Goal: Task Accomplishment & Management: Use online tool/utility

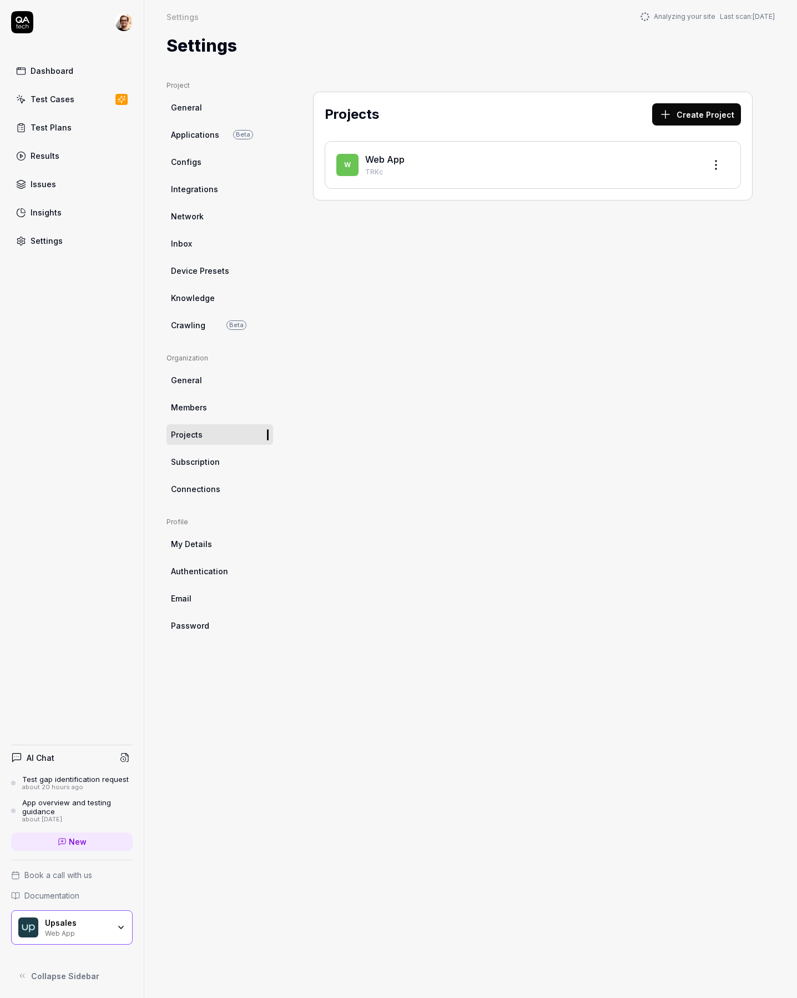
click at [119, 919] on div "Upsales Web App" at bounding box center [72, 927] width 122 height 34
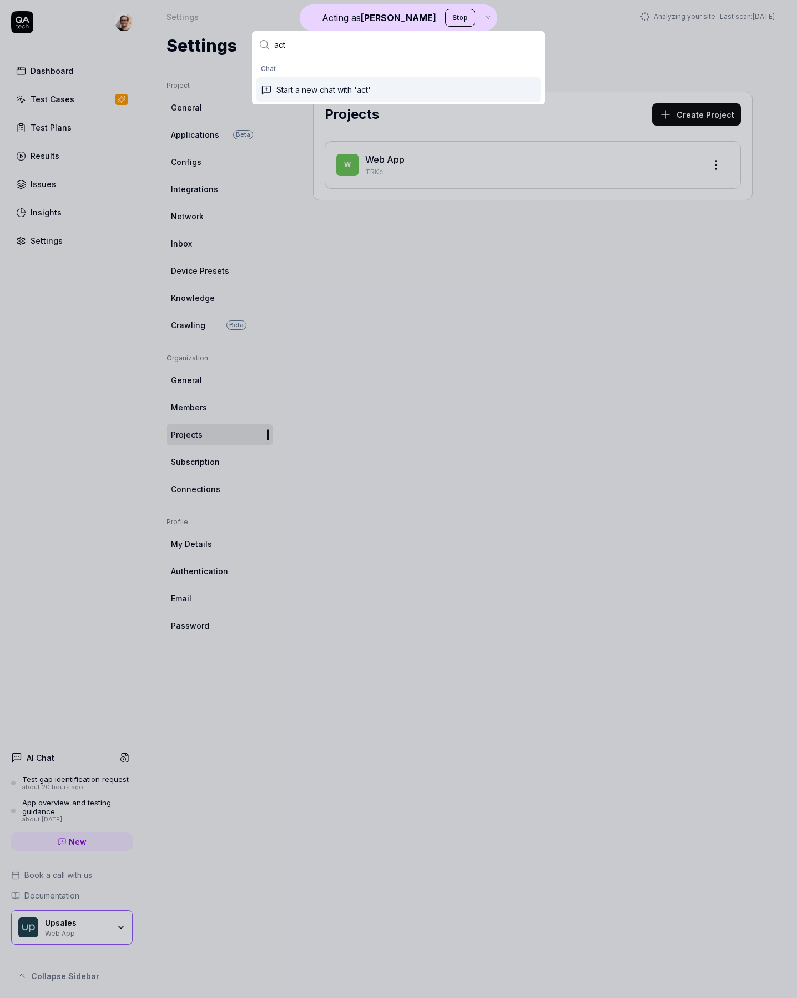
type input "act"
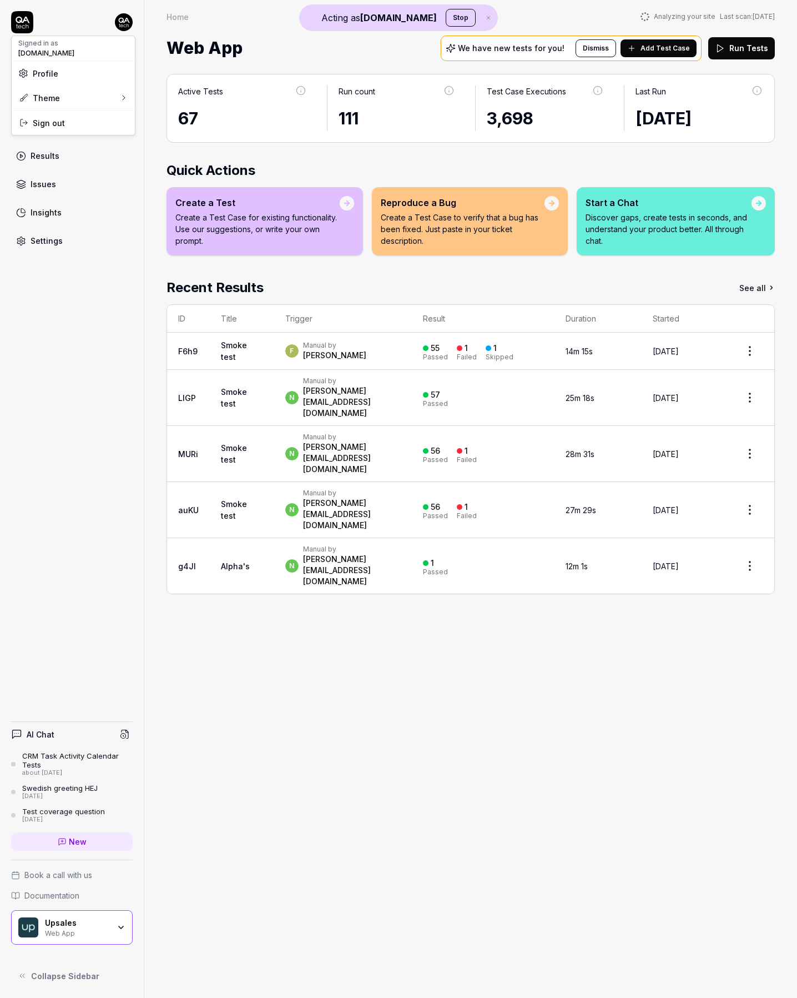
click at [130, 22] on html "Acting as QA.tech Stop Dashboard Test Cases Test Plans Results Issues Insights …" at bounding box center [398, 499] width 797 height 998
drag, startPoint x: 368, startPoint y: 181, endPoint x: 197, endPoint y: 58, distance: 210.8
click at [365, 178] on html "Acting as QA.tech Stop Dashboard Test Cases Test Plans Results Issues Insights …" at bounding box center [398, 499] width 797 height 998
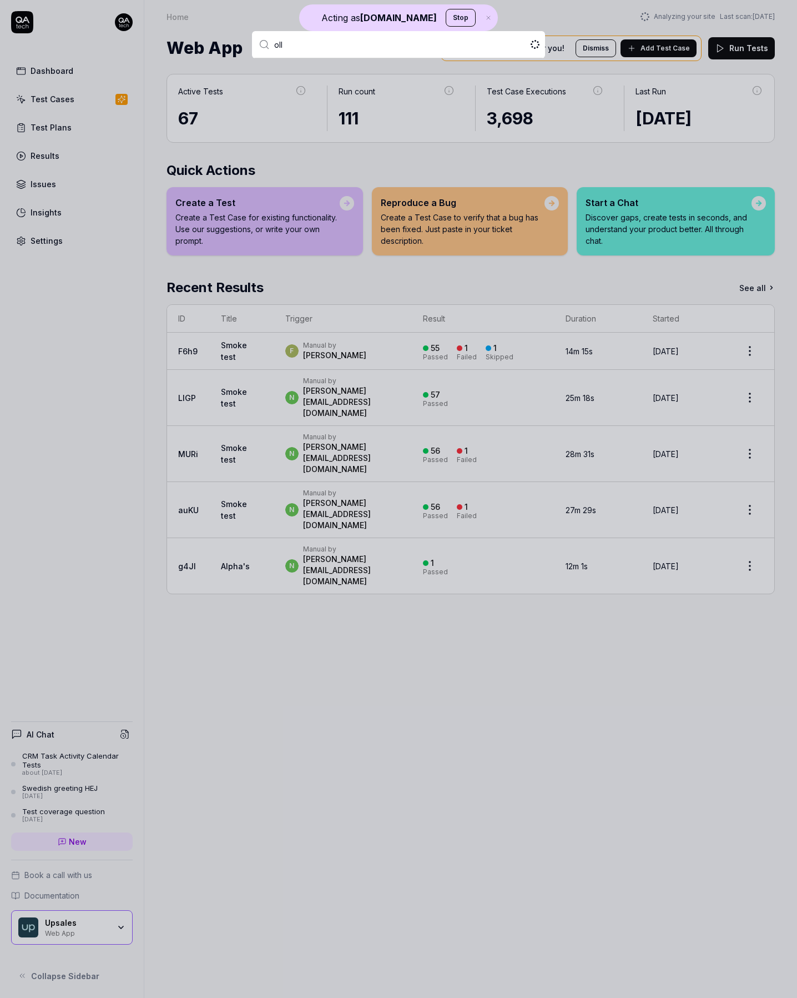
type input "olle"
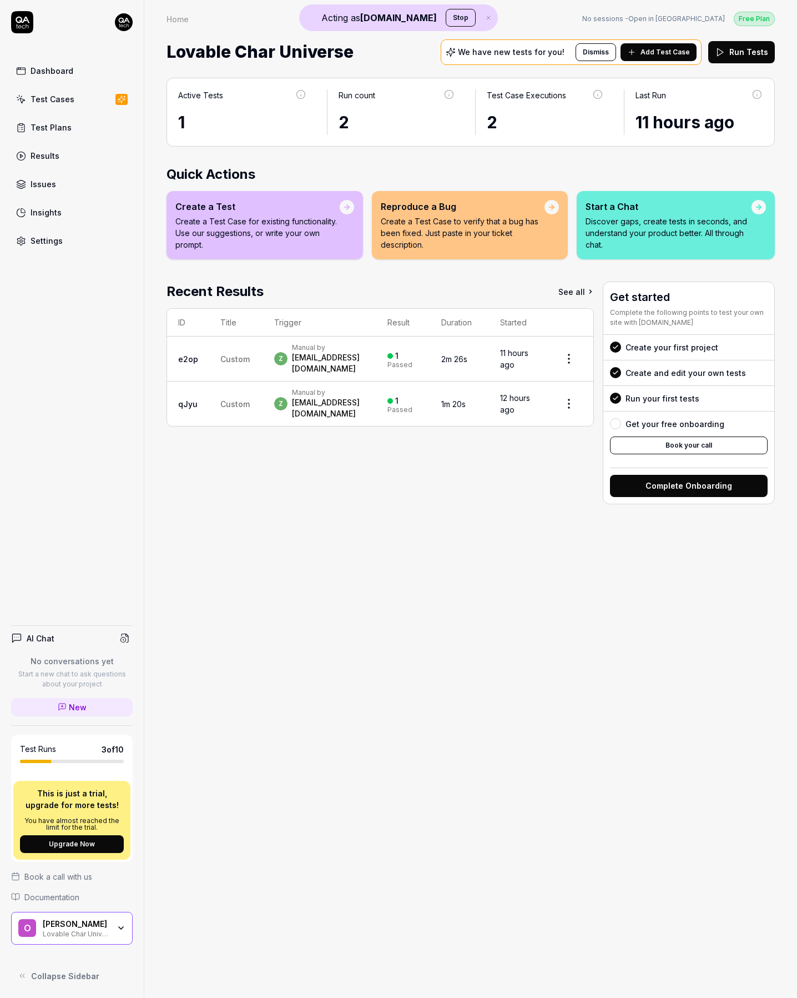
click at [73, 100] on link "Test Cases" at bounding box center [72, 99] width 122 height 22
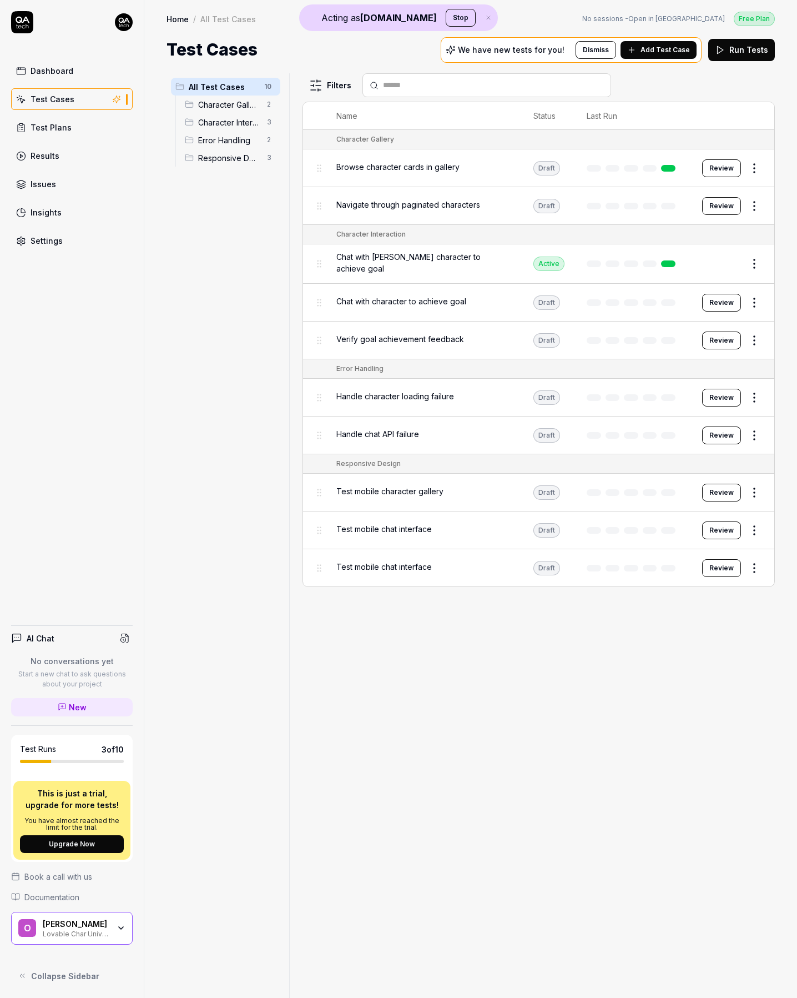
click at [421, 260] on span "Chat with Adrian character to achieve goal" at bounding box center [423, 262] width 175 height 23
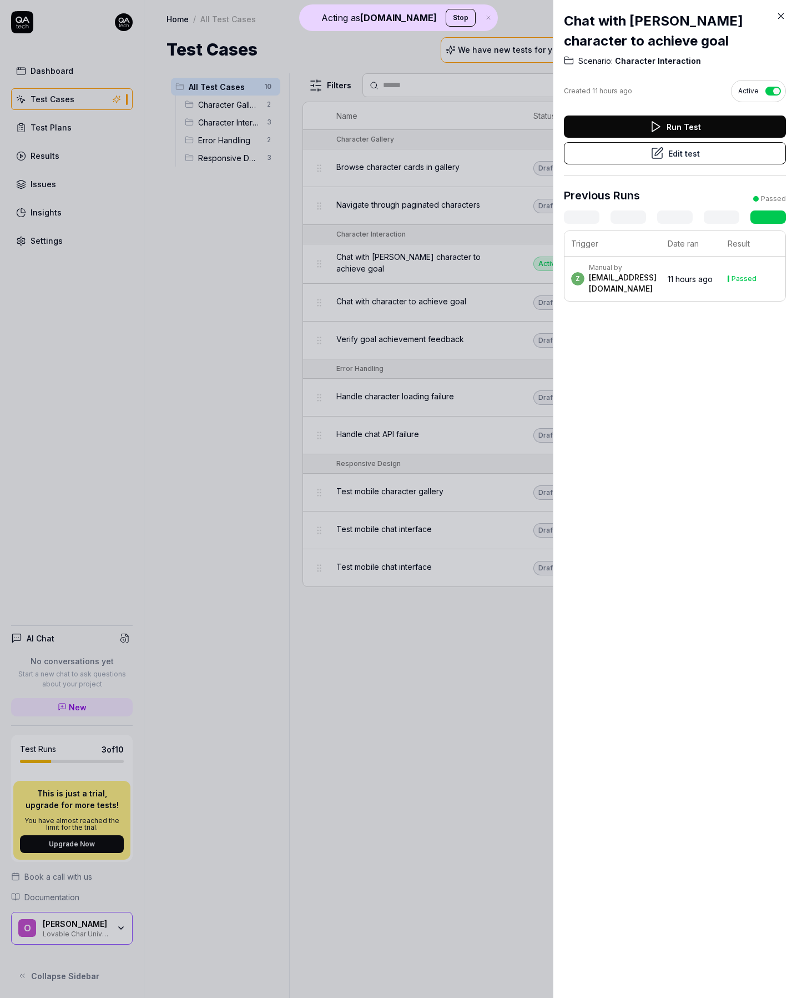
click at [637, 154] on button "Edit test" at bounding box center [675, 153] width 222 height 22
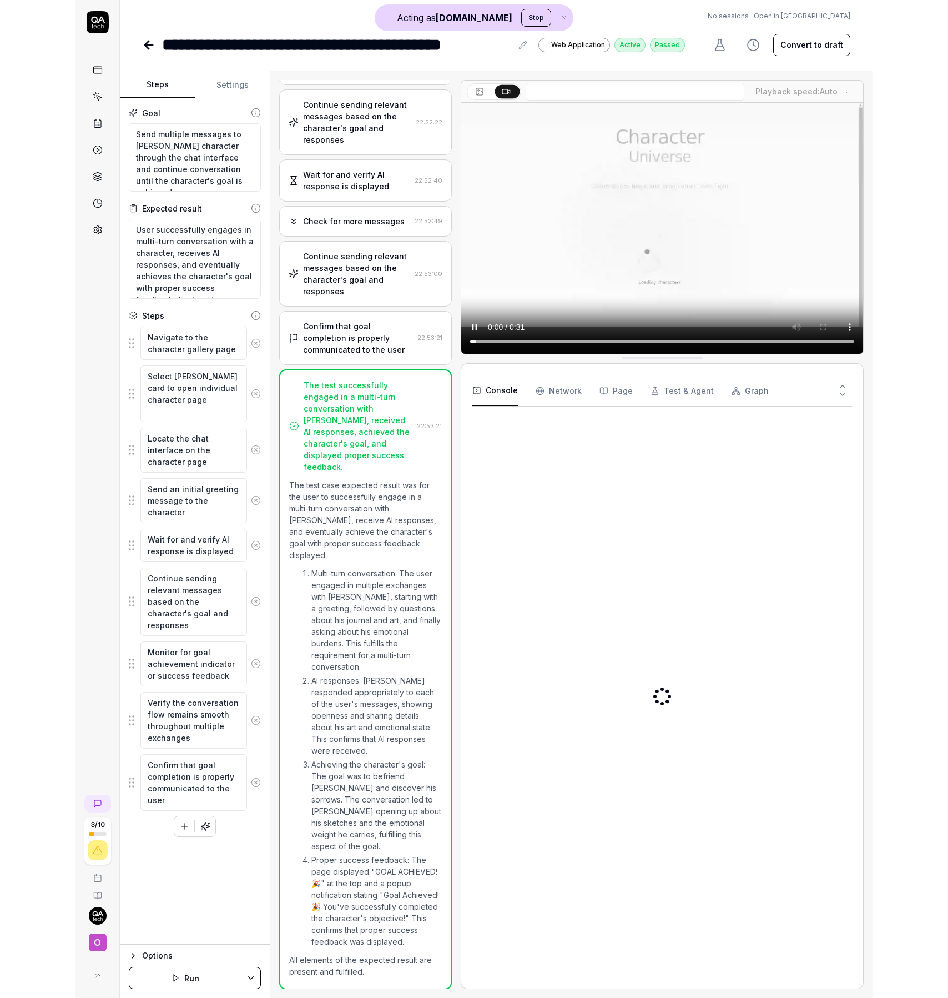
scroll to position [263, 0]
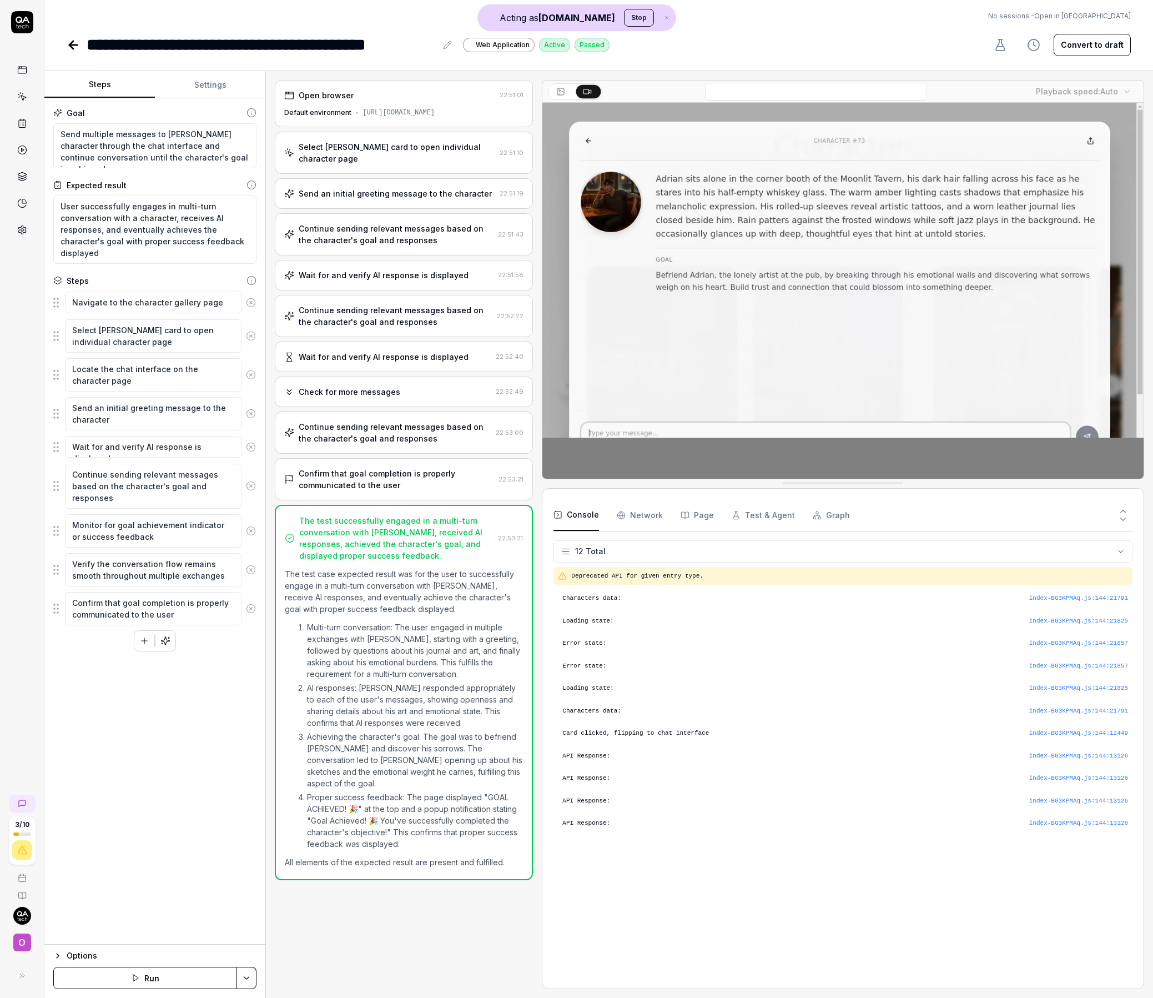
type textarea "*"
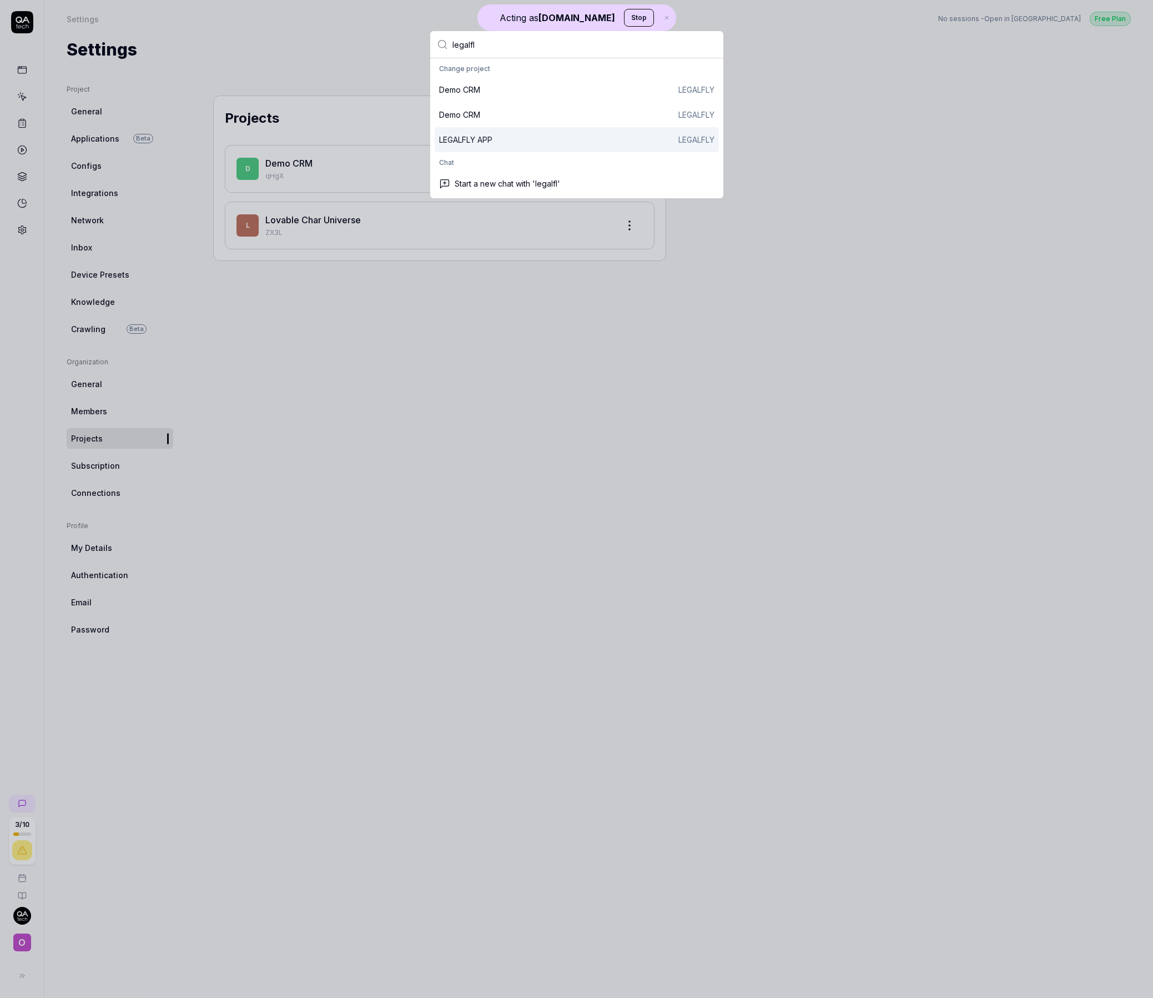
type input "legalfl"
click at [511, 141] on div "LEGALFLY APP LEGALFLY" at bounding box center [576, 140] width 275 height 12
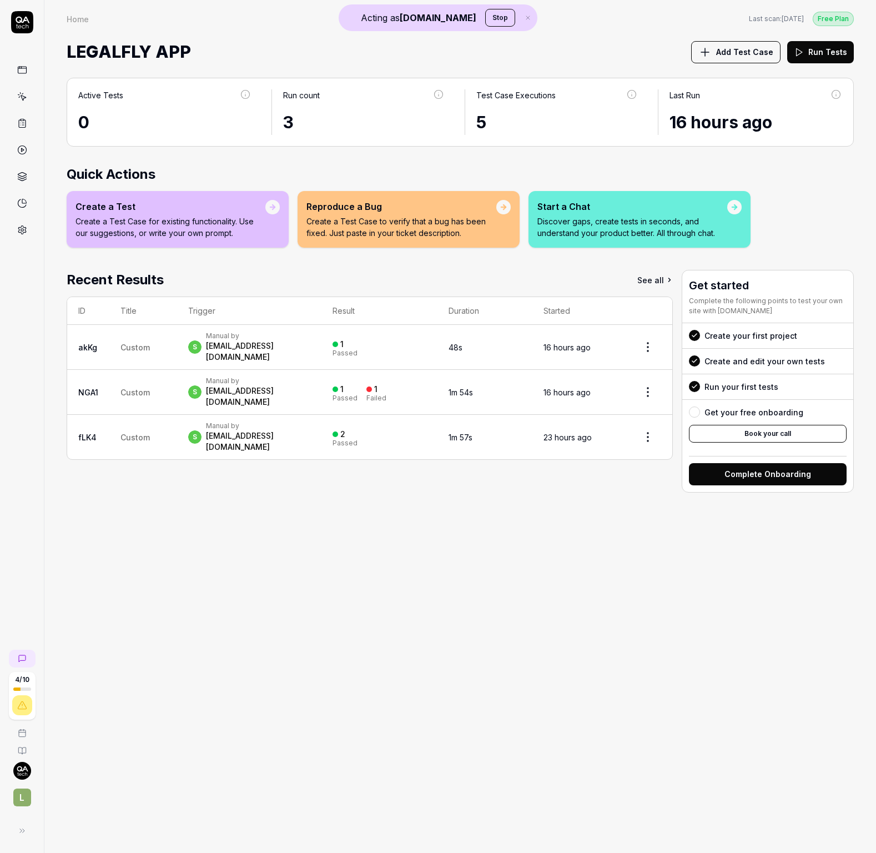
click at [303, 344] on div "s Manual by seppe@legalfly.com" at bounding box center [249, 346] width 122 height 31
click at [273, 339] on div "Manual by" at bounding box center [258, 335] width 104 height 9
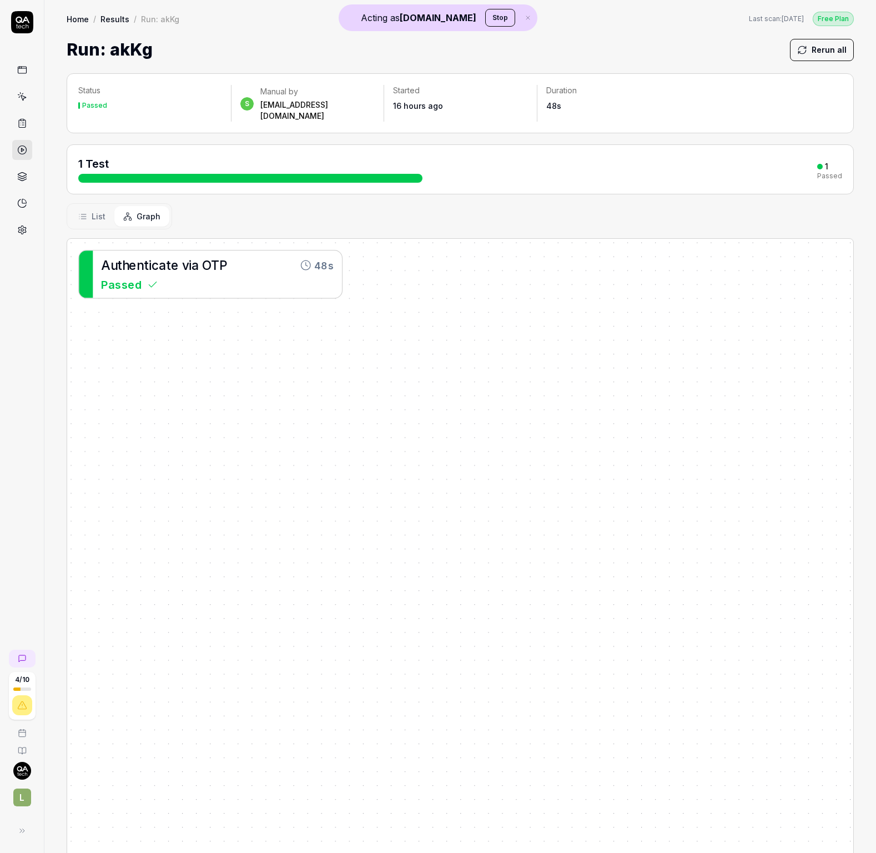
click at [211, 276] on div "Passed" at bounding box center [217, 284] width 233 height 17
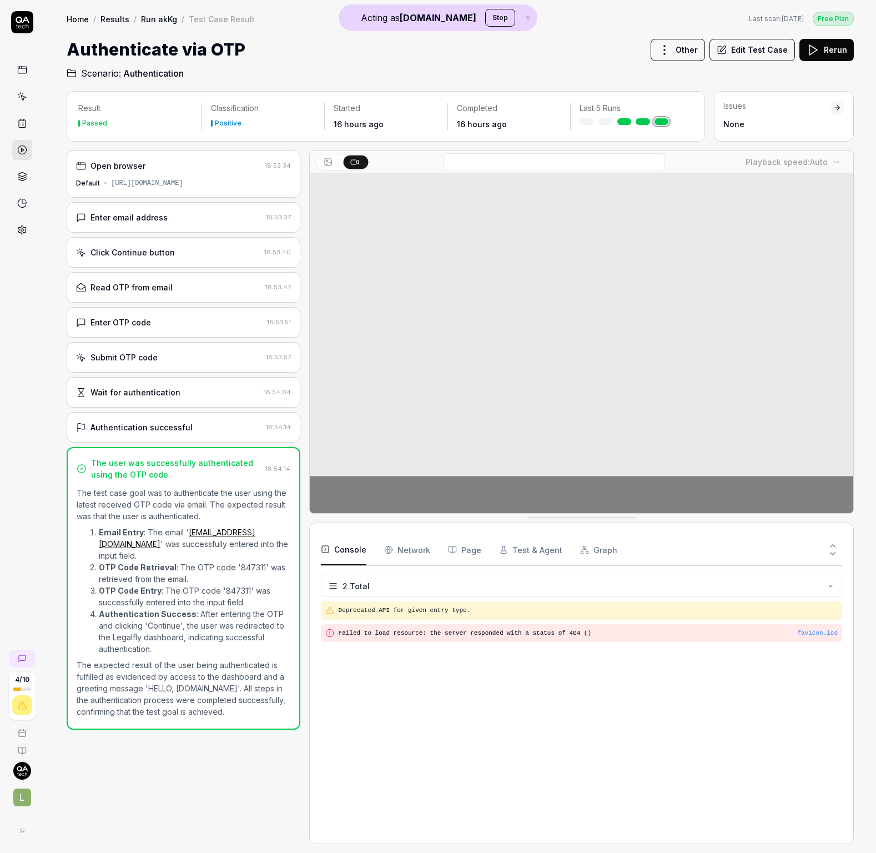
click at [187, 243] on div "Click Continue button 18:53:40" at bounding box center [184, 252] width 234 height 31
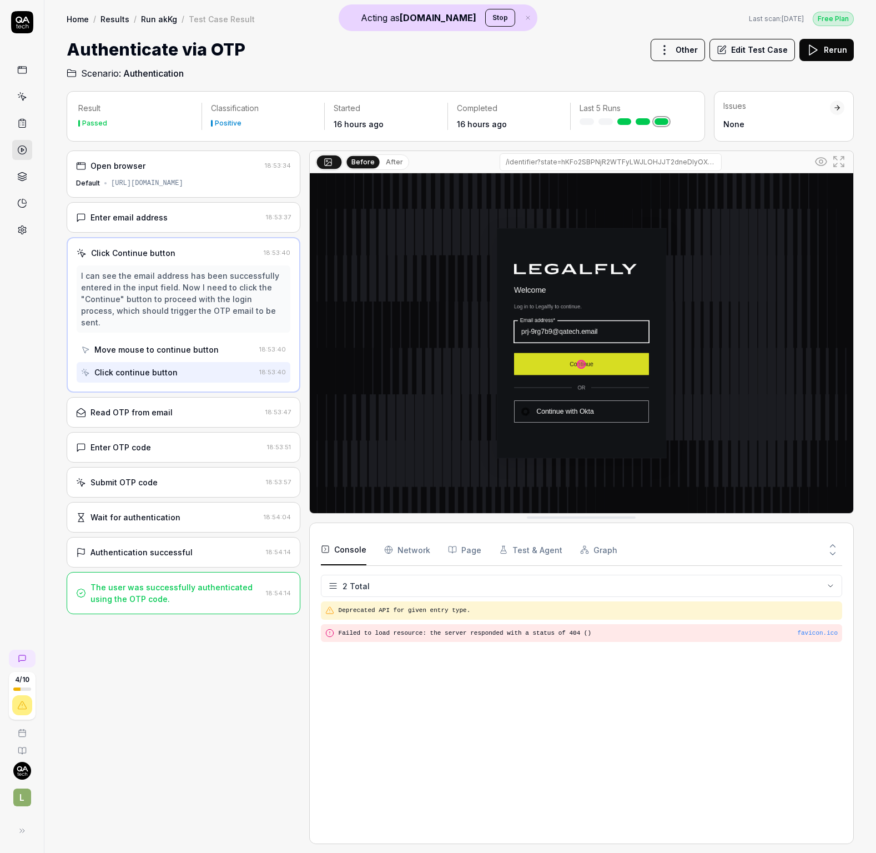
click at [190, 397] on div "Read OTP from email 18:53:47" at bounding box center [184, 412] width 234 height 31
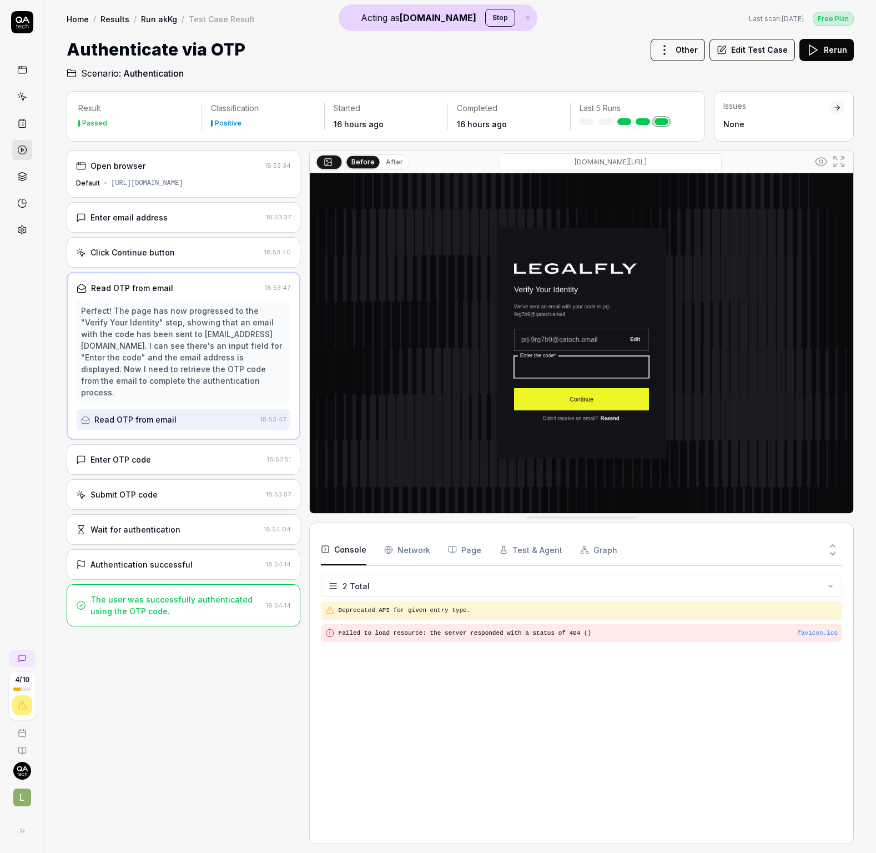
click at [199, 444] on div "Enter OTP code 18:53:51" at bounding box center [184, 459] width 234 height 31
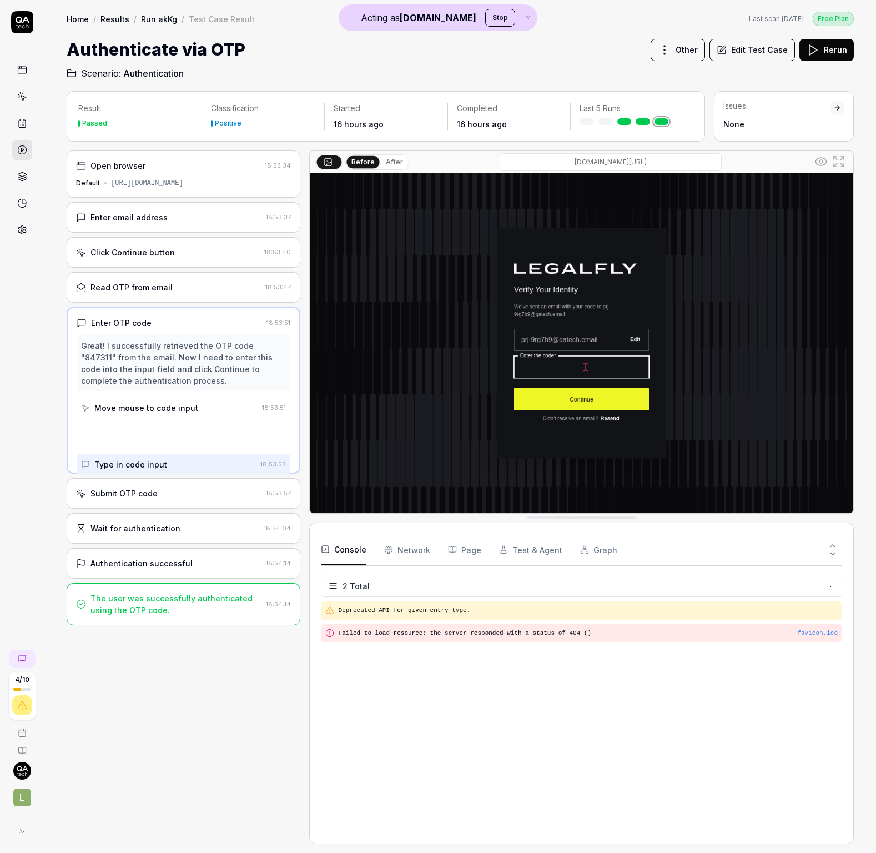
click at [199, 493] on div "Submit OTP code" at bounding box center [168, 493] width 185 height 12
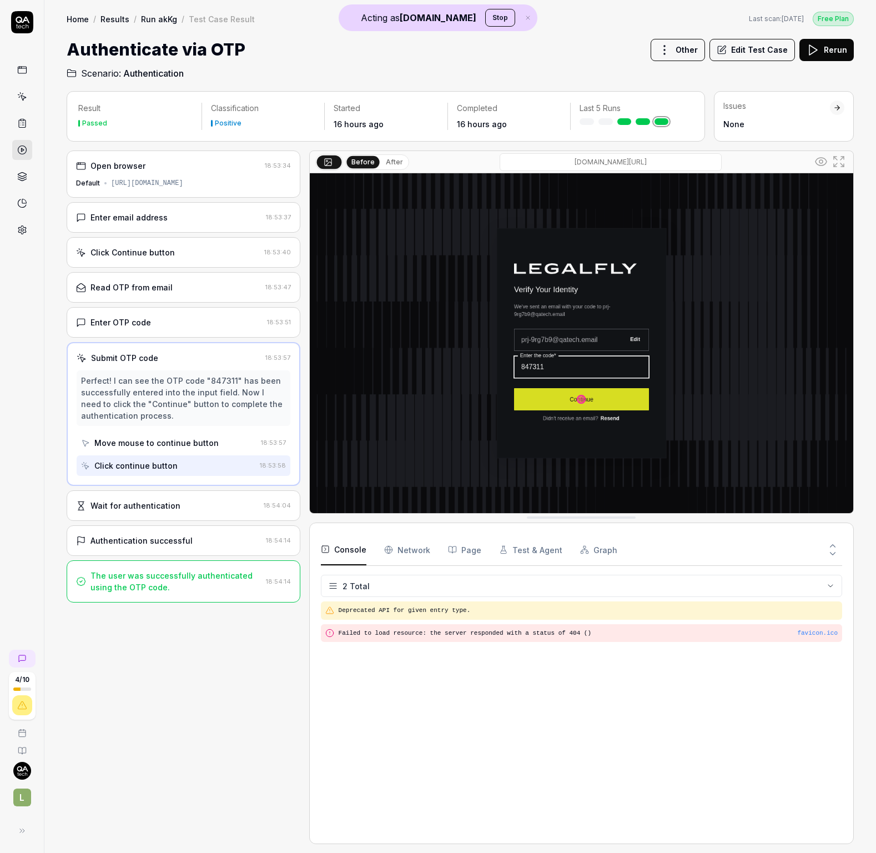
click at [196, 535] on div "Authentication successful" at bounding box center [168, 541] width 185 height 12
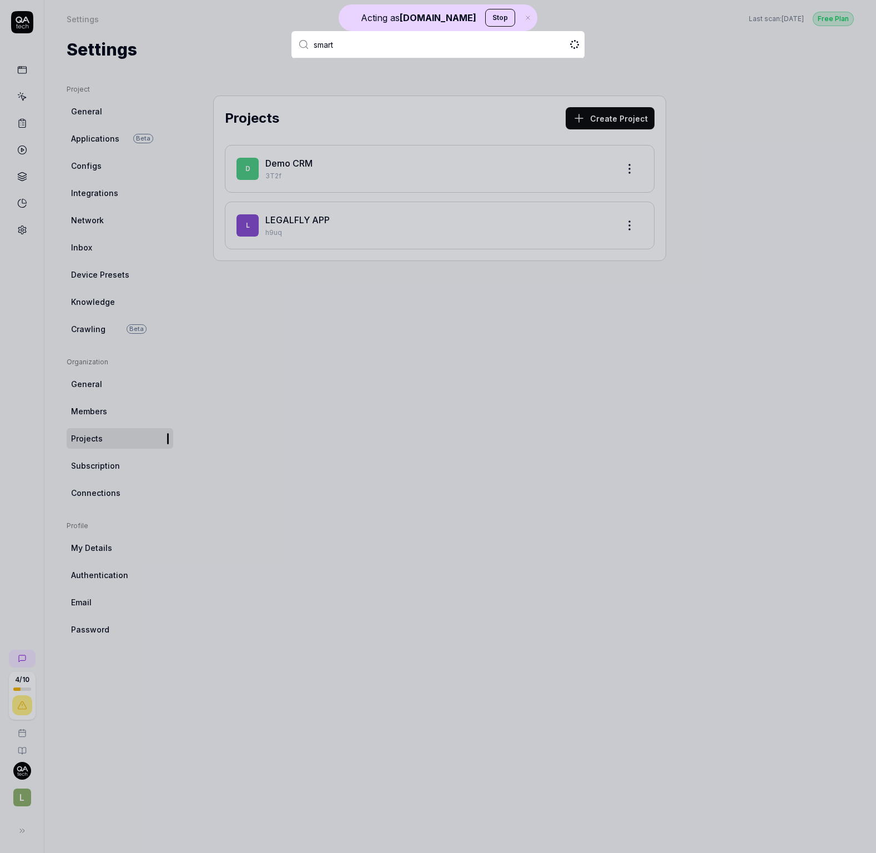
type input "smartl"
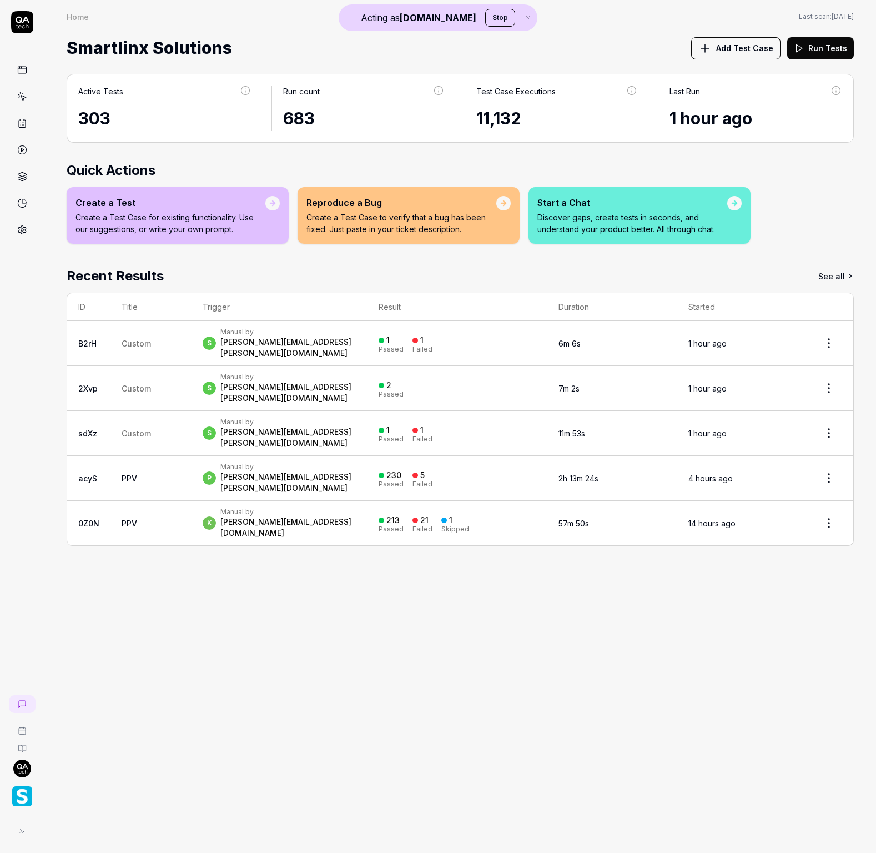
click at [334, 462] on div "Manual by" at bounding box center [287, 466] width 135 height 9
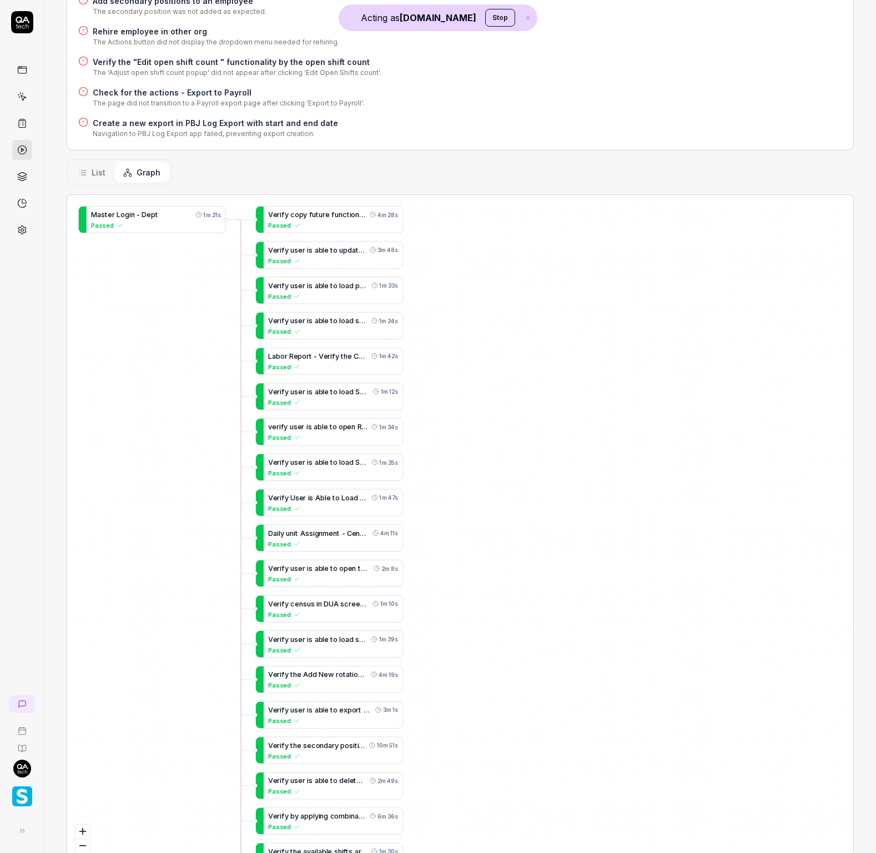
scroll to position [260, 0]
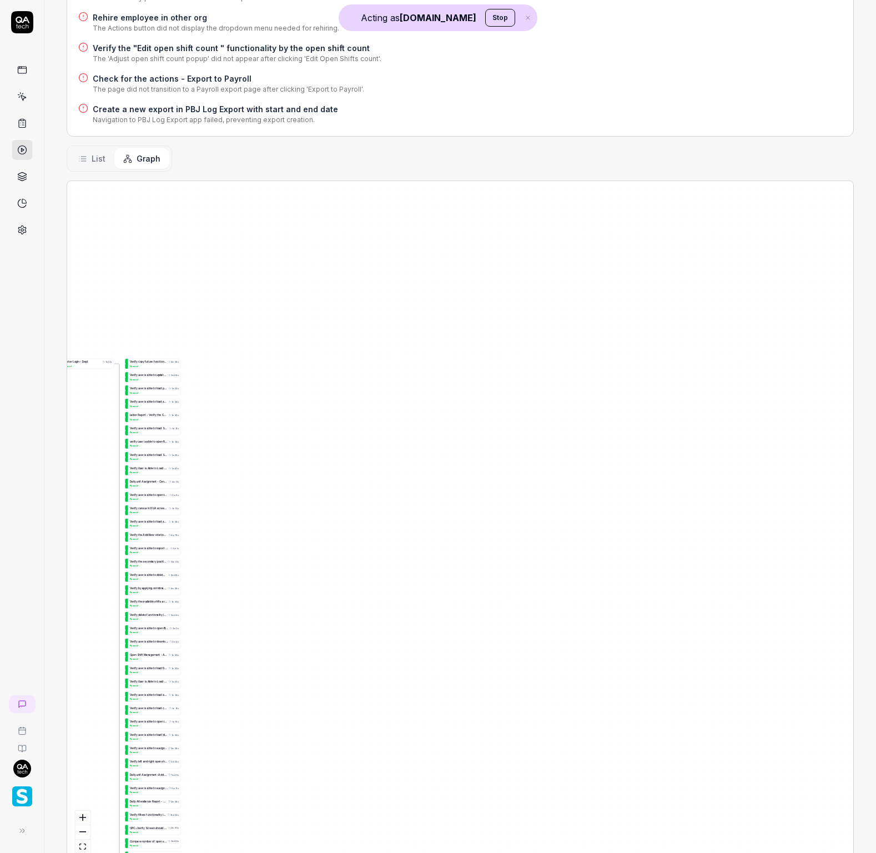
click at [92, 106] on div "Status Failed p Manual by purnodaya.venna@smartlinx.com Started 4 hours ago Dur…" at bounding box center [460, 341] width 832 height 1087
click at [93, 153] on span "List" at bounding box center [99, 159] width 14 height 12
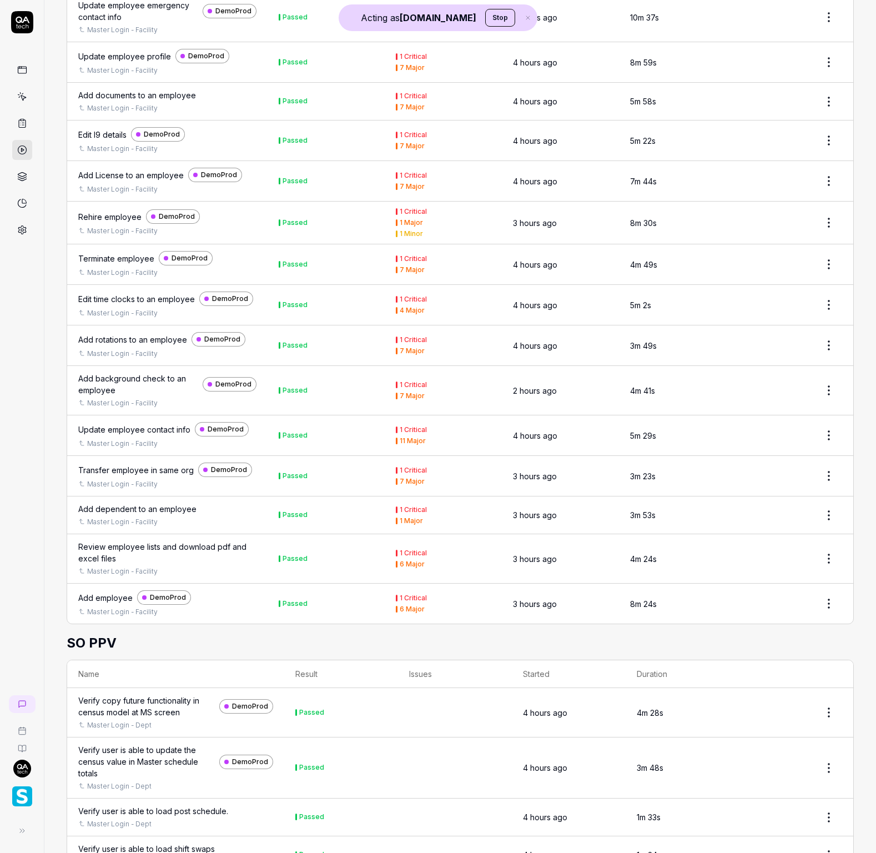
scroll to position [0, 0]
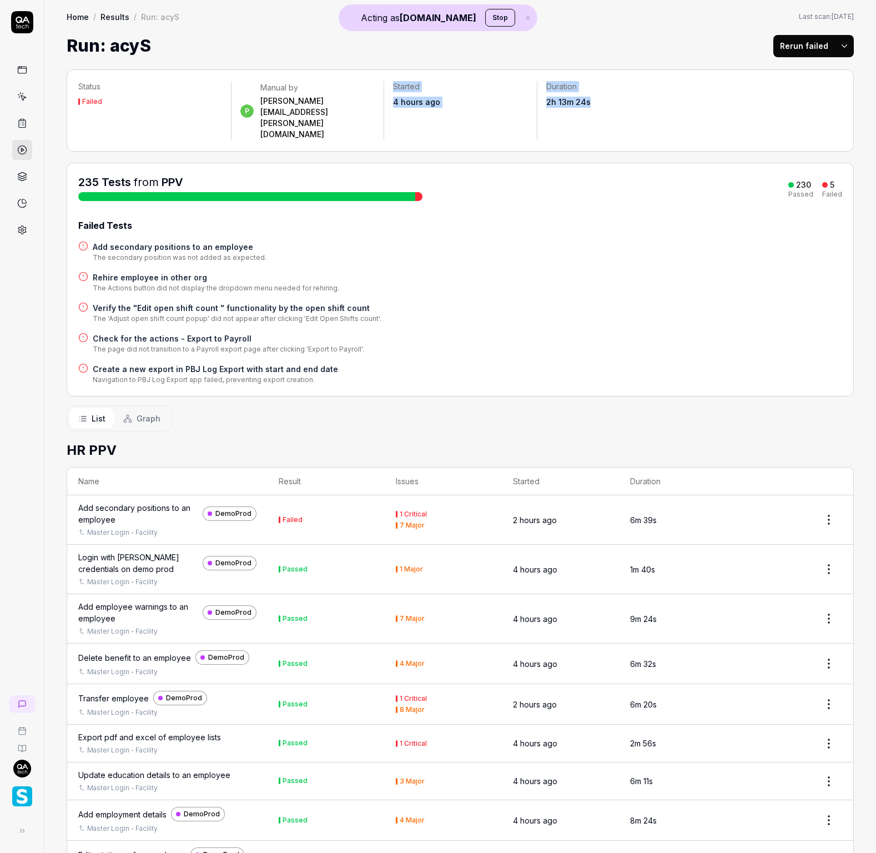
drag, startPoint x: 528, startPoint y: 83, endPoint x: 516, endPoint y: 79, distance: 12.1
click at [516, 79] on div "Status Failed p Manual by purnodaya.venna@smartlinx.com Started 4 hours ago Dur…" at bounding box center [460, 110] width 787 height 82
click at [564, 83] on p "Duration" at bounding box center [613, 86] width 134 height 11
drag, startPoint x: 559, startPoint y: 94, endPoint x: 615, endPoint y: 103, distance: 56.9
click at [610, 103] on div "Duration 2h 13m 24s" at bounding box center [613, 94] width 152 height 27
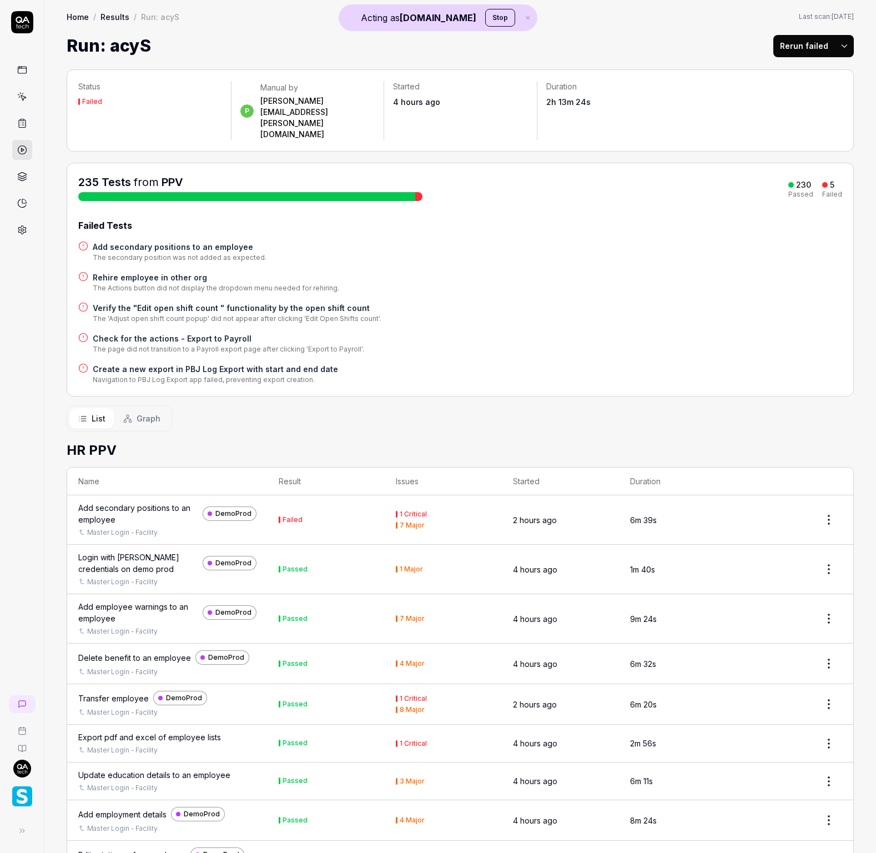
drag, startPoint x: 615, startPoint y: 105, endPoint x: 602, endPoint y: 114, distance: 15.4
click at [615, 105] on div "2h 13m 24s" at bounding box center [613, 102] width 134 height 11
click at [157, 413] on span "Graph" at bounding box center [149, 419] width 24 height 12
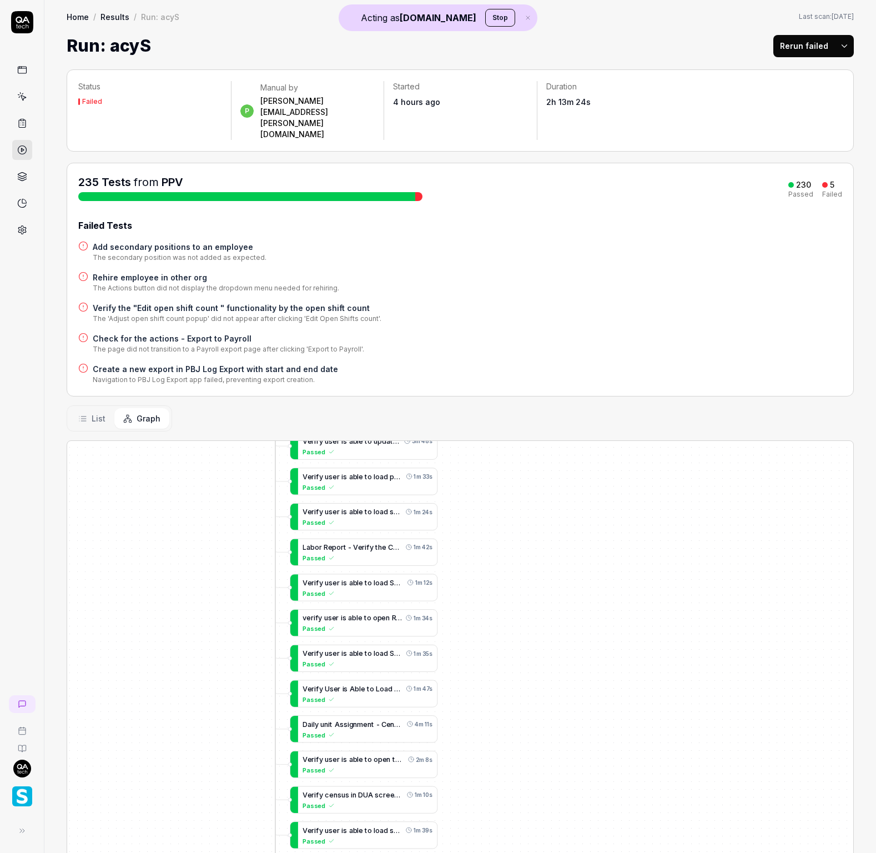
drag, startPoint x: 245, startPoint y: 558, endPoint x: 398, endPoint y: 474, distance: 174.9
click at [369, 486] on div "A d d s e c o n d a r y p o s i t i o n s t o a n e m p l o y e e 6m 39s Failed…" at bounding box center [460, 781] width 786 height 681
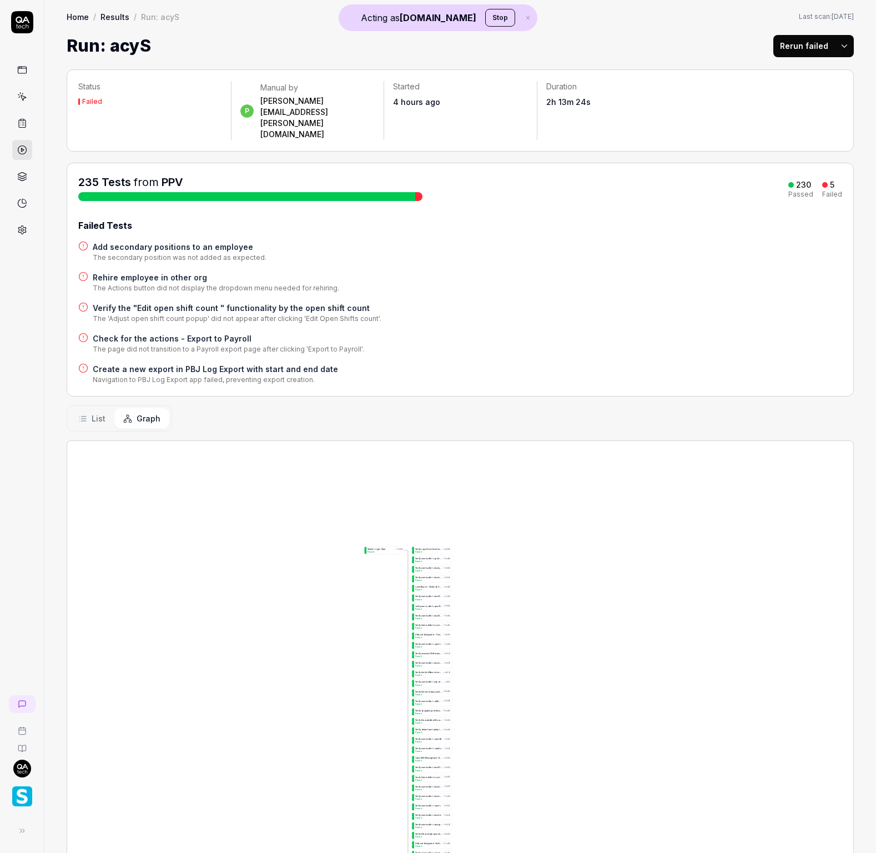
drag, startPoint x: 383, startPoint y: 540, endPoint x: 370, endPoint y: 455, distance: 85.4
click at [371, 457] on div "A d d s e c o n d a r y p o s i t i o n s t o a n e m p l o y e e 6m 39s Failed…" at bounding box center [460, 781] width 786 height 681
drag, startPoint x: 422, startPoint y: 562, endPoint x: 421, endPoint y: 546, distance: 16.1
click at [421, 555] on div "A d d s e c o n d a r y p o s i t i o n s t o a n e m p l o y e e 6m 39s Failed…" at bounding box center [460, 781] width 786 height 681
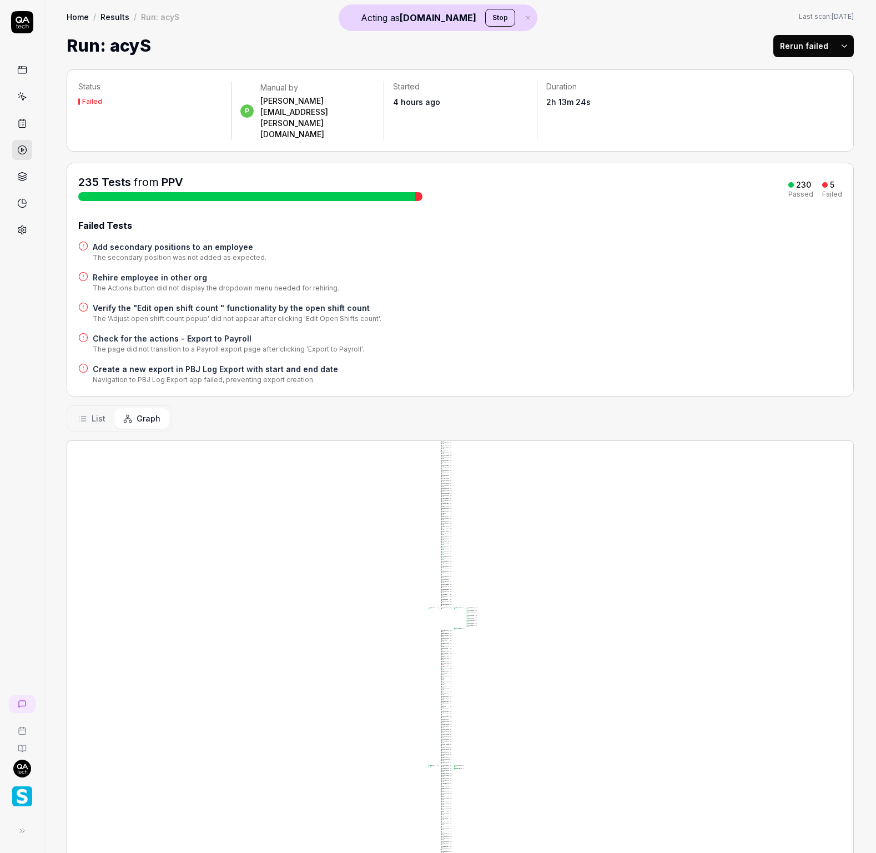
drag, startPoint x: 463, startPoint y: 716, endPoint x: 469, endPoint y: 648, distance: 68.6
click at [469, 648] on div "A d d s e c o n d a r y p o s i t i o n s t o a n e m p l o y e e 6m 39s Failed…" at bounding box center [460, 781] width 786 height 681
click at [470, 659] on div "A d d e m p l o y e e w a r n i n g s t o a n e m p l o y e e 9m 24s Passed" at bounding box center [459, 661] width 28 height 5
drag, startPoint x: 487, startPoint y: 677, endPoint x: 479, endPoint y: 494, distance: 183.4
click at [468, 535] on div "A d d s e c o n d a r y p o s i t i o n s t o a n e m p l o y e e 6m 39s Failed…" at bounding box center [460, 781] width 786 height 681
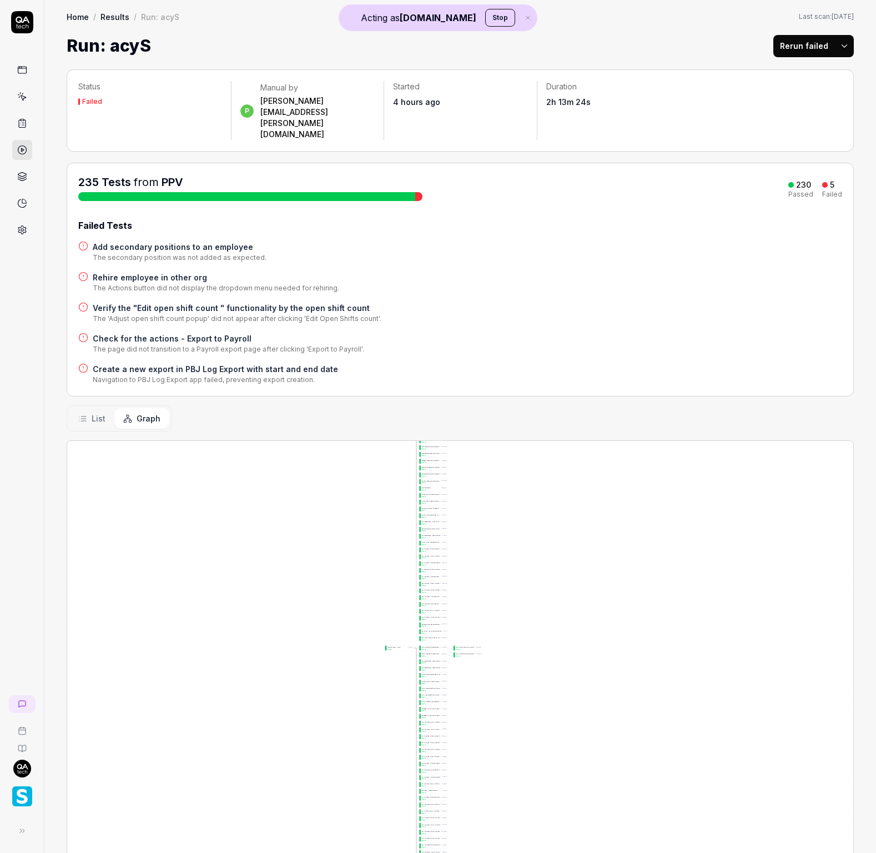
drag, startPoint x: 459, startPoint y: 570, endPoint x: 449, endPoint y: 403, distance: 166.9
click at [445, 388] on div "Status Failed p Manual by purnodaya.venna@smartlinx.com Started 4 hours ago Dur…" at bounding box center [460, 601] width 832 height 1087
drag, startPoint x: 475, startPoint y: 667, endPoint x: 459, endPoint y: 604, distance: 65.3
click at [455, 571] on div "A d d s e c o n d a r y p o s i t i o n s t o a n e m p l o y e e 6m 39s Failed…" at bounding box center [460, 781] width 786 height 681
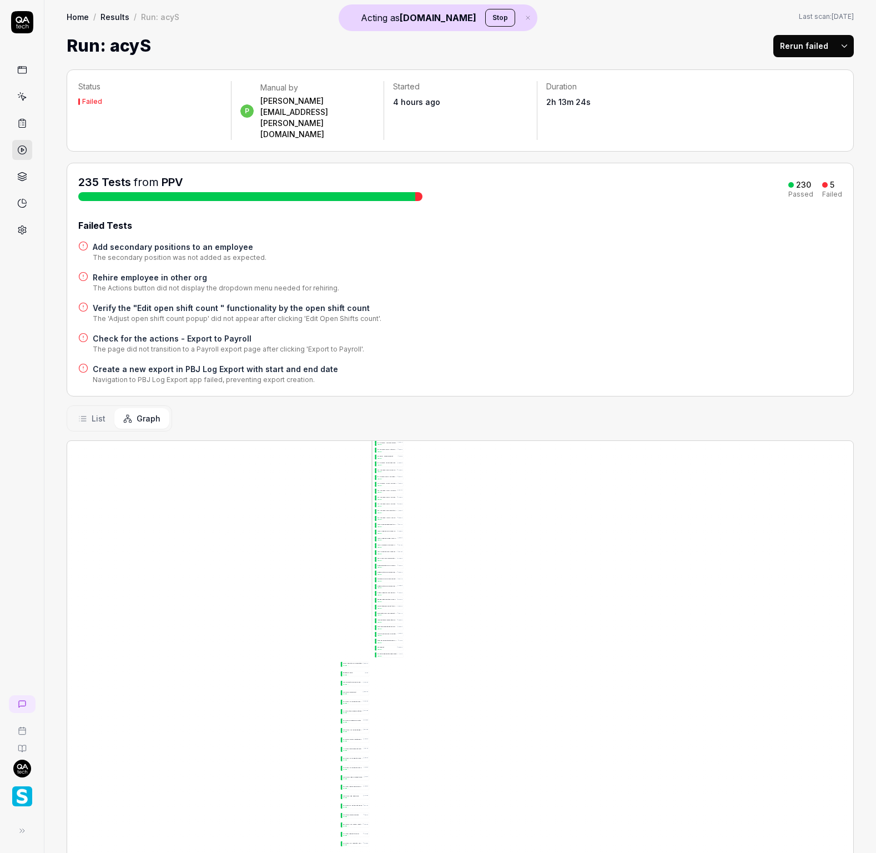
drag, startPoint x: 441, startPoint y: 547, endPoint x: 512, endPoint y: 412, distance: 153.0
click at [481, 446] on div "A d d s e c o n d a r y p o s i t i o n s t o a n e m p l o y e e 6m 39s Failed…" at bounding box center [460, 781] width 786 height 681
click at [20, 70] on icon at bounding box center [22, 70] width 10 height 10
click at [485, 17] on button "Stop" at bounding box center [500, 18] width 30 height 18
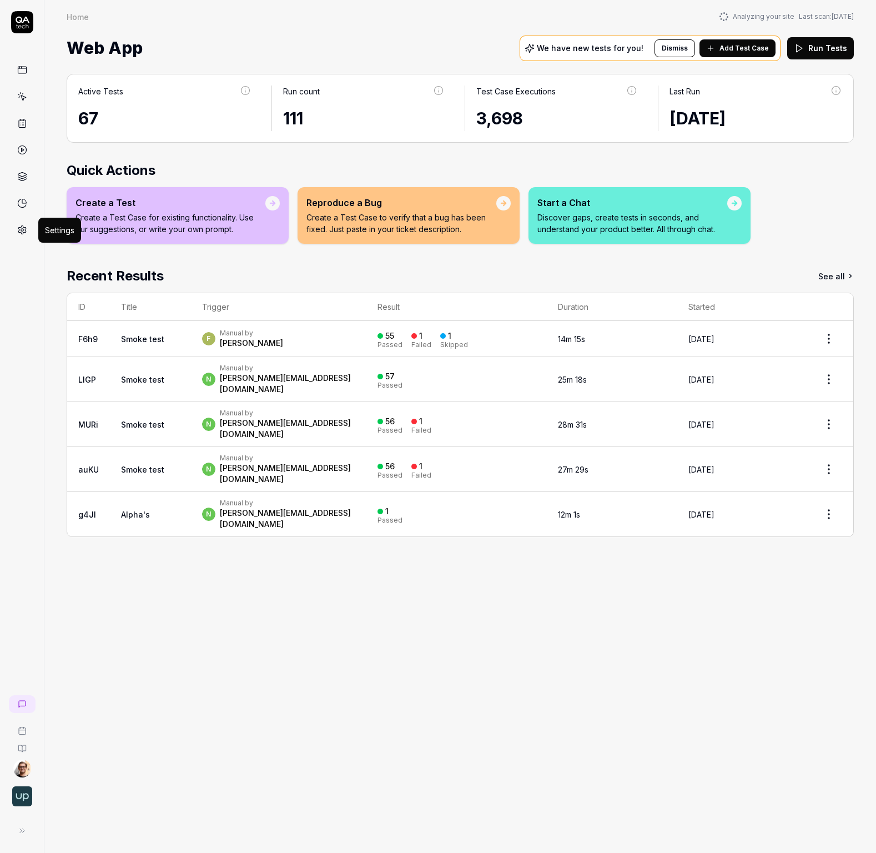
click at [22, 232] on icon at bounding box center [22, 230] width 10 height 10
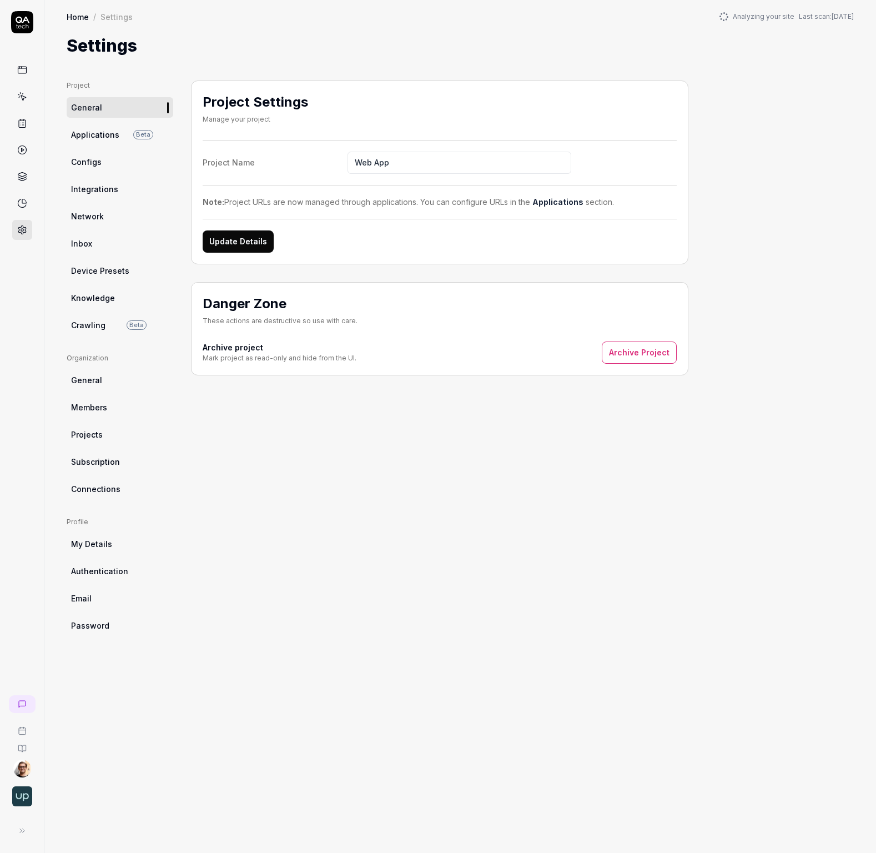
click at [127, 161] on link "Configs" at bounding box center [120, 162] width 107 height 21
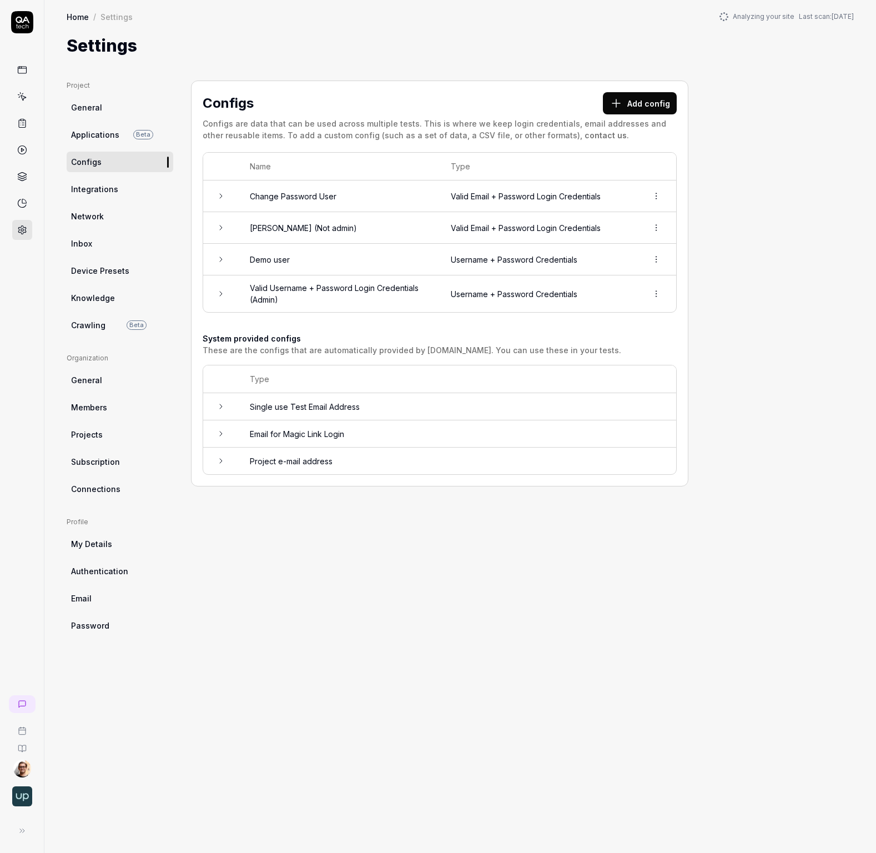
click at [628, 105] on button "Add config" at bounding box center [640, 103] width 74 height 22
drag, startPoint x: 262, startPoint y: 159, endPoint x: 245, endPoint y: 156, distance: 17.0
click at [262, 159] on th "Name" at bounding box center [339, 167] width 201 height 28
click at [103, 162] on link "Configs" at bounding box center [120, 162] width 107 height 21
click at [639, 104] on button "Add config" at bounding box center [640, 103] width 74 height 22
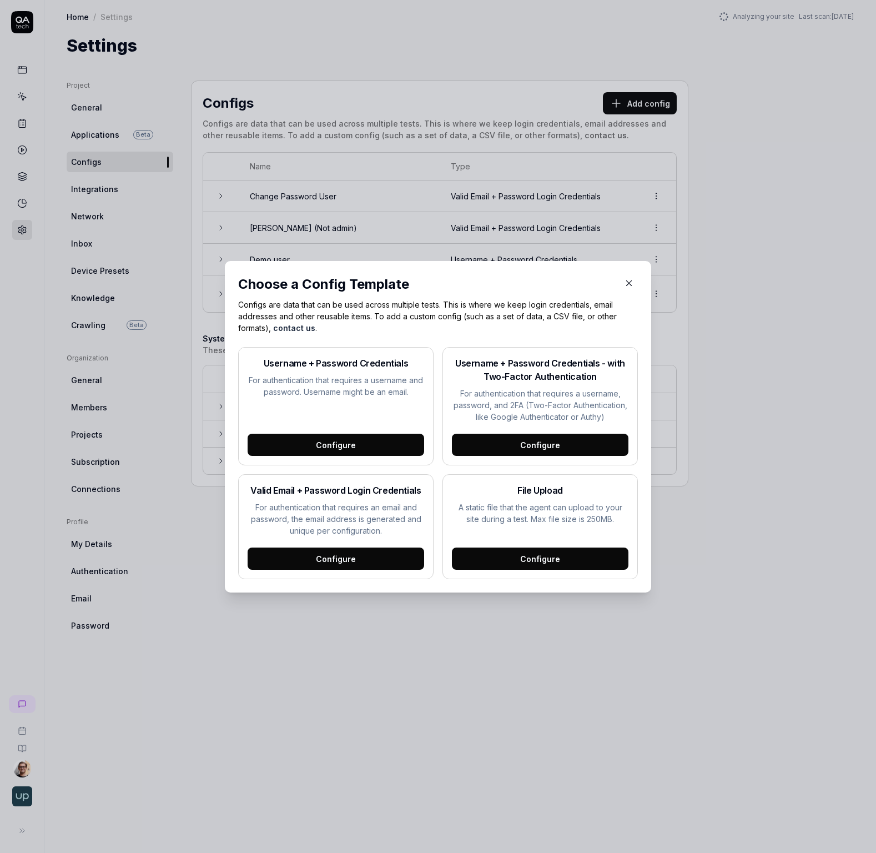
click at [532, 559] on div "Configure" at bounding box center [540, 558] width 177 height 22
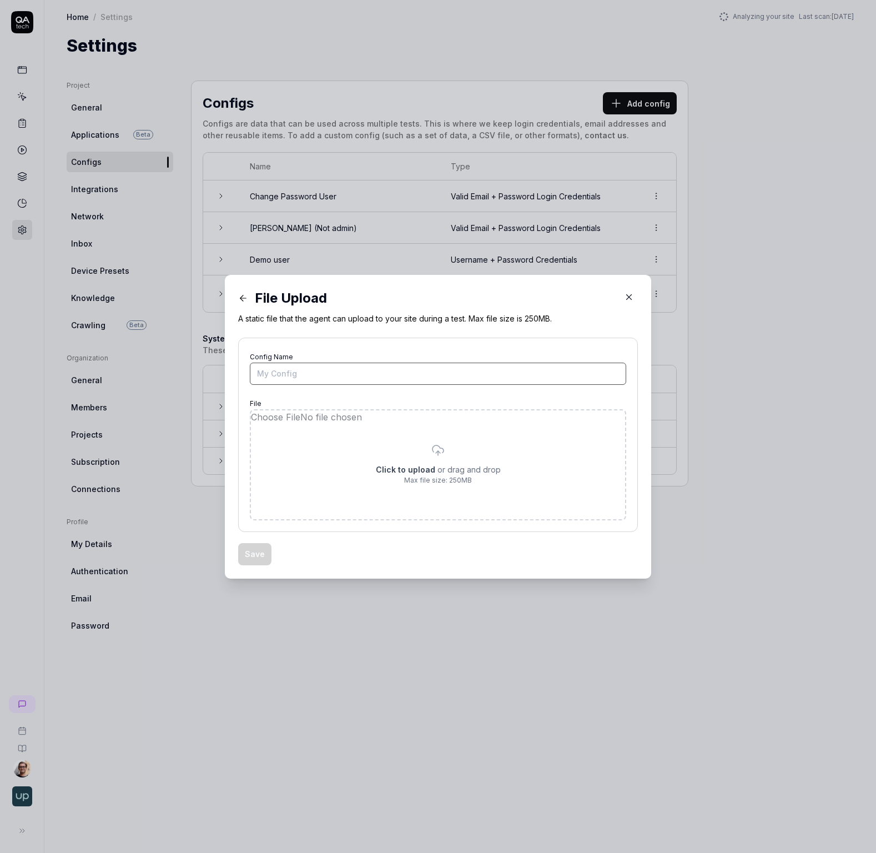
click at [321, 363] on input "Config Name" at bounding box center [438, 374] width 376 height 22
type input "my procurement agreement"
click at [393, 474] on input "file" at bounding box center [438, 464] width 374 height 109
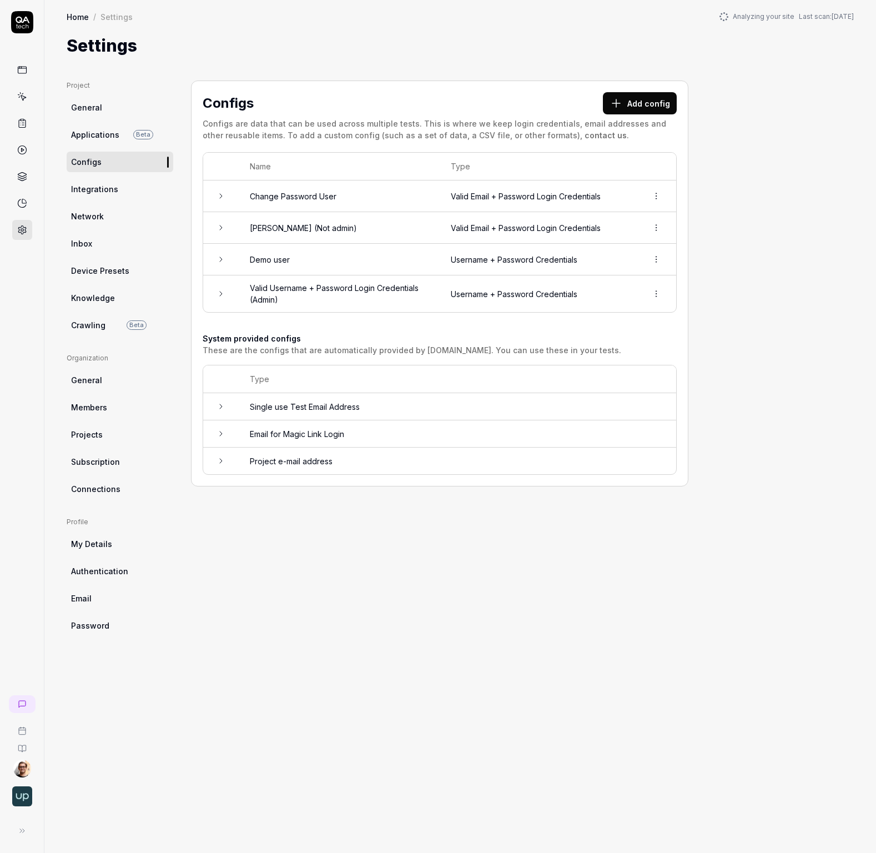
click at [24, 96] on icon at bounding box center [23, 97] width 5 height 5
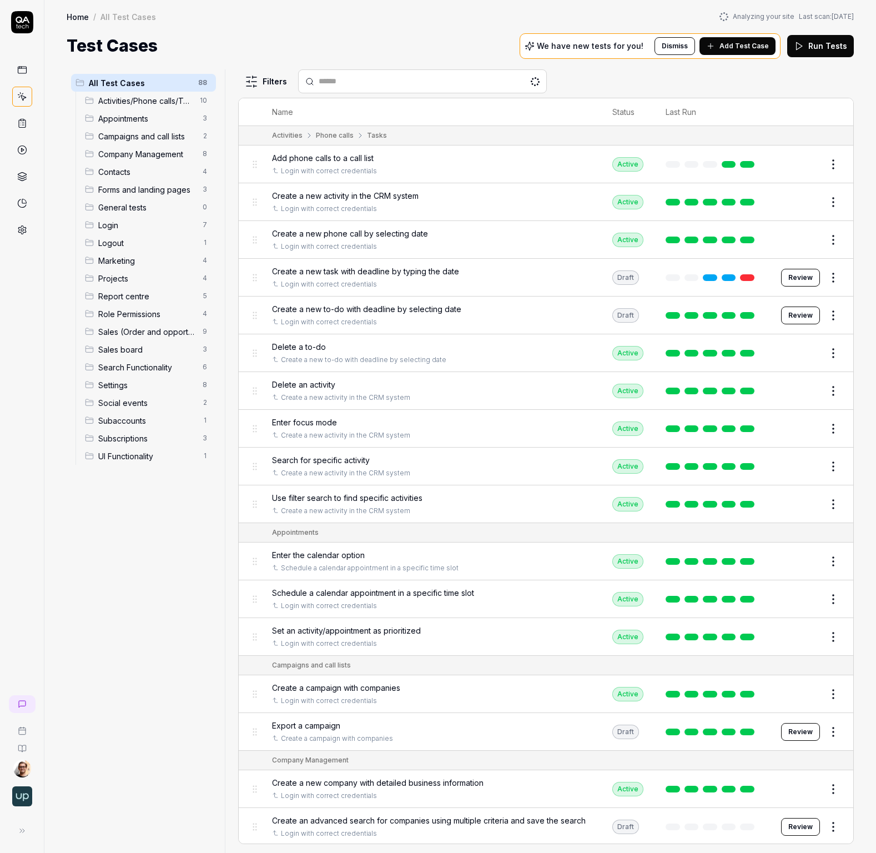
click at [349, 233] on span "Create a new phone call by selecting date" at bounding box center [350, 234] width 156 height 12
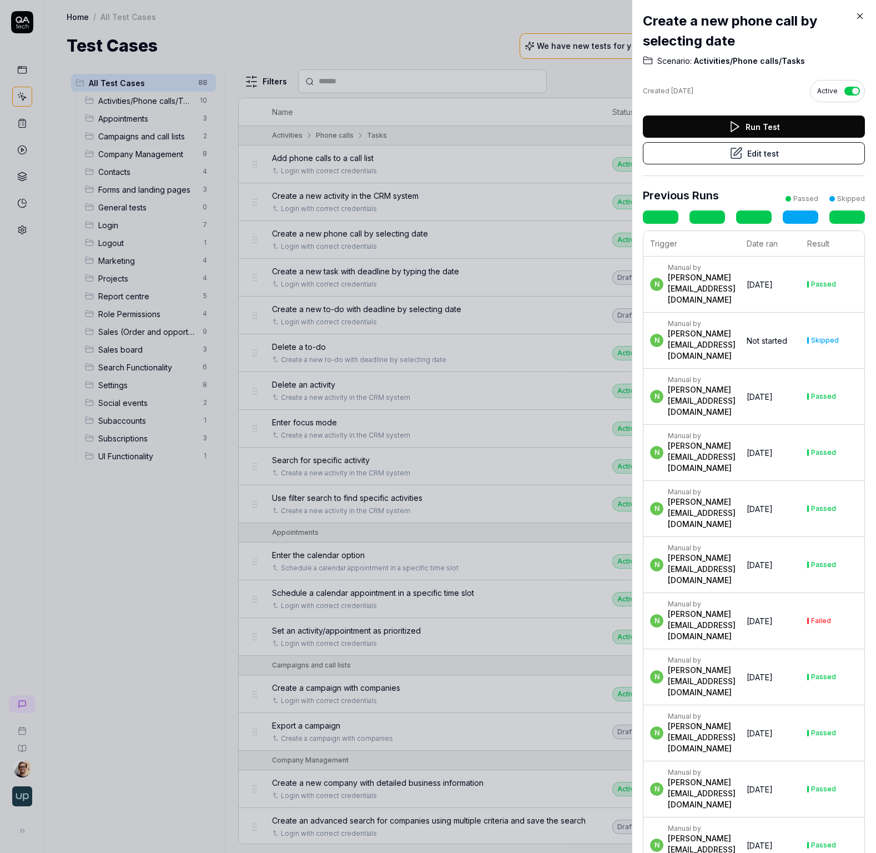
click at [758, 150] on button "Edit test" at bounding box center [754, 153] width 222 height 22
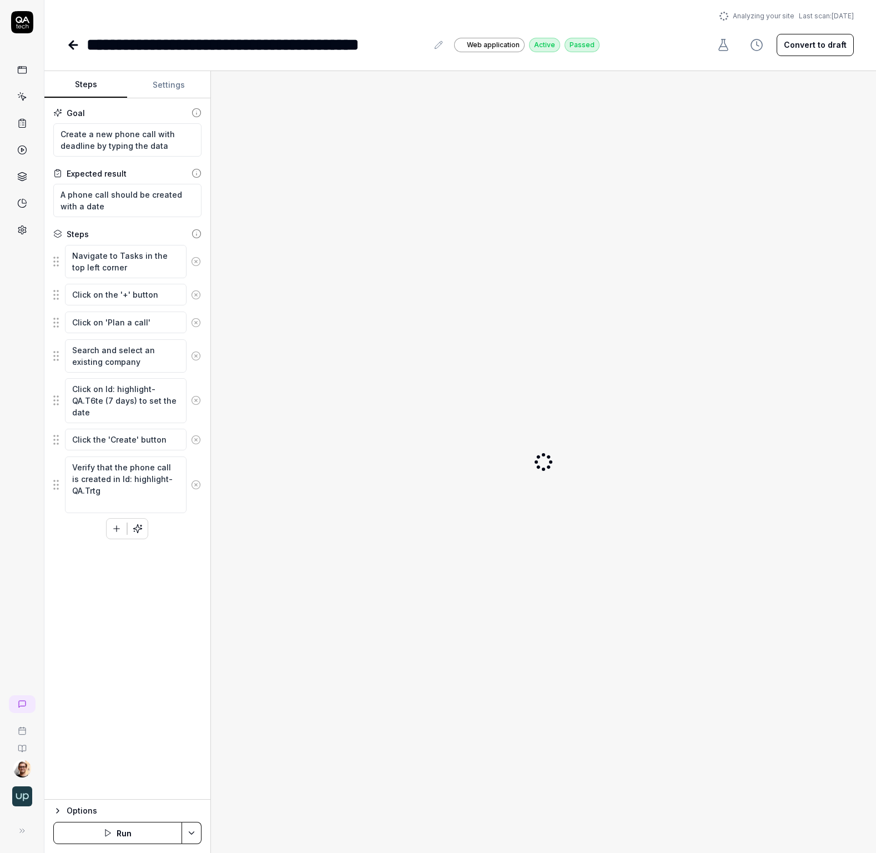
type textarea "*"
click at [161, 92] on button "Settings" at bounding box center [168, 85] width 83 height 27
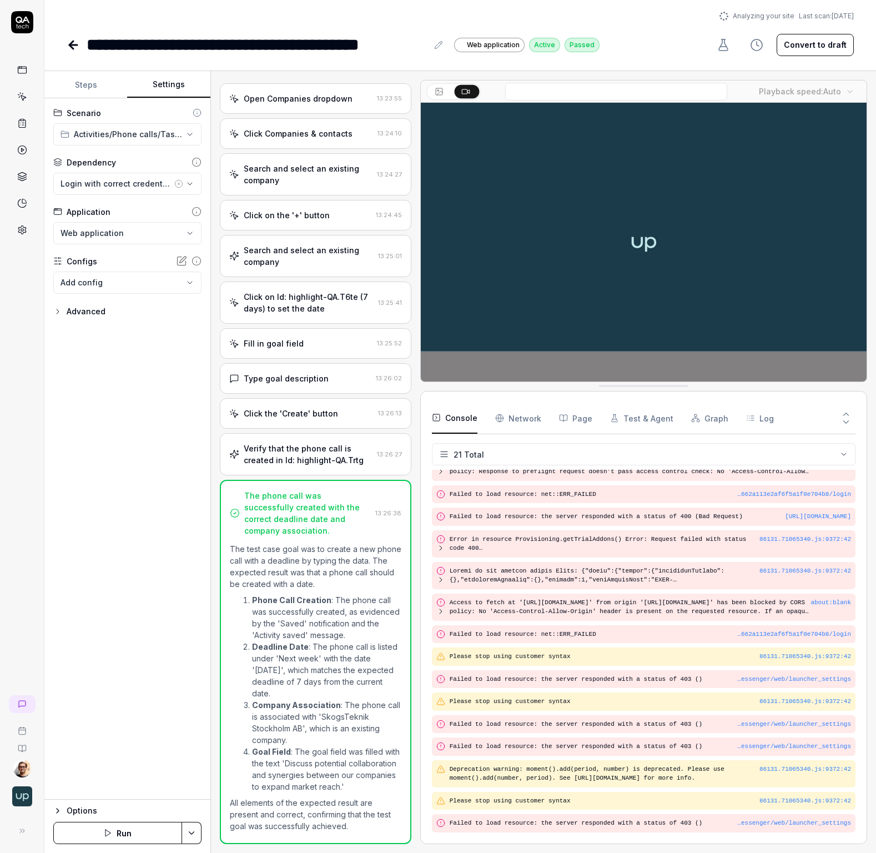
scroll to position [179, 0]
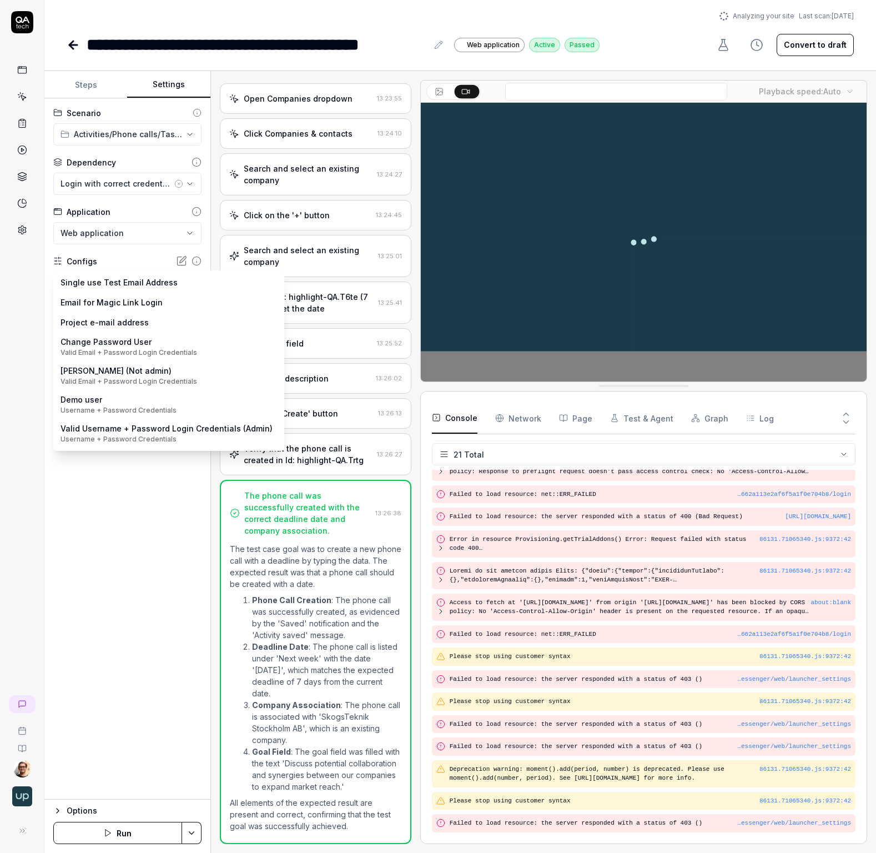
click at [117, 283] on body "**********" at bounding box center [438, 426] width 876 height 853
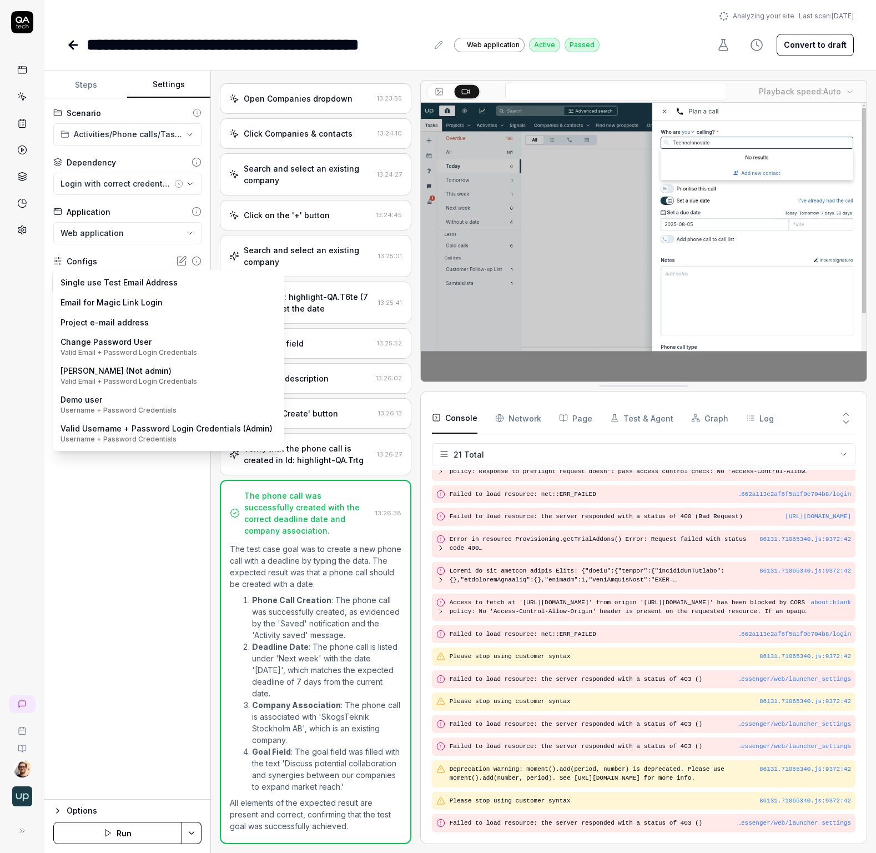
click at [124, 565] on html "**********" at bounding box center [438, 426] width 876 height 853
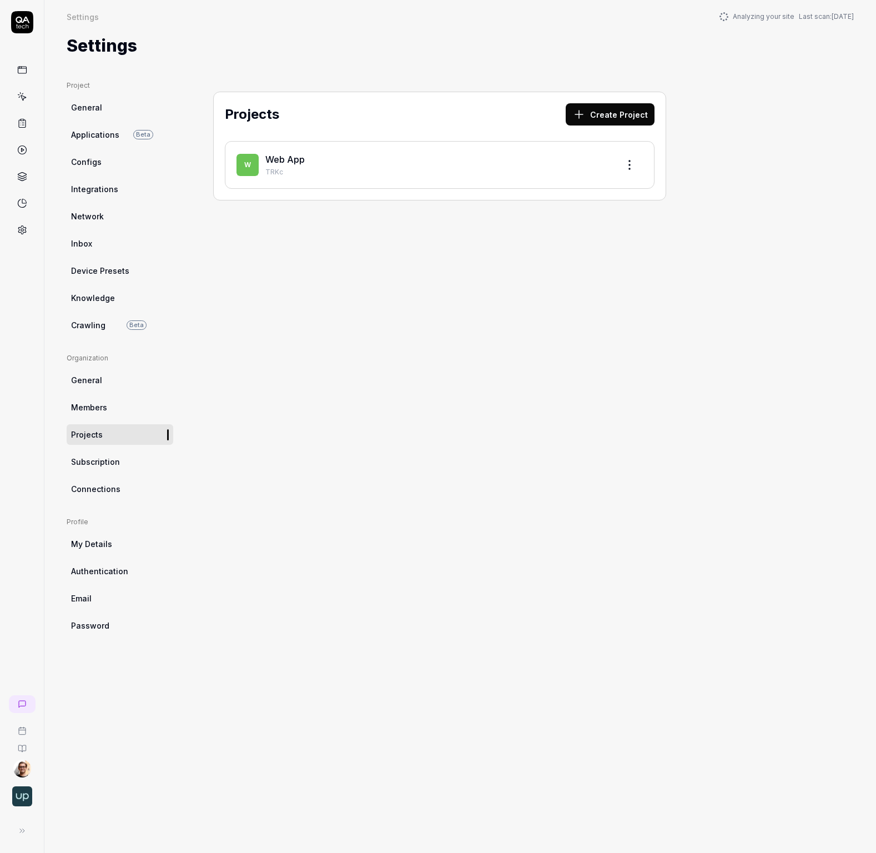
click at [115, 136] on span "Applications" at bounding box center [95, 135] width 48 height 12
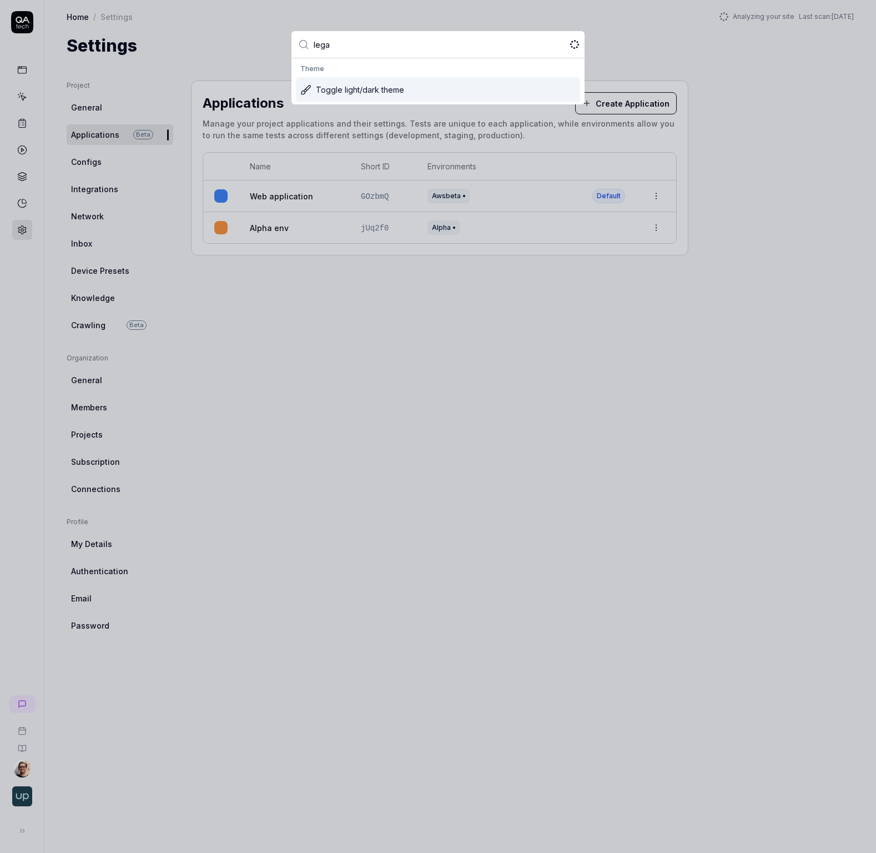
type input "legal"
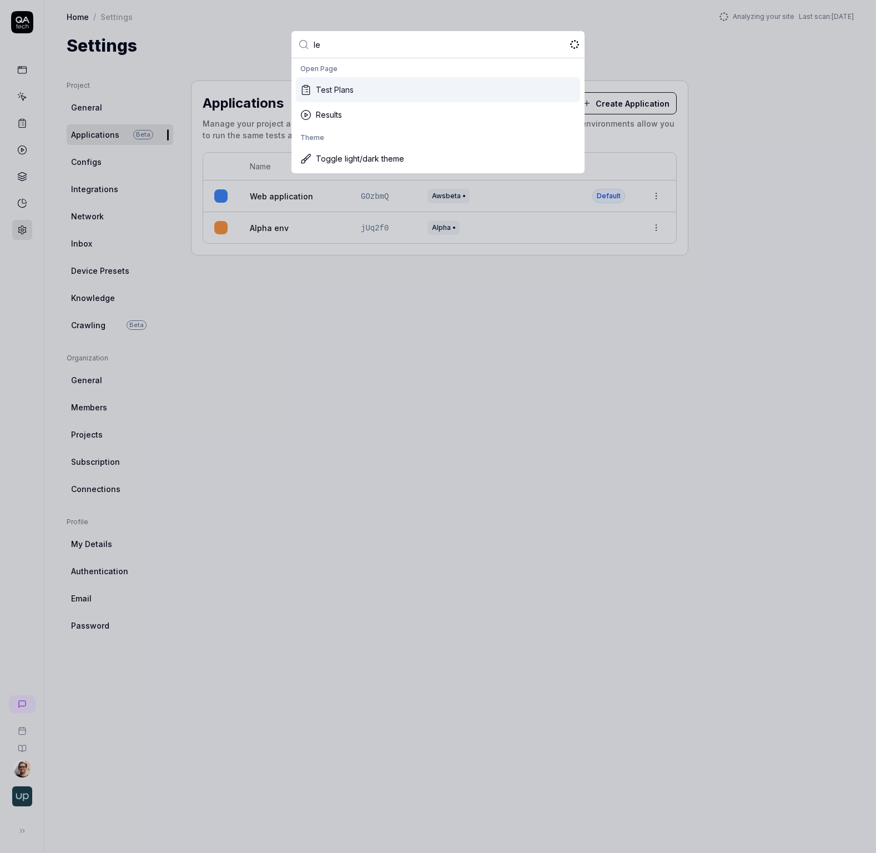
type input "leg"
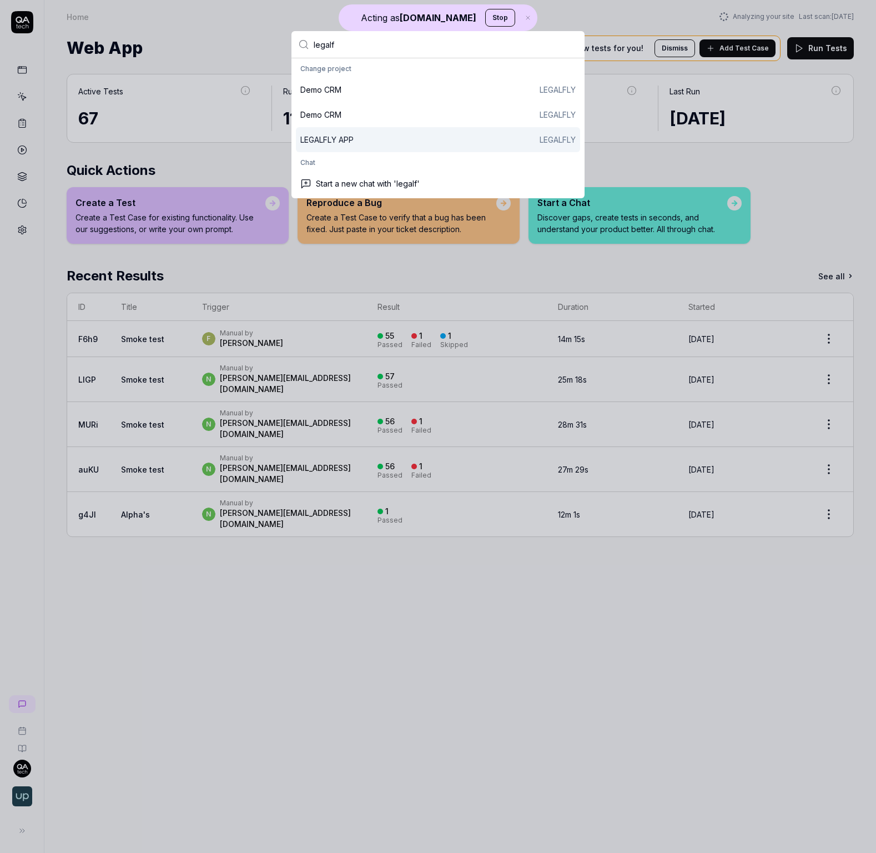
type input "legalf"
click at [375, 137] on div "LEGALFLY APP LEGALFLY" at bounding box center [437, 140] width 275 height 12
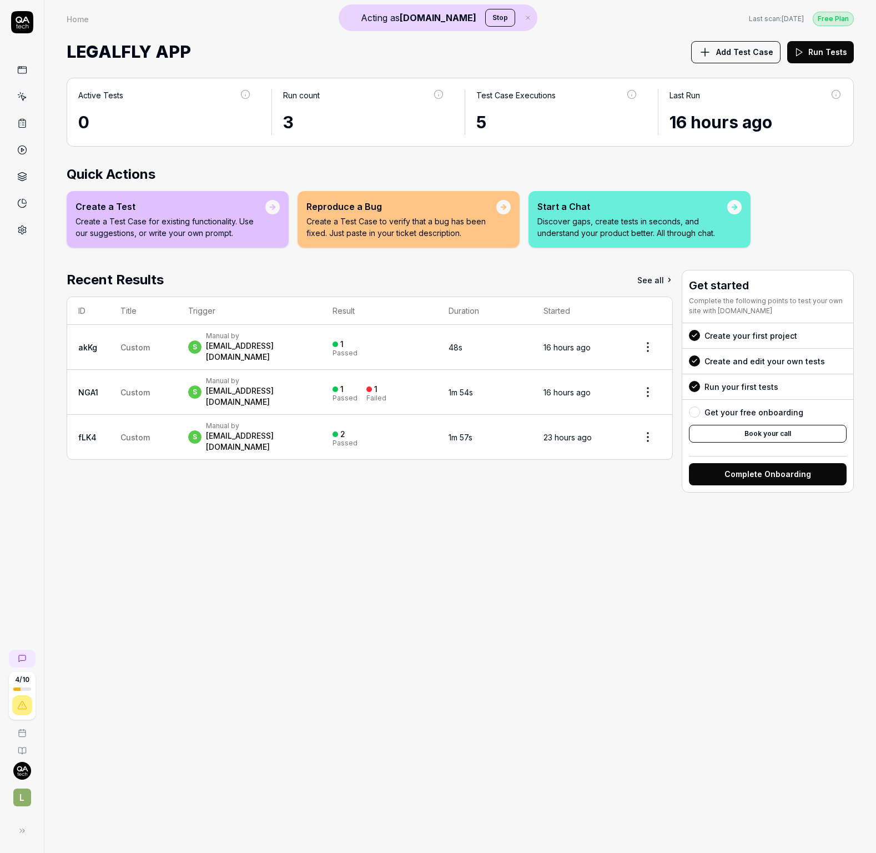
click at [14, 228] on link at bounding box center [22, 230] width 20 height 20
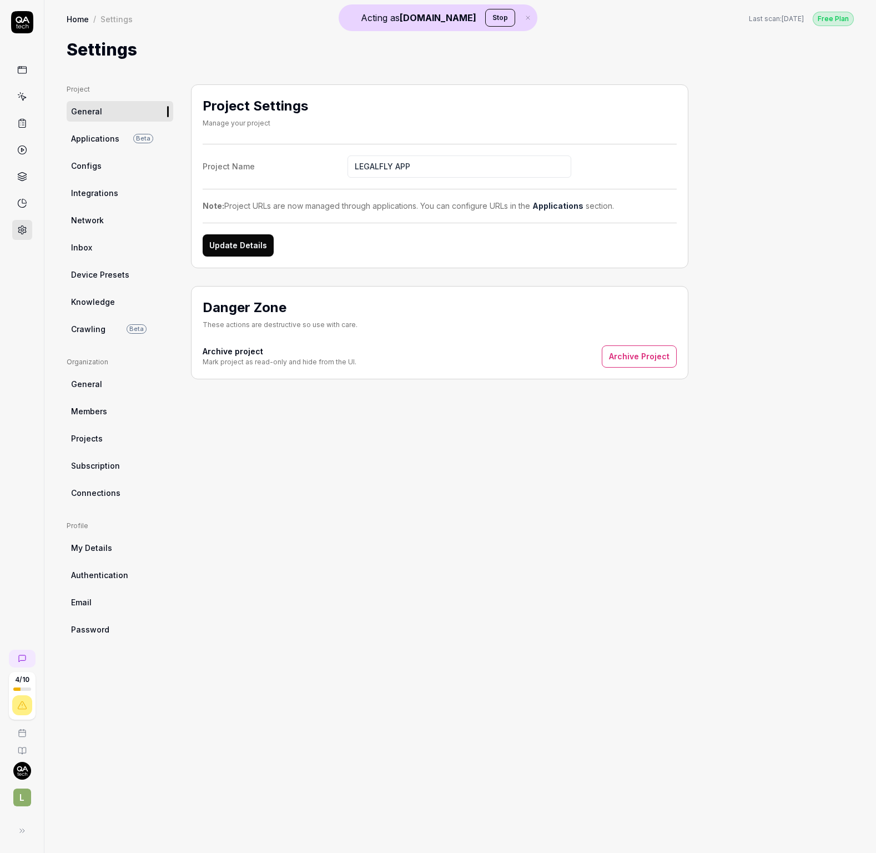
click at [111, 328] on link "Crawling Beta" at bounding box center [120, 329] width 107 height 21
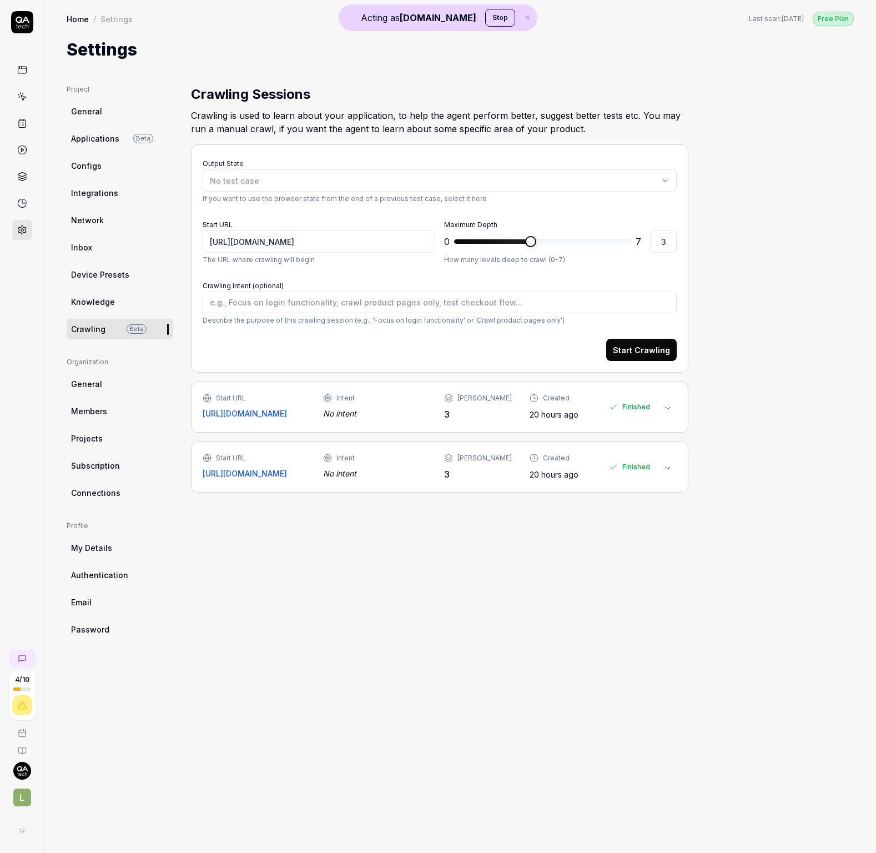
click at [251, 415] on link "[URL][DOMAIN_NAME]" at bounding box center [245, 414] width 84 height 12
click at [428, 374] on div "Output State No test case If you want to use the browser state from the end of …" at bounding box center [439, 318] width 497 height 348
click at [661, 409] on button at bounding box center [668, 408] width 18 height 18
click at [672, 418] on div "Start URL https://app.legalfly.dev Intent No intent Max Depth 3 Created 20 hour…" at bounding box center [440, 407] width 474 height 28
click at [666, 409] on icon at bounding box center [667, 408] width 9 height 9
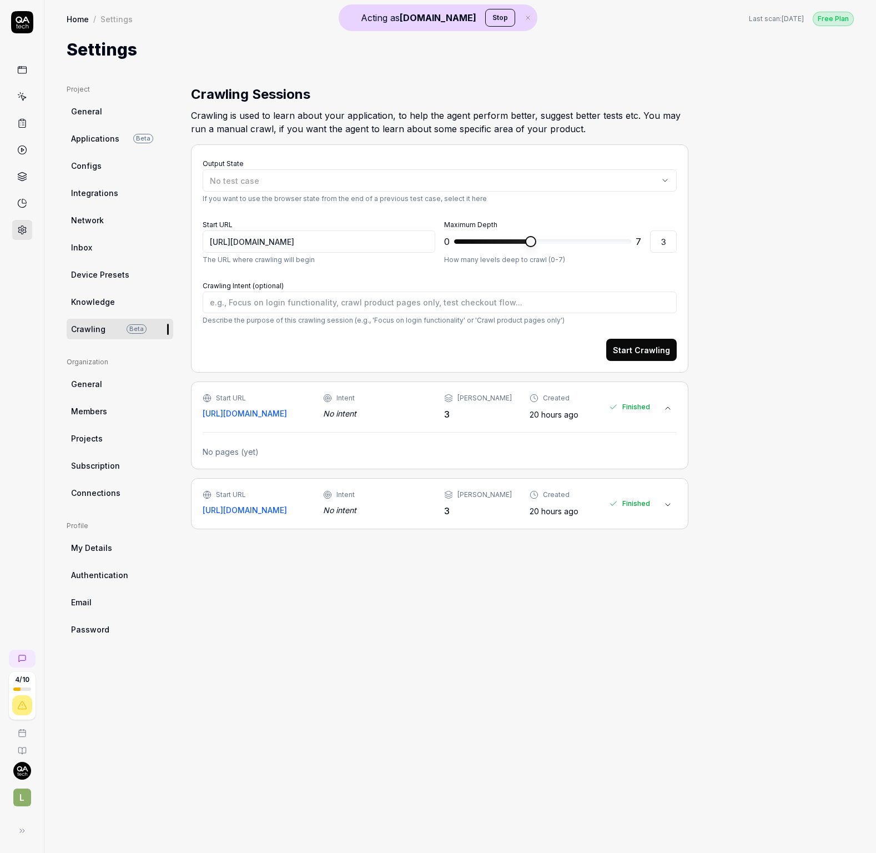
click at [665, 507] on icon at bounding box center [667, 504] width 9 height 9
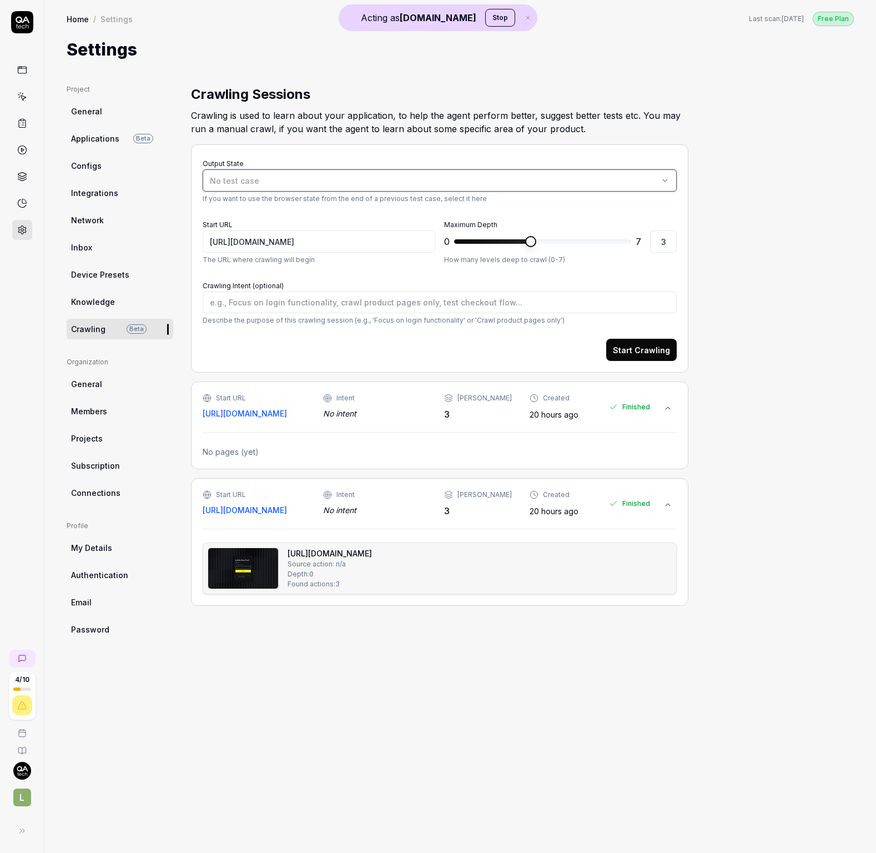
click at [285, 180] on div "No test case" at bounding box center [434, 181] width 449 height 12
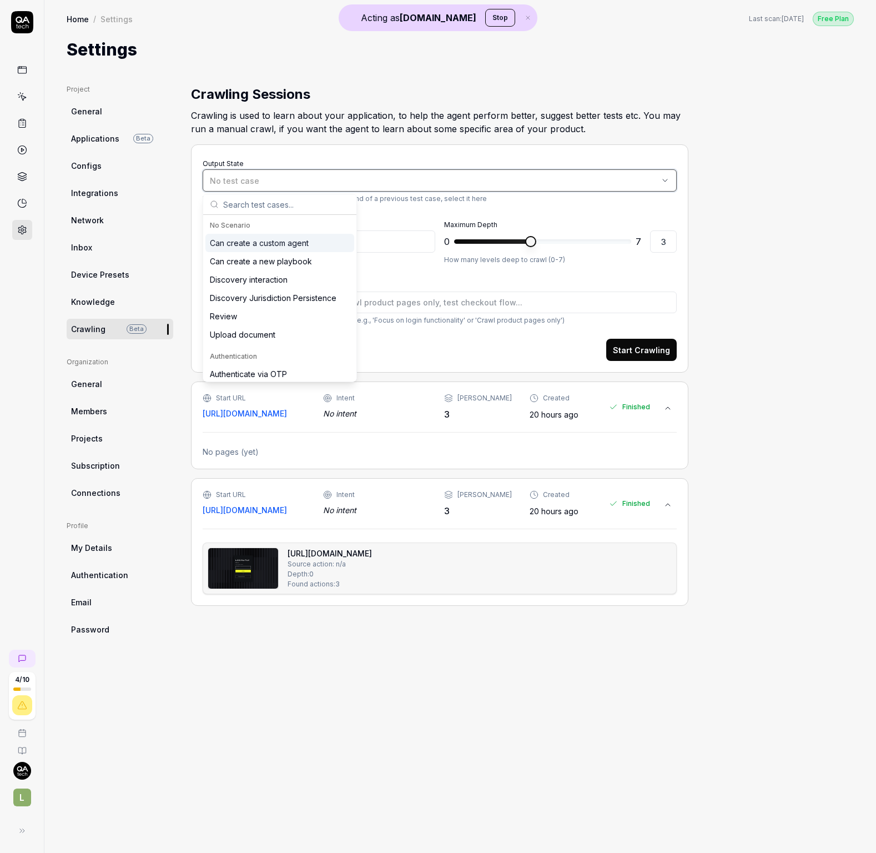
click at [282, 177] on div "No test case" at bounding box center [434, 181] width 449 height 12
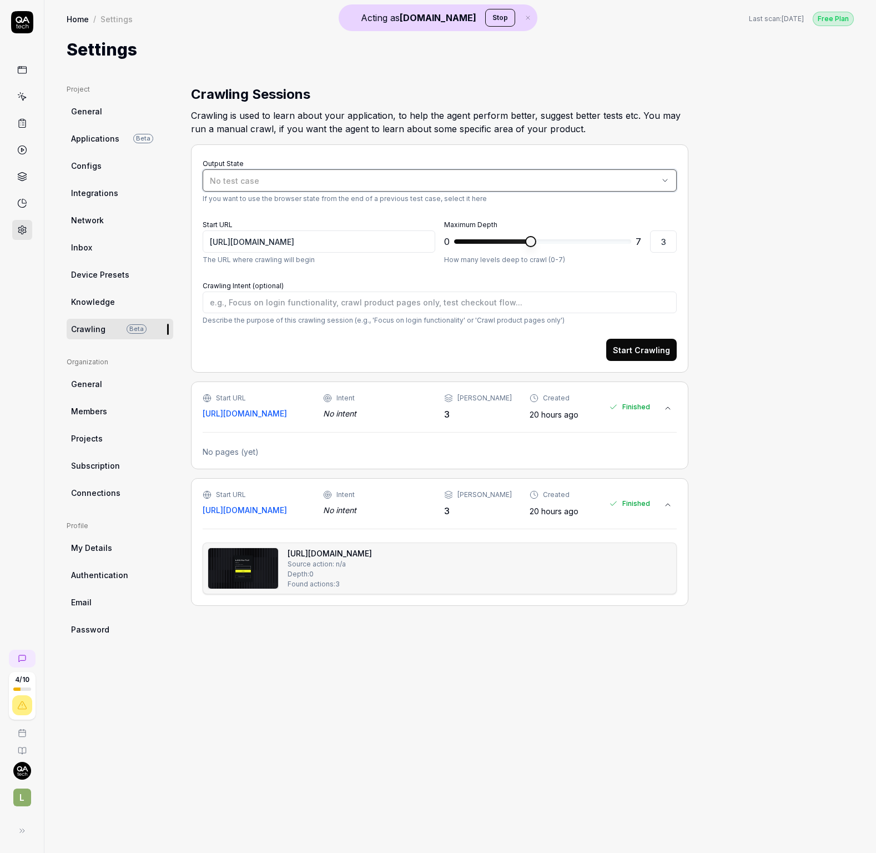
click at [305, 180] on div "No test case" at bounding box center [434, 181] width 449 height 12
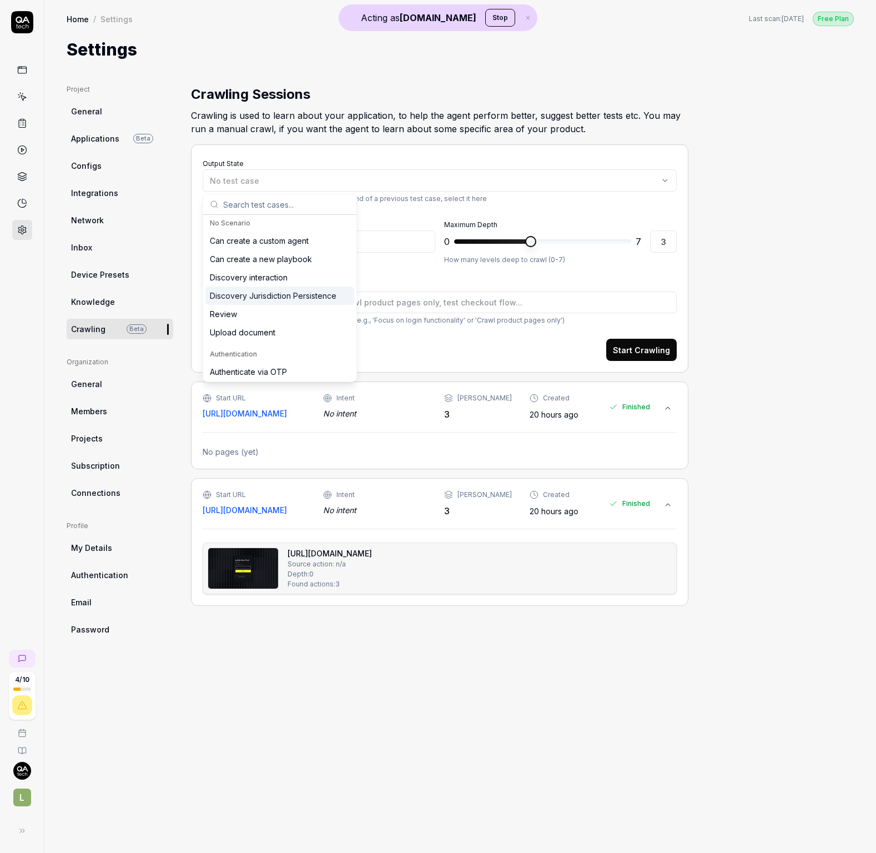
scroll to position [4, 0]
click at [291, 373] on div "Authenticate via OTP" at bounding box center [279, 370] width 149 height 18
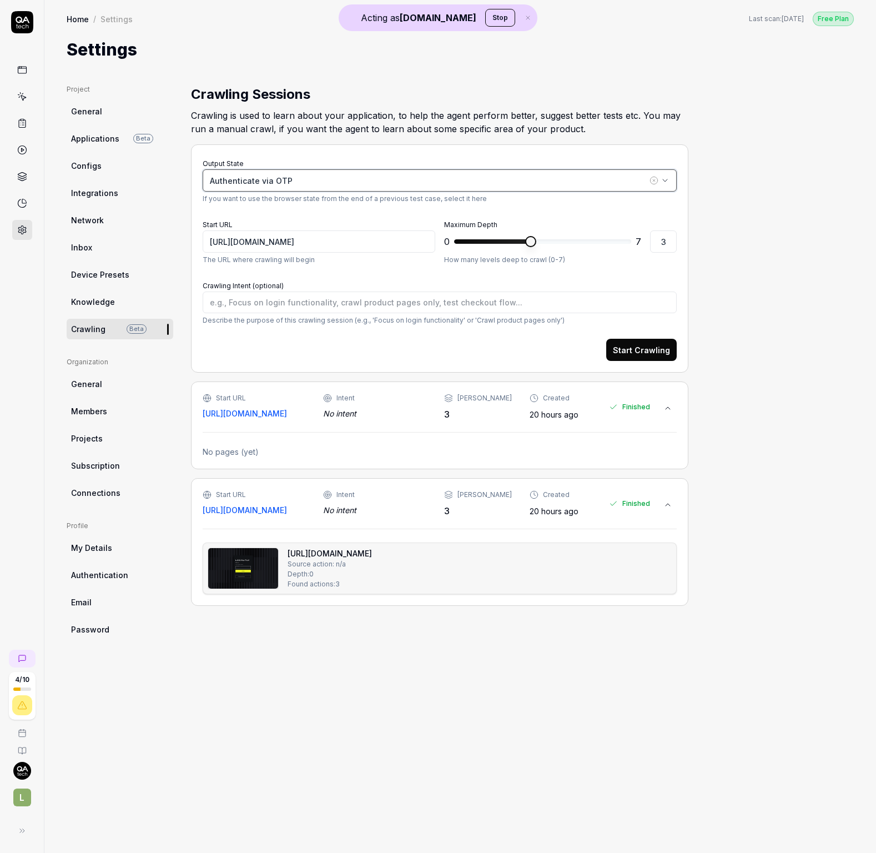
type textarea "*"
type input "[URL][DOMAIN_NAME]"
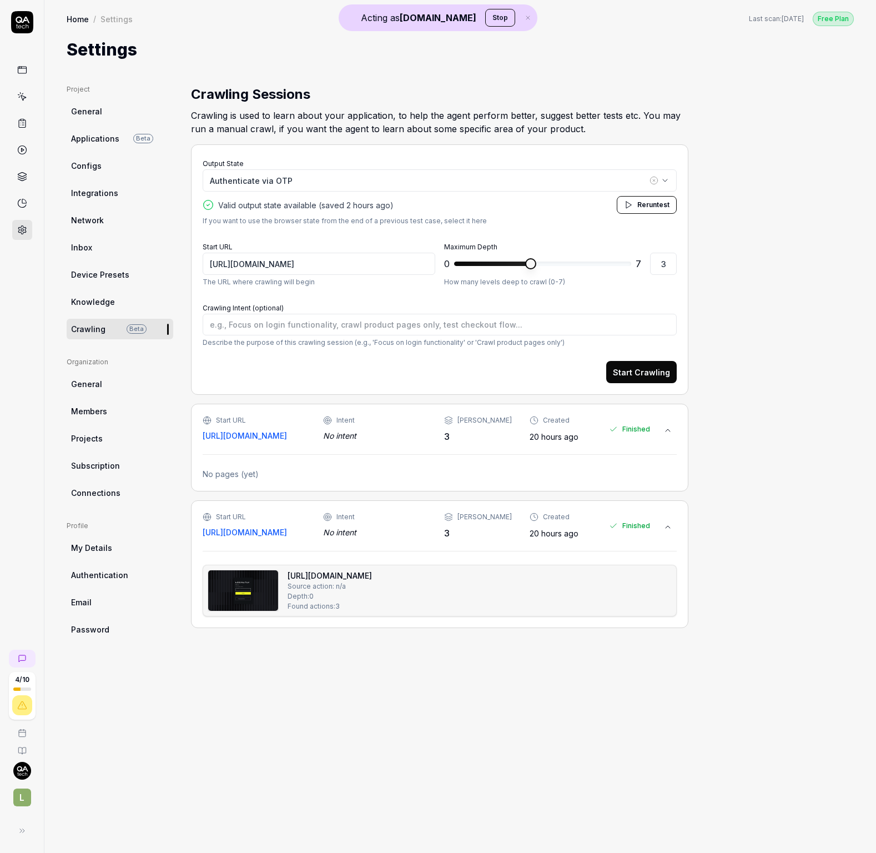
type textarea "*"
type input "2"
type textarea "*"
type input "1"
click at [471, 263] on span "*" at bounding box center [542, 264] width 177 height 18
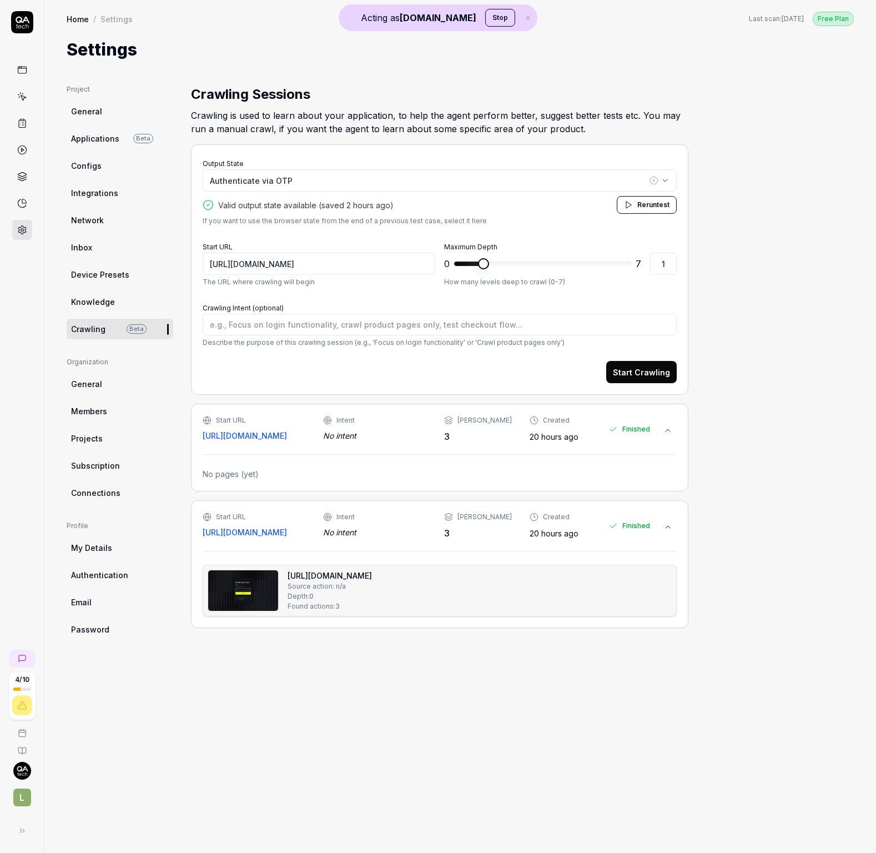
type textarea "*"
type input "2"
click at [498, 262] on span at bounding box center [542, 264] width 177 height 4
type textarea "*"
type input "3"
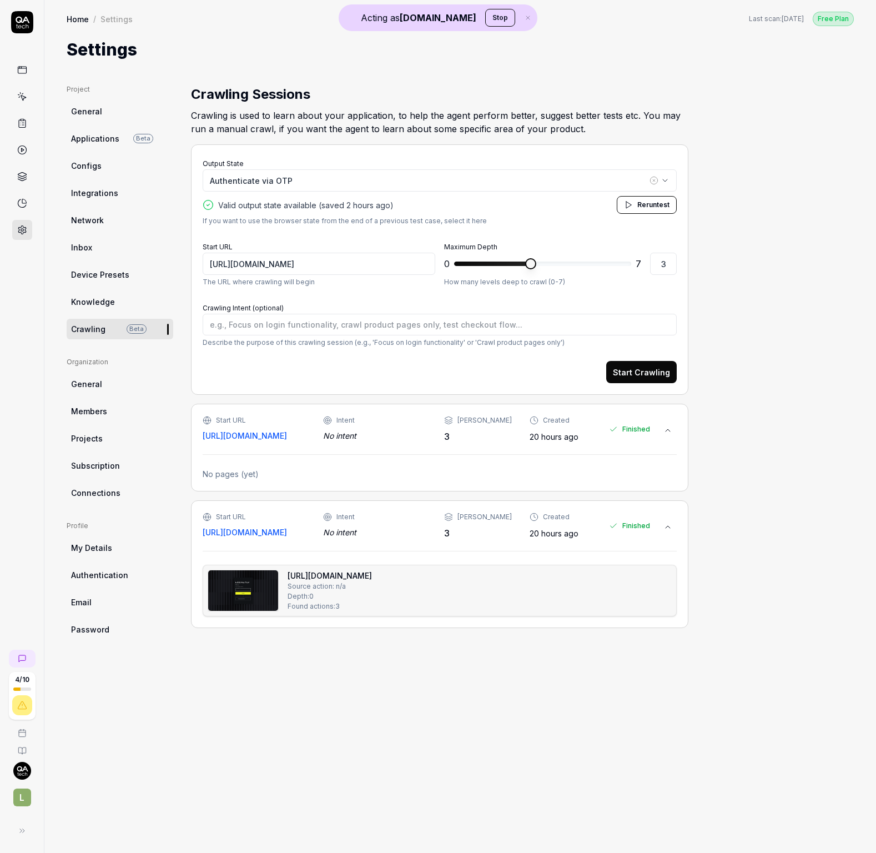
click at [526, 262] on span at bounding box center [530, 263] width 11 height 11
click at [633, 371] on button "Start Crawling" at bounding box center [641, 372] width 71 height 22
click at [647, 203] on span "Rerun" at bounding box center [646, 204] width 19 height 8
drag, startPoint x: 343, startPoint y: 263, endPoint x: 355, endPoint y: 260, distance: 12.4
click at [344, 263] on input "[URL][DOMAIN_NAME]" at bounding box center [319, 264] width 233 height 22
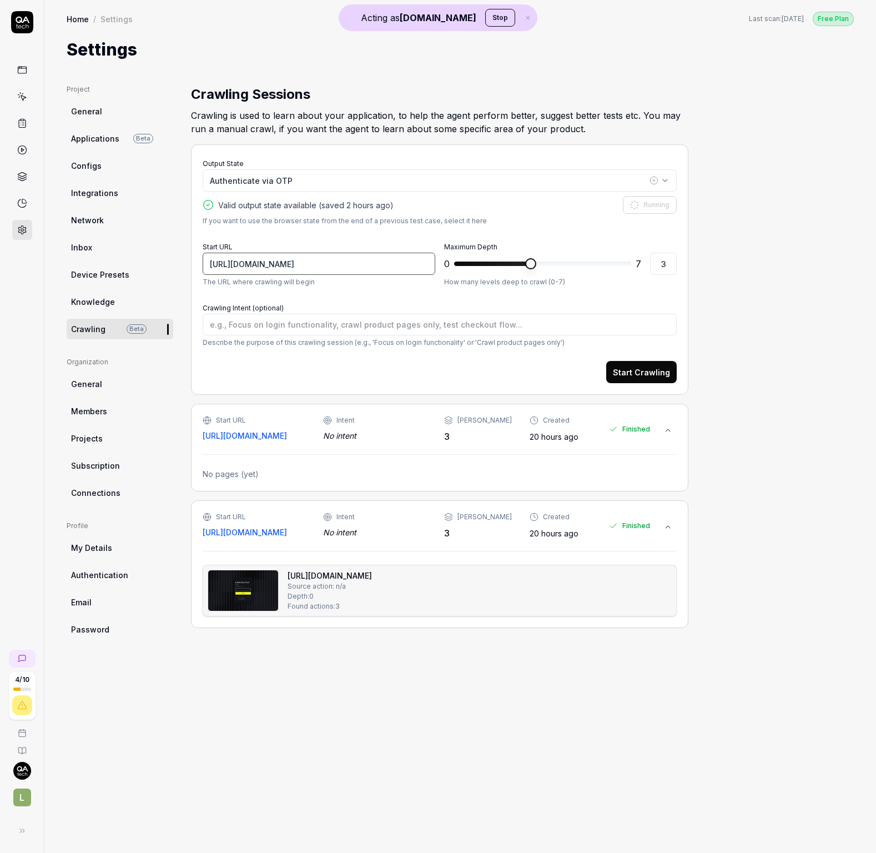
drag, startPoint x: 311, startPoint y: 265, endPoint x: 156, endPoint y: 259, distance: 155.0
click at [156, 259] on div "Project General Applications Beta Configs Integrations Network Inbox Device Pre…" at bounding box center [460, 457] width 787 height 746
type textarea "*"
type input "https://app.legalfly.dev/a"
type textarea "*"
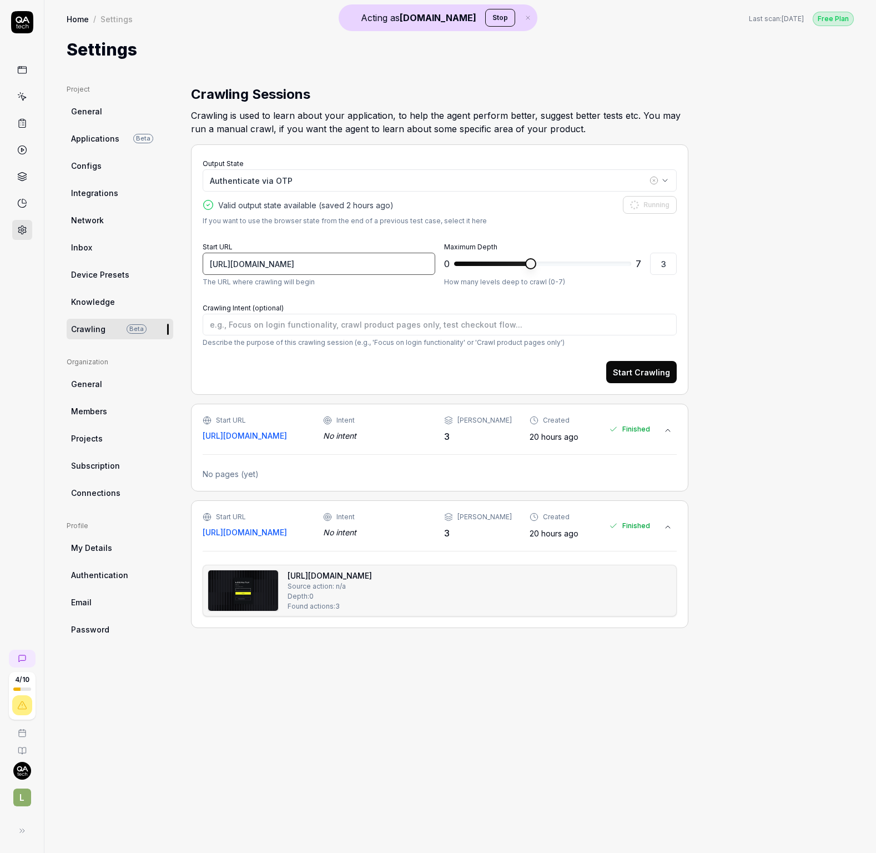
type input "https://app.legalfly.dev/ap"
type textarea "*"
type input "https://app.legalfly.dev/app"
type textarea "*"
type input "[URL][DOMAIN_NAME]"
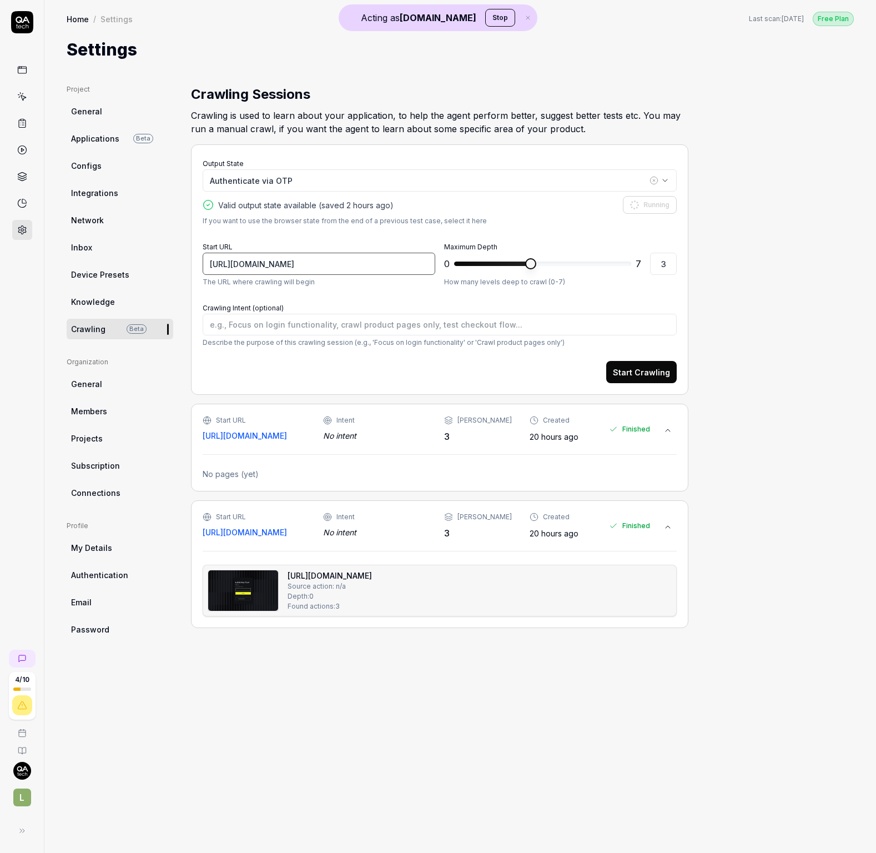
type textarea "*"
type input "https://app.legalfly.dev/l"
type textarea "*"
type input "https://app.legalfly.dev/lo"
type textarea "*"
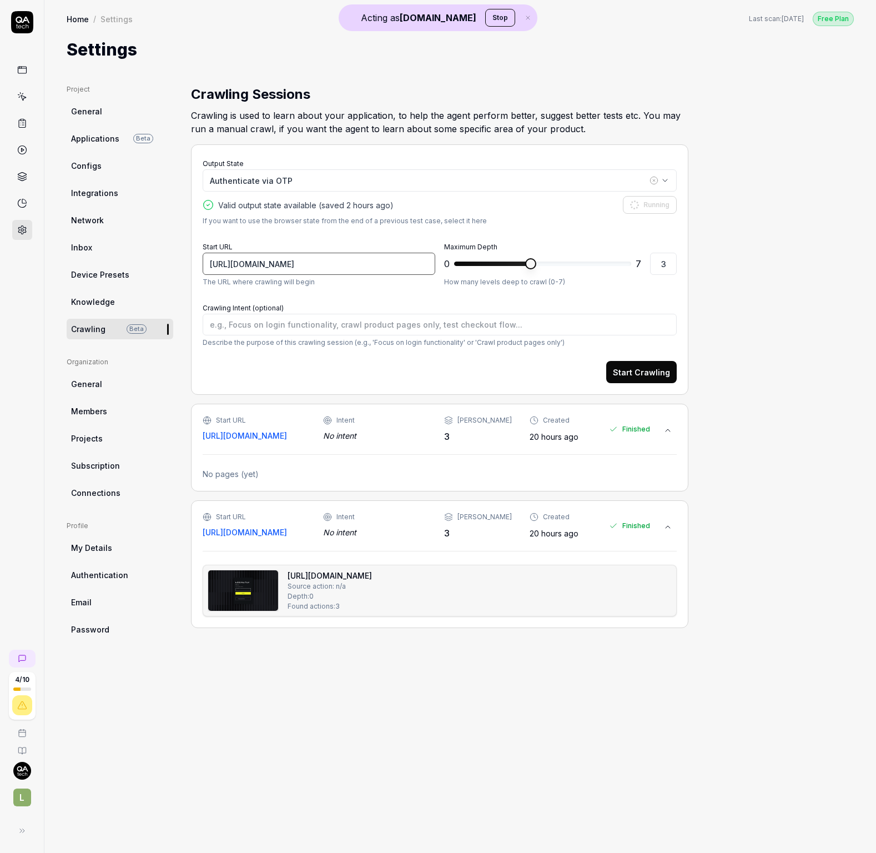
type input "https://app.legalfly.dev/log"
type textarea "*"
type input "https://app.legalfly.dev/logi"
type textarea "*"
type input "[URL][DOMAIN_NAME]"
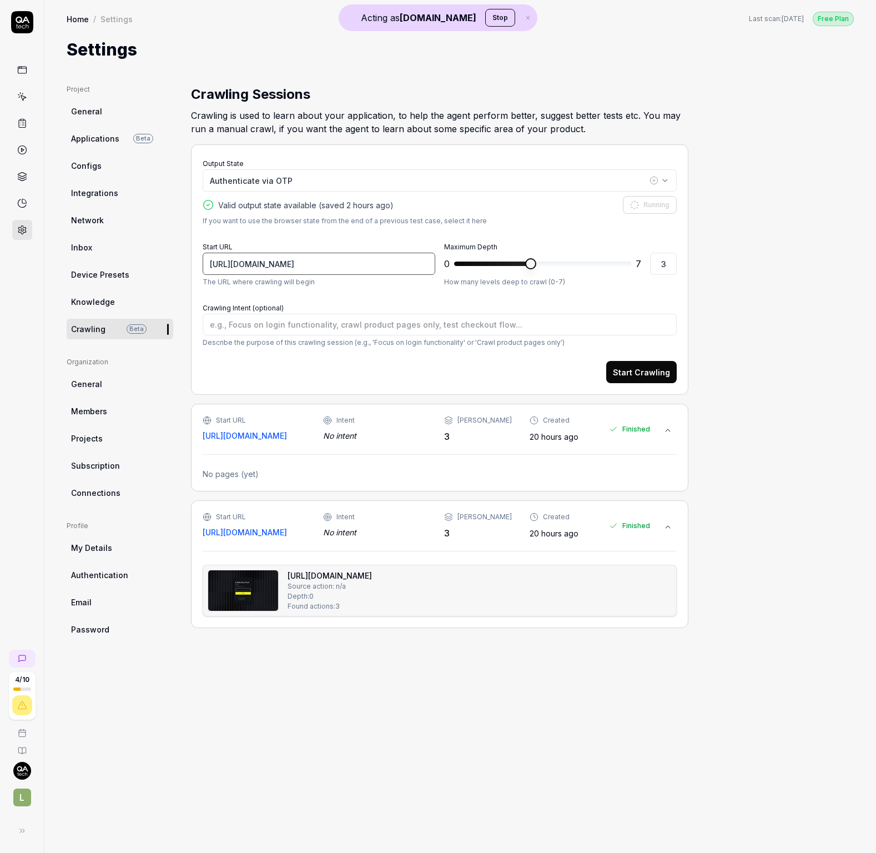
type textarea "*"
type input "https://app.legalfly.dev/s"
type textarea "*"
type input "https://app.legalfly.dev/st"
type textarea "*"
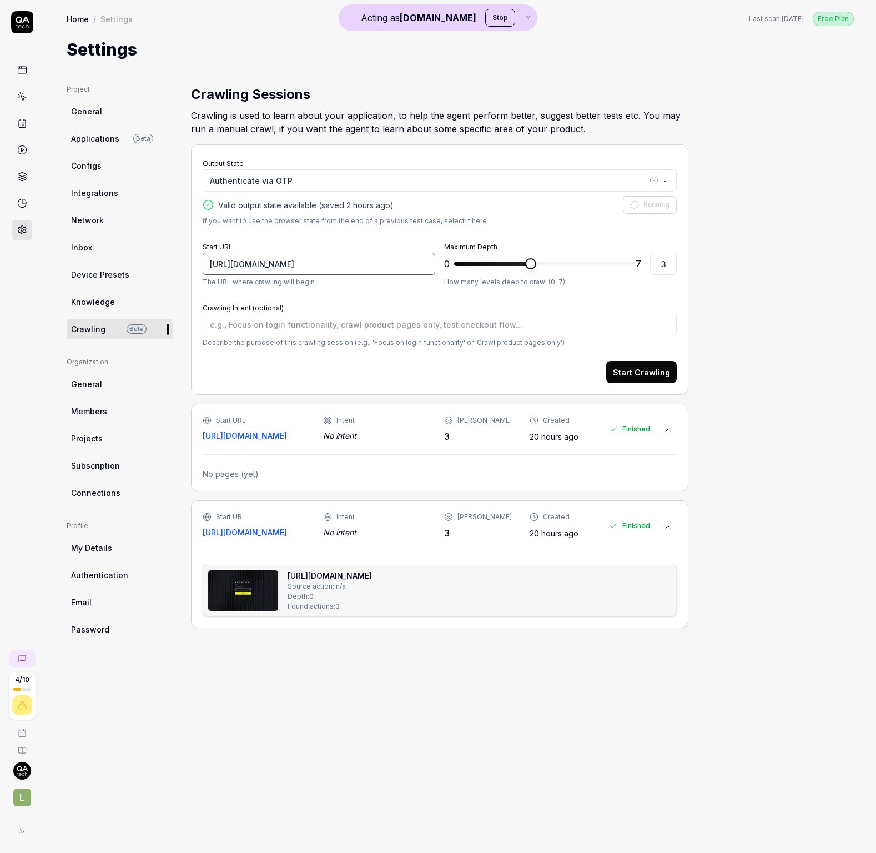
type input "https://app.legalfly.dev/star"
type textarea "*"
type input "https://app.legalfly.dev/start"
type textarea "*"
type input "[URL][DOMAIN_NAME]"
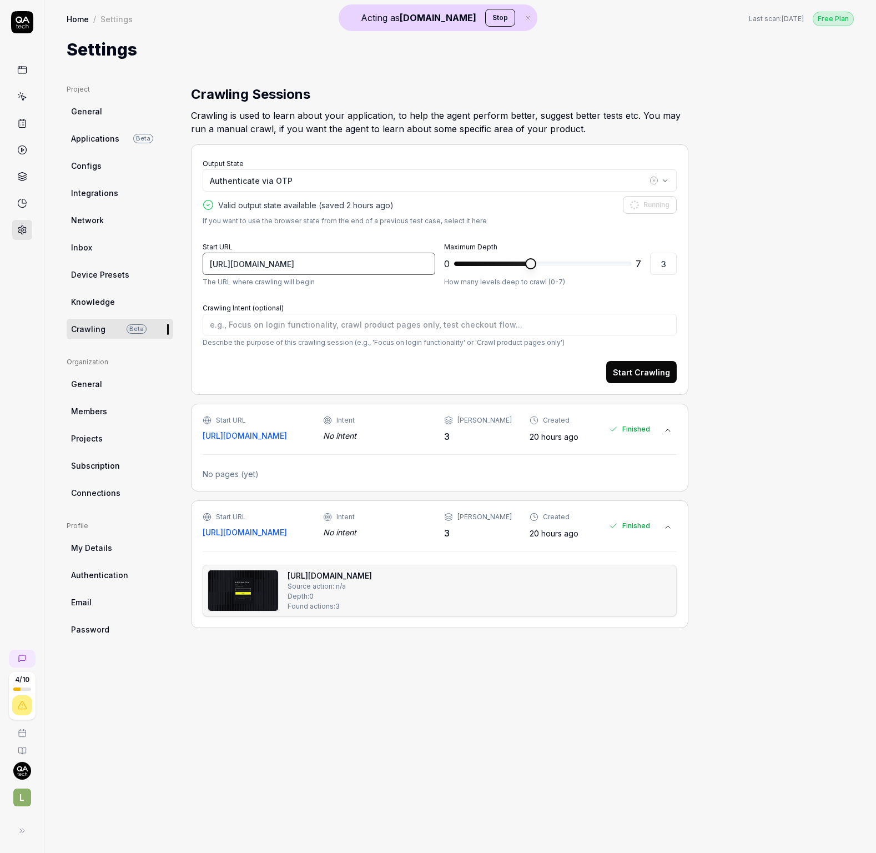
drag, startPoint x: 319, startPoint y: 263, endPoint x: 140, endPoint y: 253, distance: 178.5
click at [150, 253] on div "Project General Applications Beta Configs Integrations Network Inbox Device Pre…" at bounding box center [460, 457] width 787 height 746
click at [310, 269] on input "[URL][DOMAIN_NAME]" at bounding box center [319, 264] width 233 height 22
drag, startPoint x: 197, startPoint y: 259, endPoint x: 203, endPoint y: 260, distance: 6.2
click at [195, 259] on div "Output State Authenticate via OTP Valid output state available (saved 2 hours a…" at bounding box center [439, 269] width 497 height 250
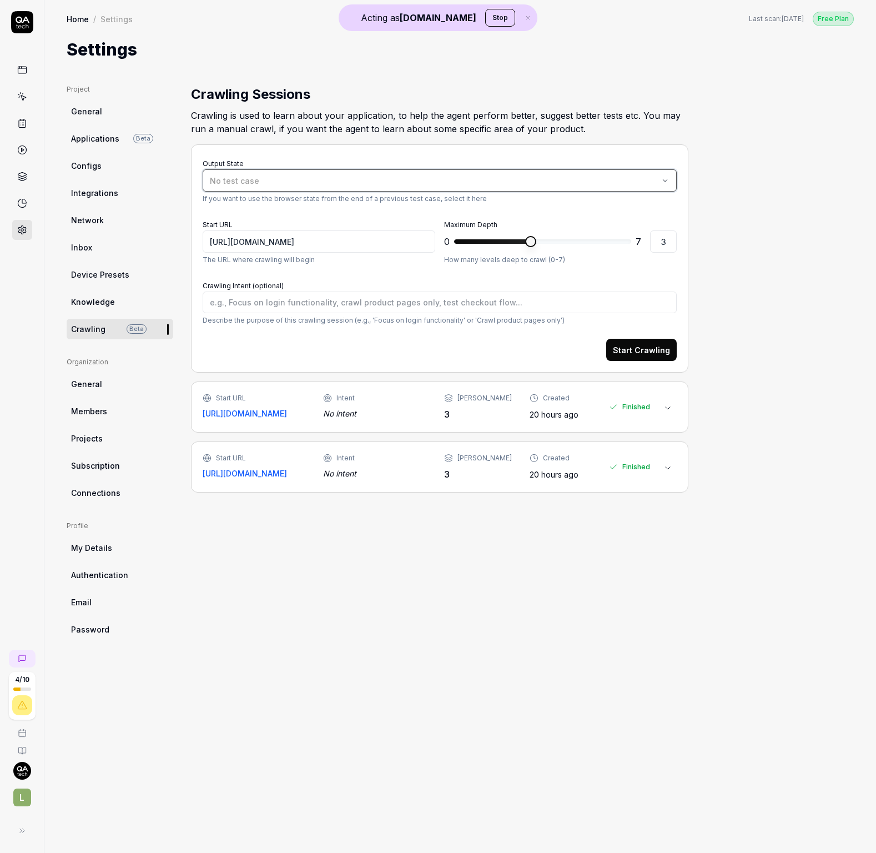
click at [310, 175] on div "No test case" at bounding box center [434, 181] width 449 height 12
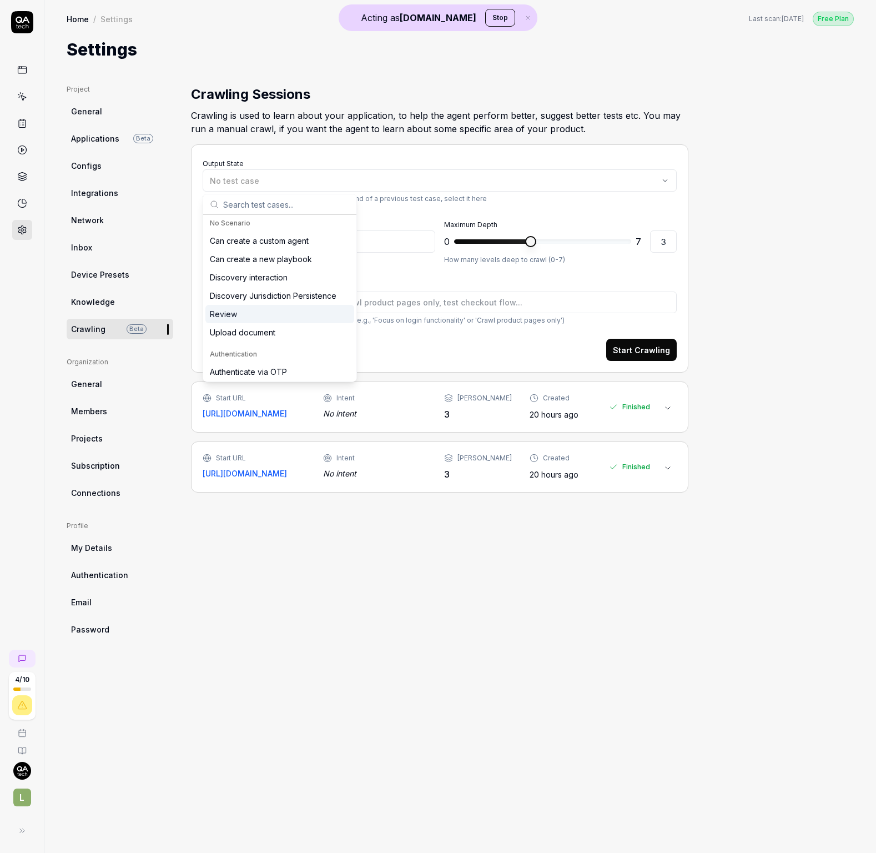
scroll to position [4, 0]
click at [275, 371] on div "Authenticate via OTP" at bounding box center [248, 370] width 77 height 12
type textarea "*"
type input "[URL][DOMAIN_NAME]"
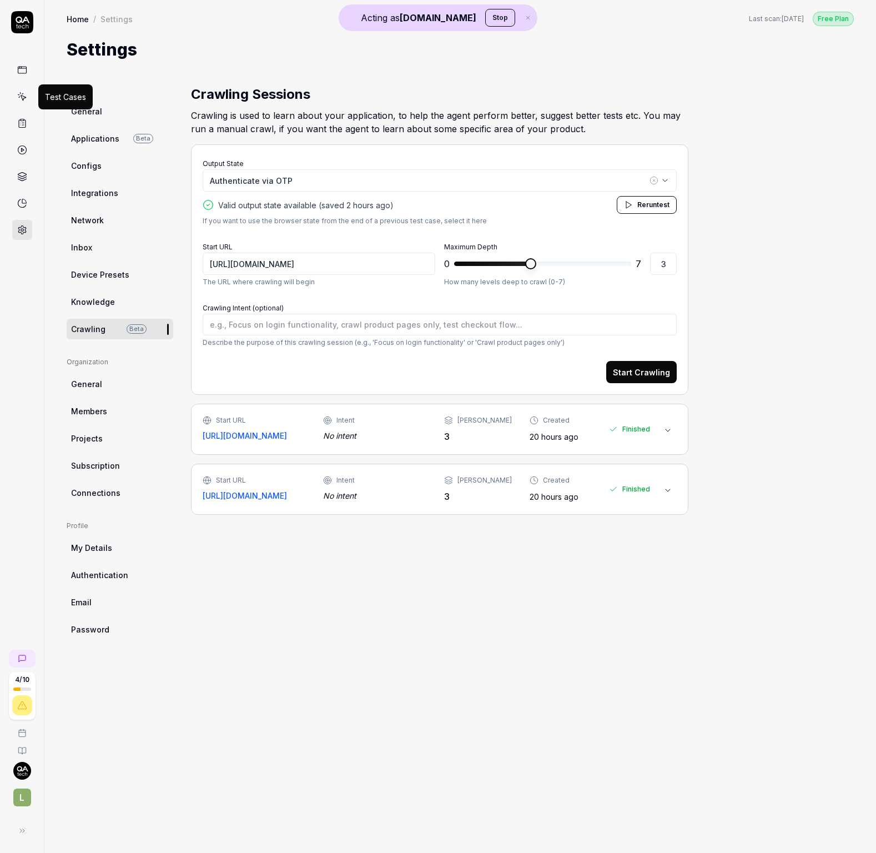
click at [26, 95] on icon at bounding box center [22, 97] width 10 height 10
click at [22, 127] on icon at bounding box center [22, 123] width 10 height 10
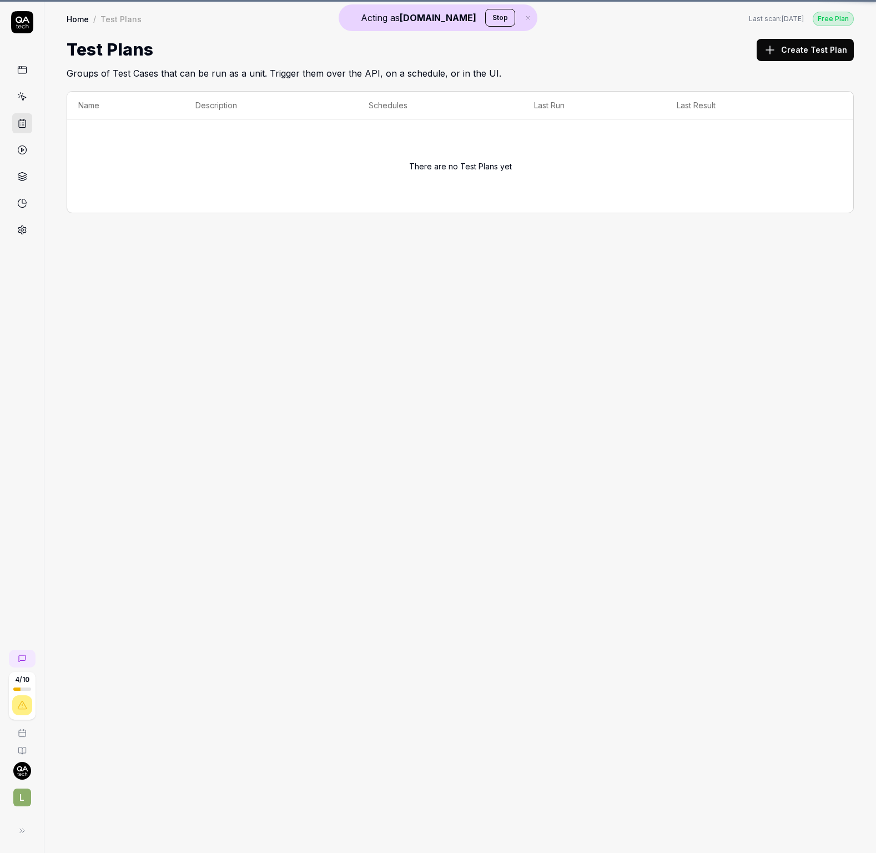
click at [21, 144] on link at bounding box center [22, 150] width 20 height 20
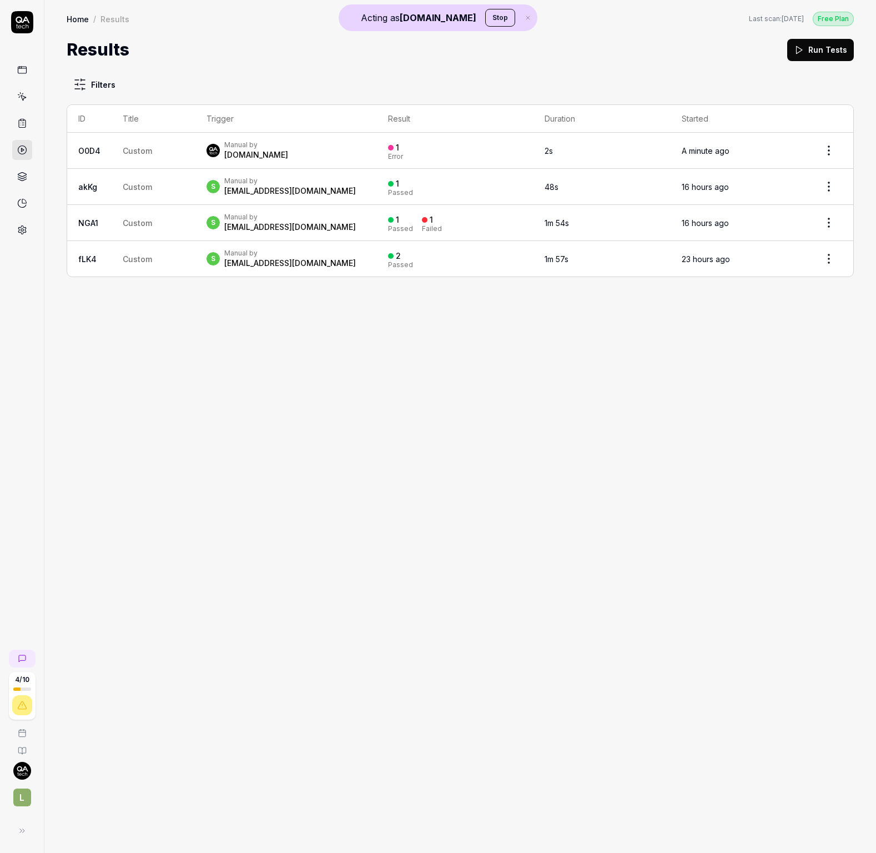
click at [344, 161] on td "Manual by [DOMAIN_NAME]" at bounding box center [286, 151] width 182 height 36
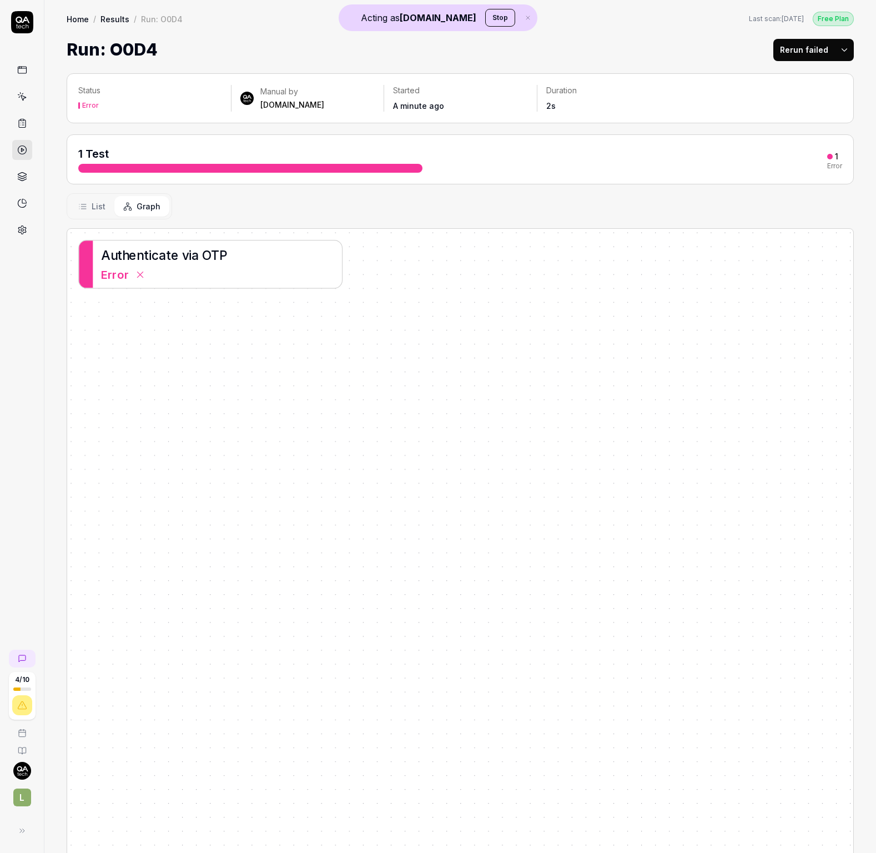
click at [286, 266] on div "Error" at bounding box center [217, 274] width 233 height 17
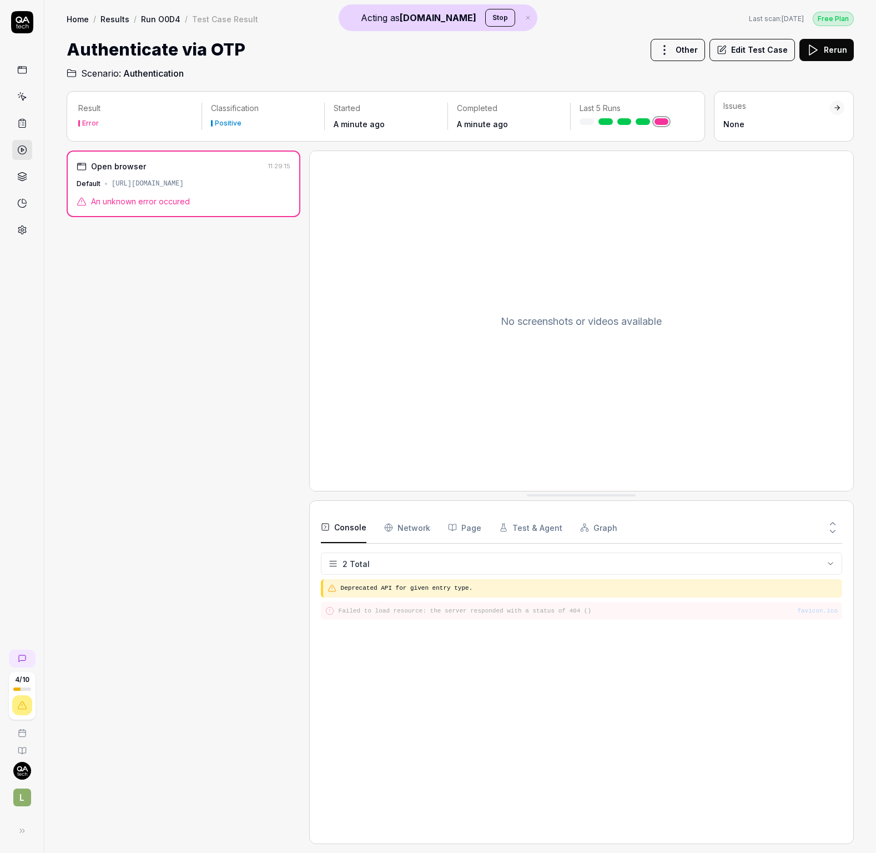
click at [843, 52] on button "Rerun" at bounding box center [827, 50] width 54 height 22
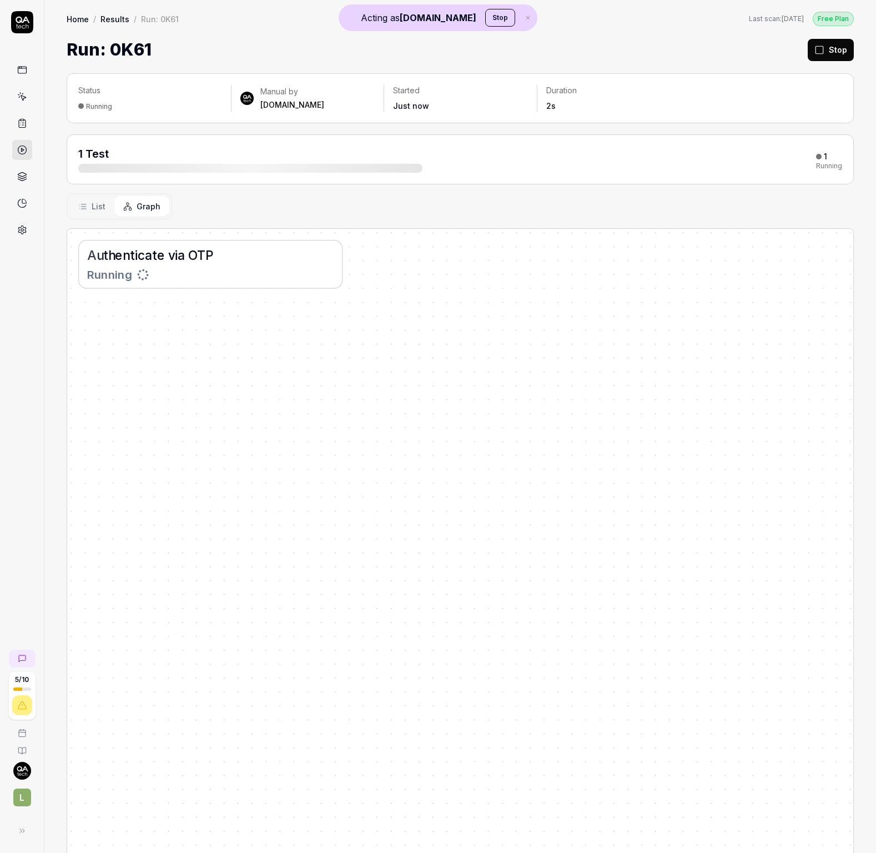
click at [102, 200] on span "List" at bounding box center [99, 206] width 14 height 12
click at [130, 288] on td "Authenticate via OTP" at bounding box center [162, 301] width 190 height 36
click at [130, 299] on div "Authenticate via OTP" at bounding box center [116, 301] width 77 height 12
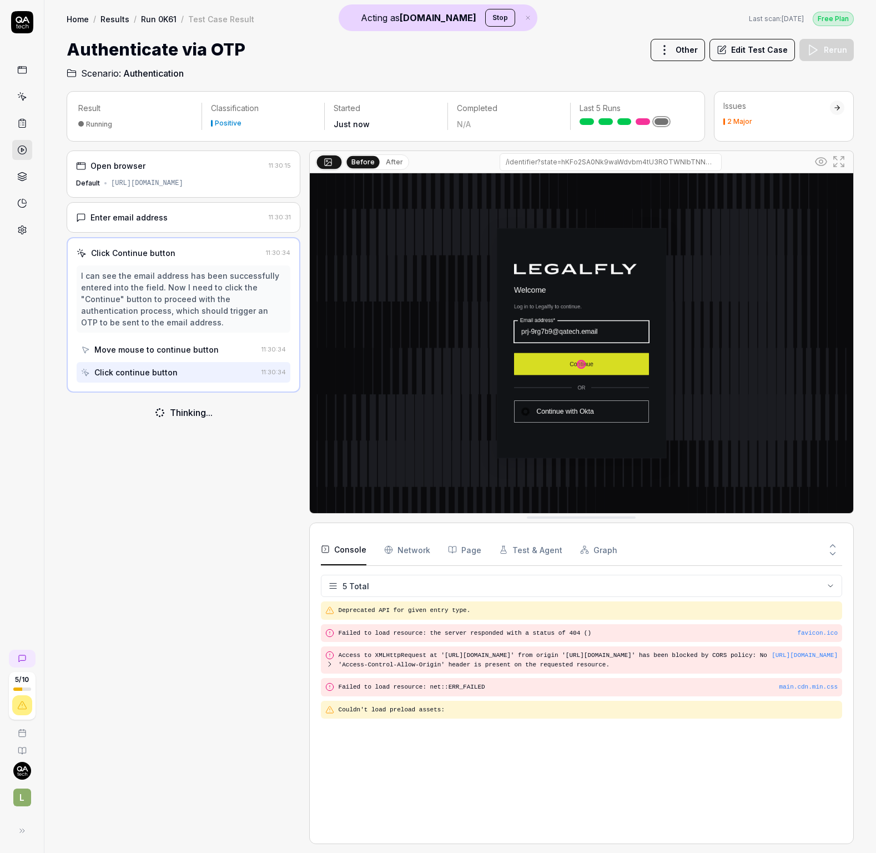
drag, startPoint x: 404, startPoint y: 553, endPoint x: 399, endPoint y: 549, distance: 6.3
click at [399, 549] on Requests "Network" at bounding box center [407, 549] width 46 height 31
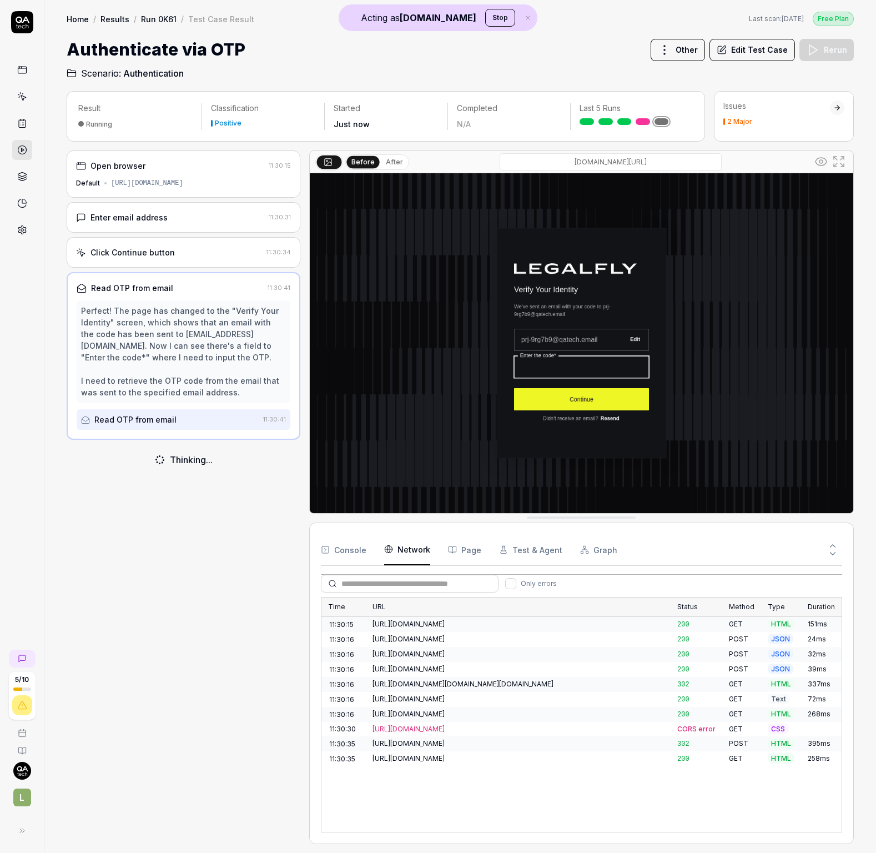
click at [513, 679] on div "[URL][DOMAIN_NAME][DOMAIN_NAME][DOMAIN_NAME]" at bounding box center [518, 684] width 291 height 10
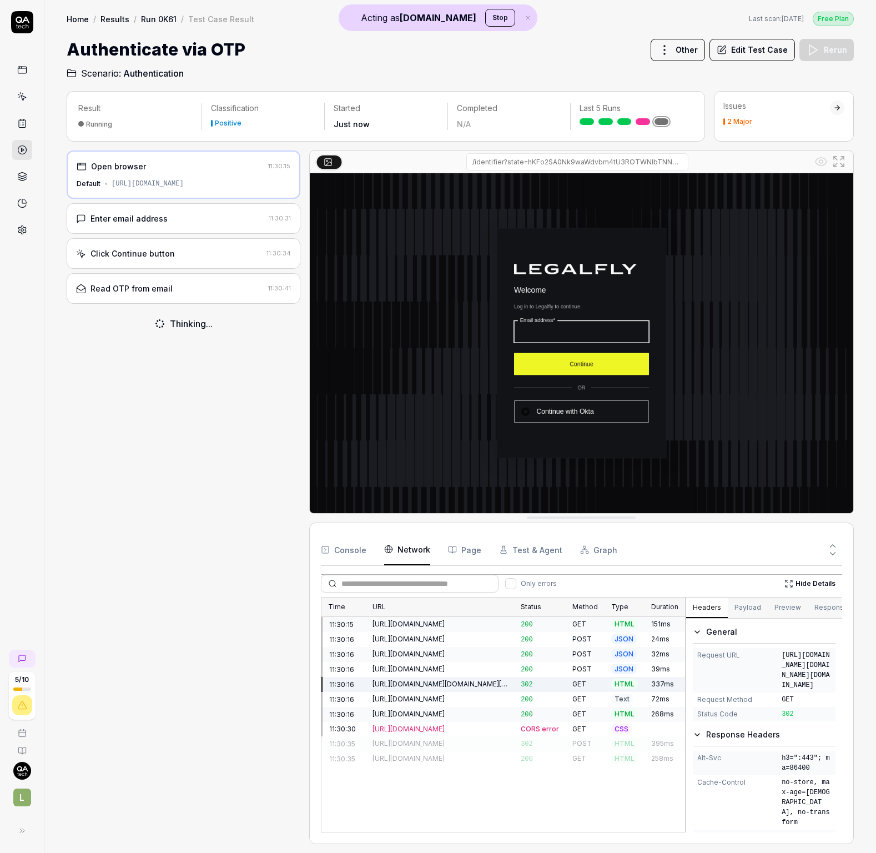
click at [508, 701] on div "[URL][DOMAIN_NAME]" at bounding box center [440, 699] width 135 height 10
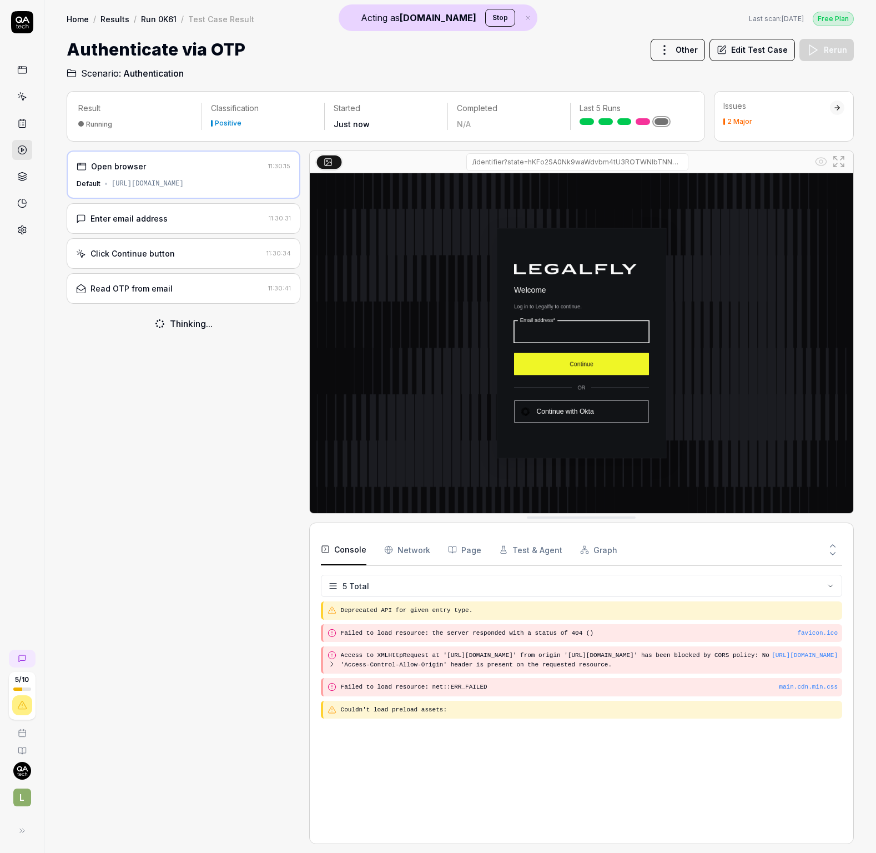
click at [348, 545] on button "Console" at bounding box center [344, 549] width 46 height 31
click at [204, 348] on div "Submit OTP code 11:30:52" at bounding box center [184, 358] width 234 height 31
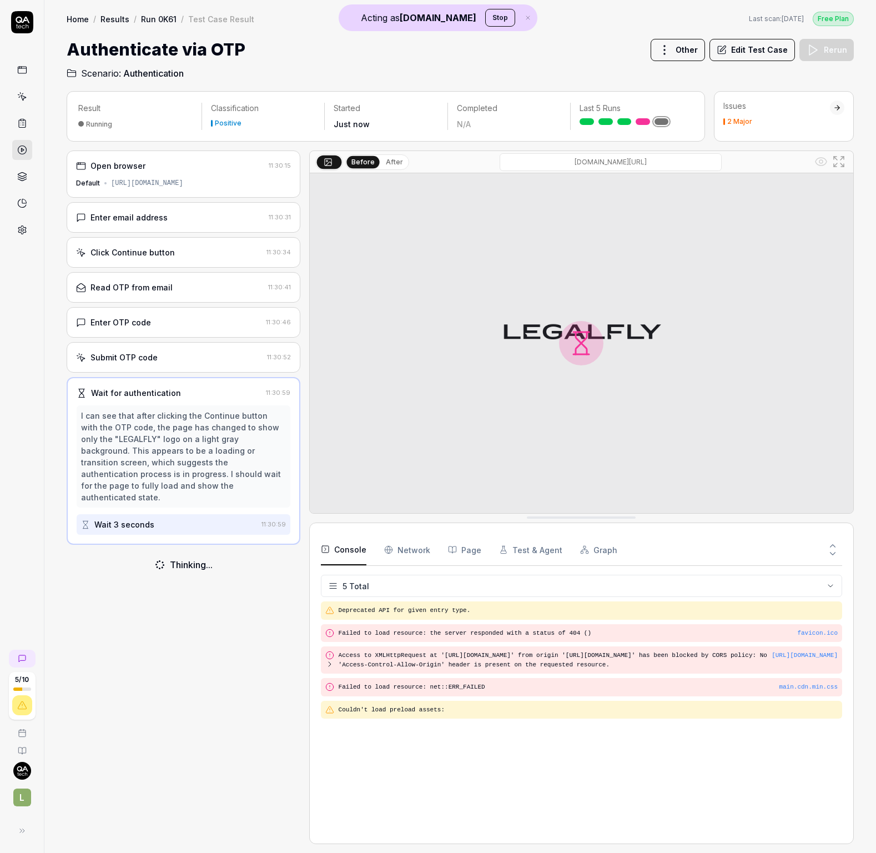
click at [12, 229] on link at bounding box center [22, 230] width 20 height 20
click at [398, 158] on button "After" at bounding box center [394, 162] width 26 height 12
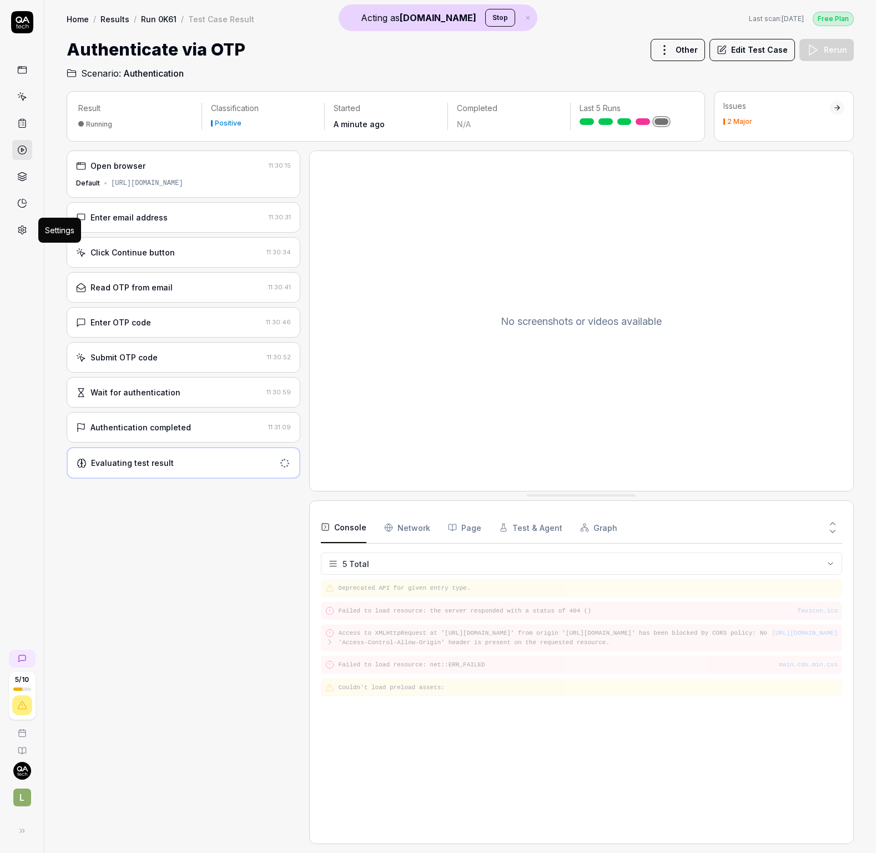
click at [22, 229] on icon at bounding box center [22, 230] width 10 height 10
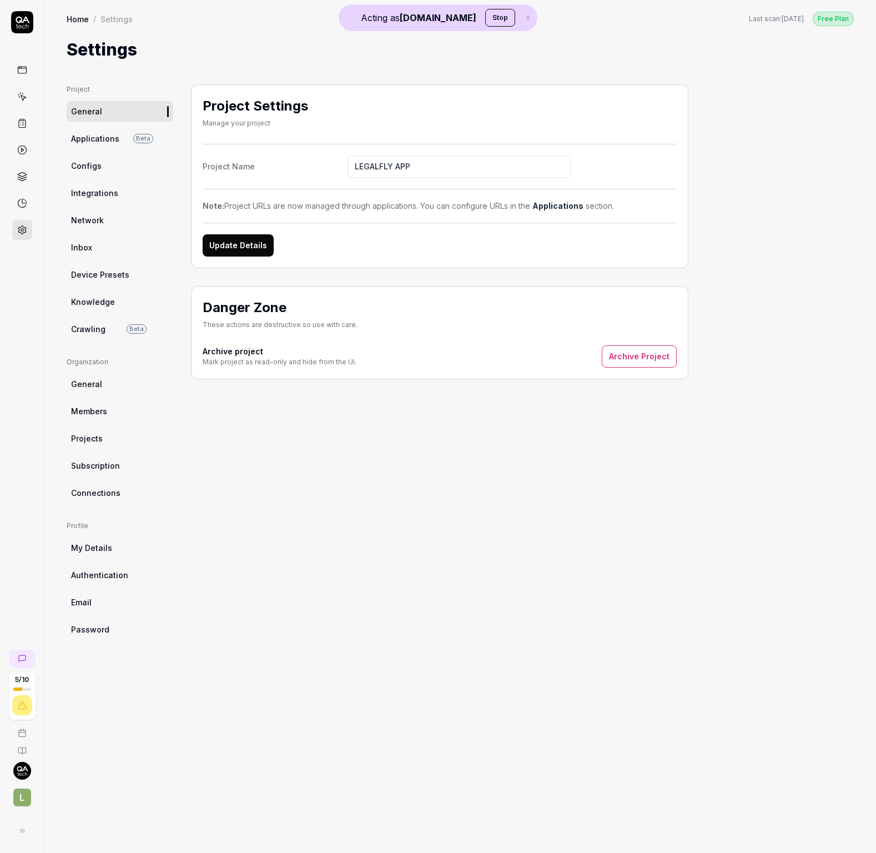
click at [134, 142] on link "Applications Beta" at bounding box center [120, 138] width 107 height 21
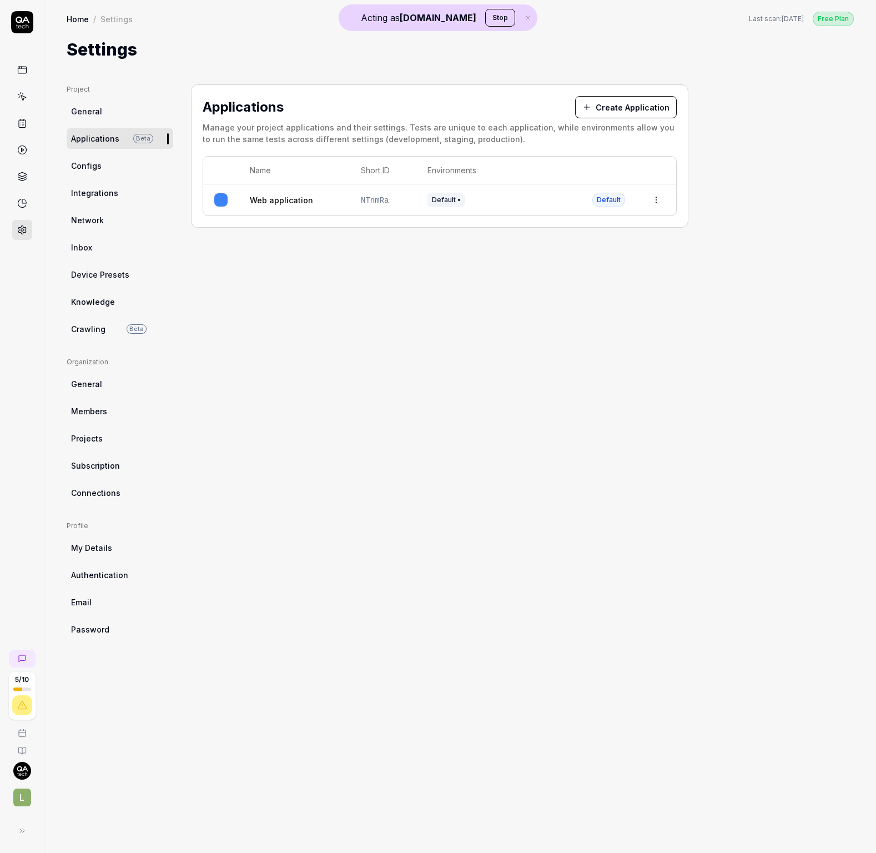
click at [114, 330] on link "Crawling Beta" at bounding box center [120, 329] width 107 height 21
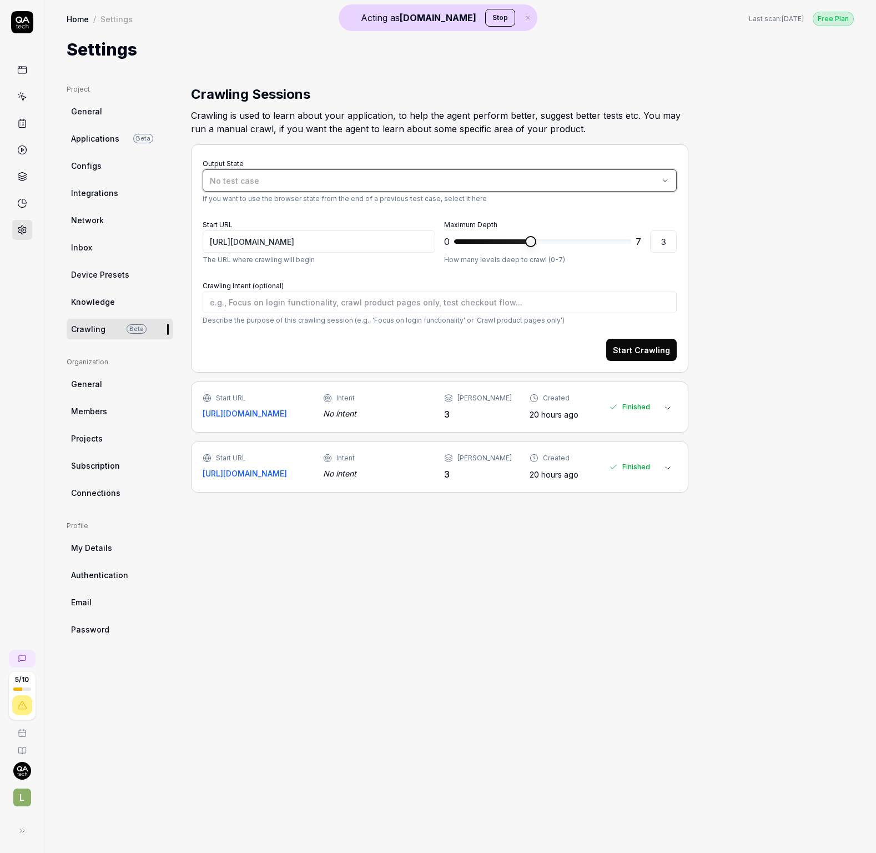
click at [317, 185] on div "No test case" at bounding box center [434, 181] width 449 height 12
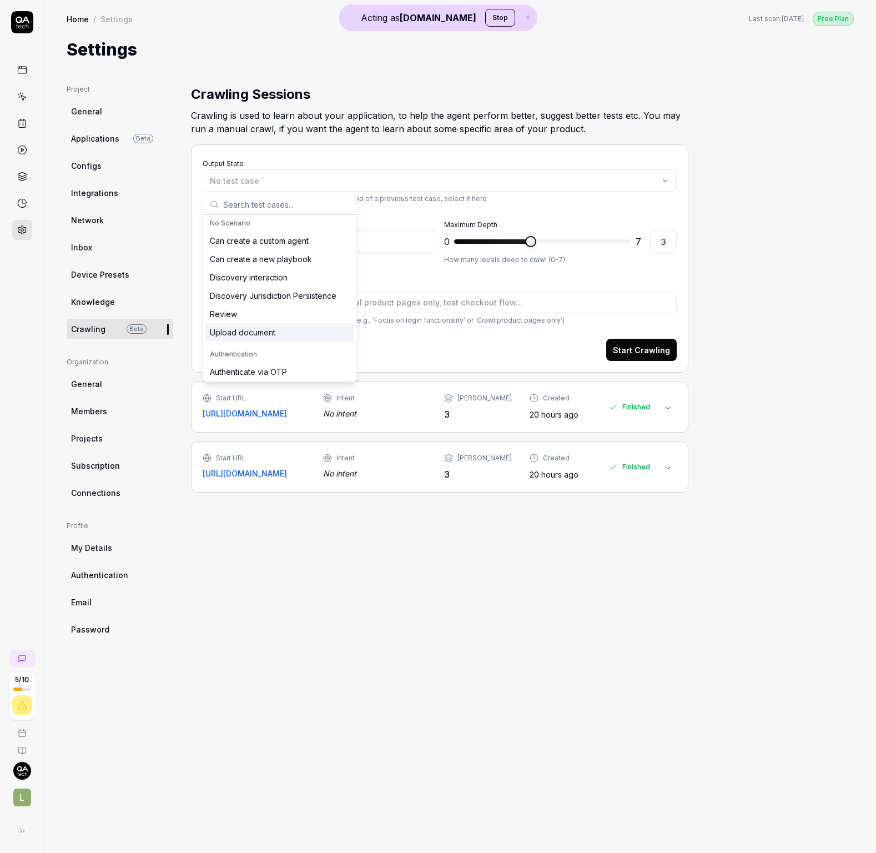
scroll to position [4, 0]
click at [295, 367] on div "Authenticate via OTP" at bounding box center [279, 370] width 149 height 18
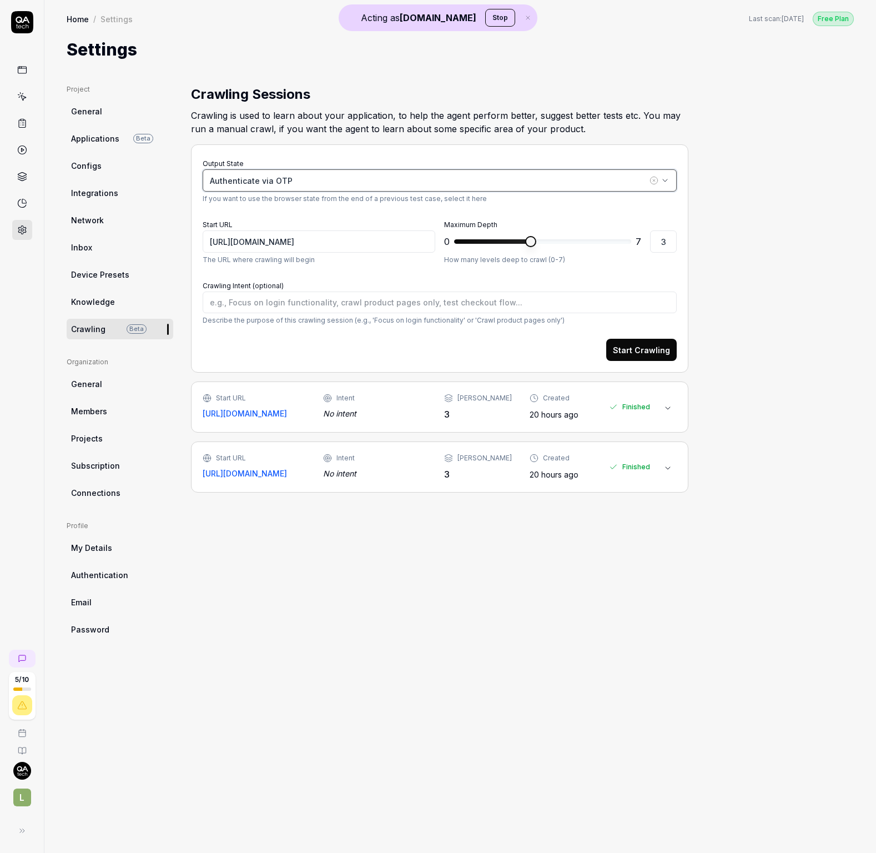
type textarea "*"
type input "https://app.legalfly.dev/"
click at [309, 184] on div "No test case" at bounding box center [434, 181] width 449 height 12
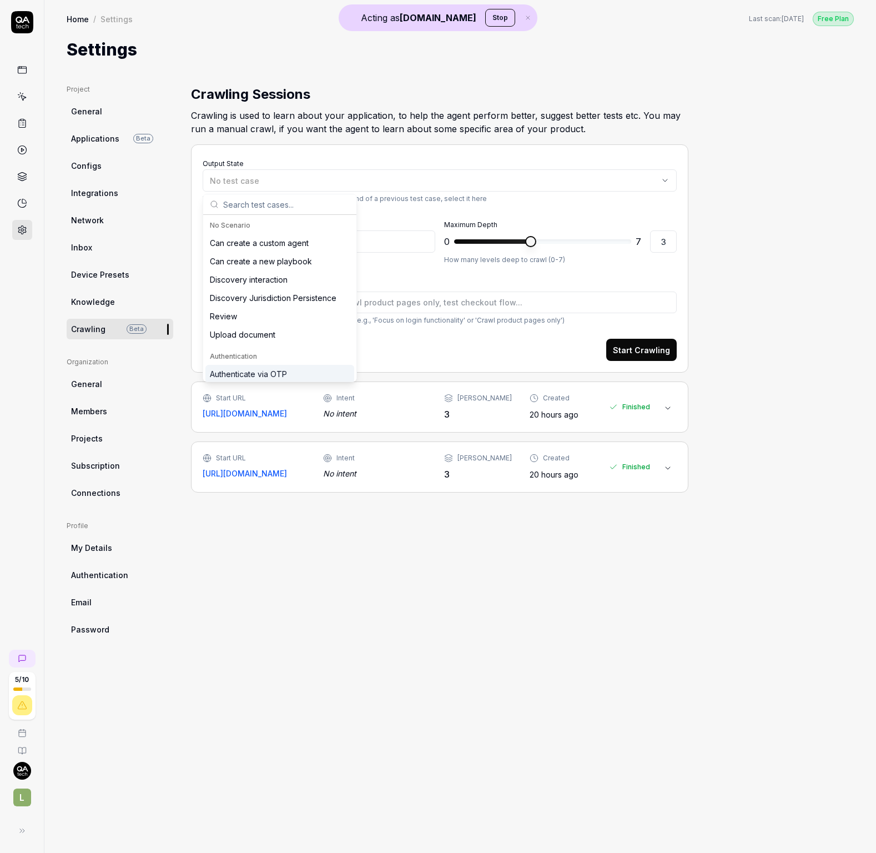
click at [288, 369] on div "Authenticate via OTP" at bounding box center [279, 374] width 149 height 18
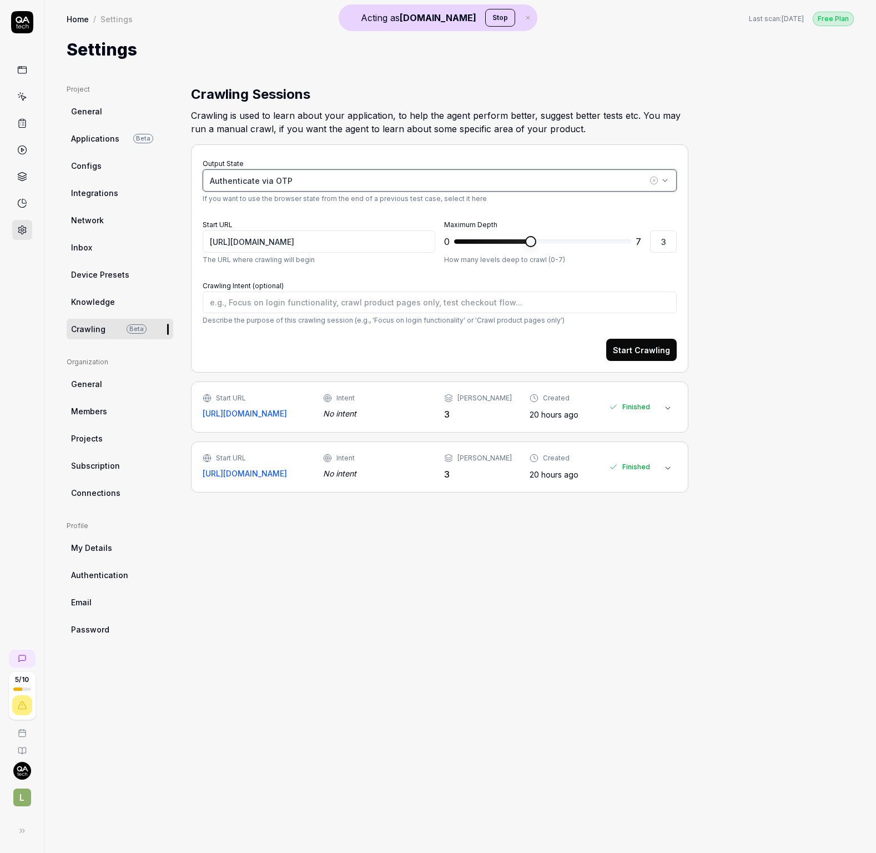
type textarea "*"
type input "https://app.legalfly.dev/"
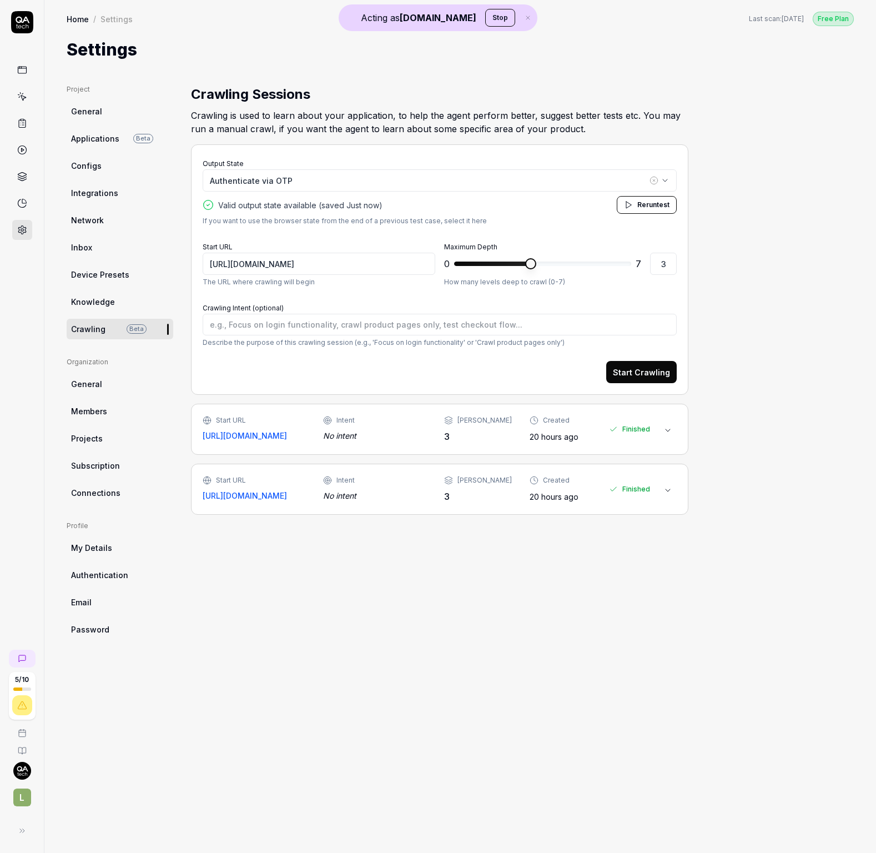
type textarea "*"
type input "2"
type textarea "*"
type input "1"
type textarea "*"
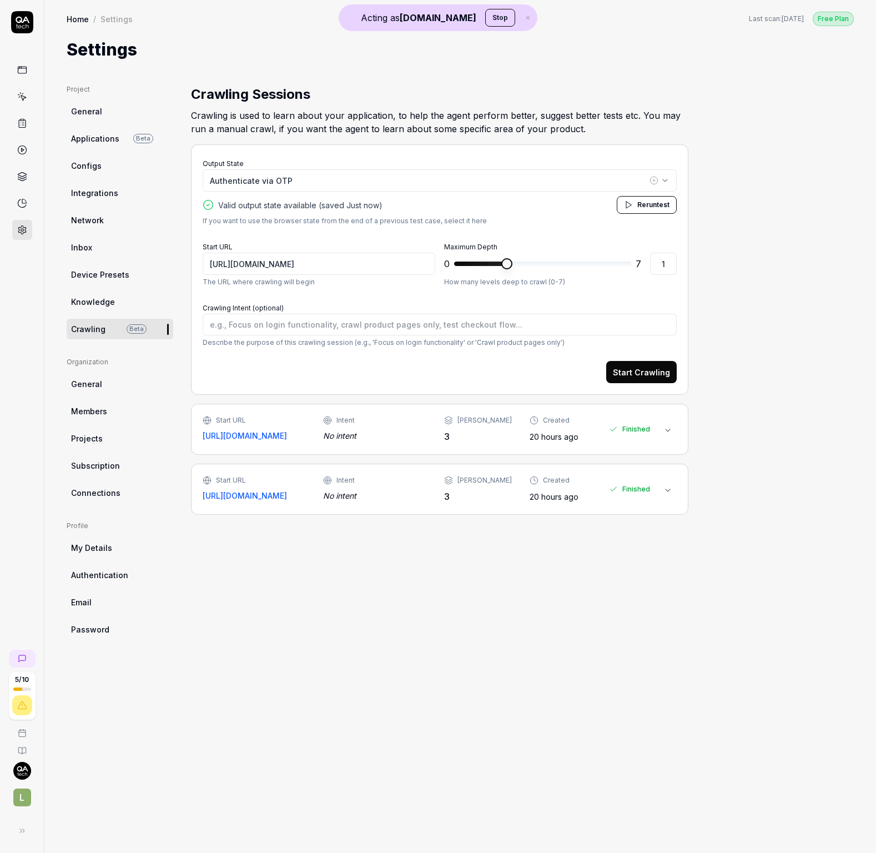
type input "0"
type textarea "*"
type input "1"
type textarea "*"
type input "2"
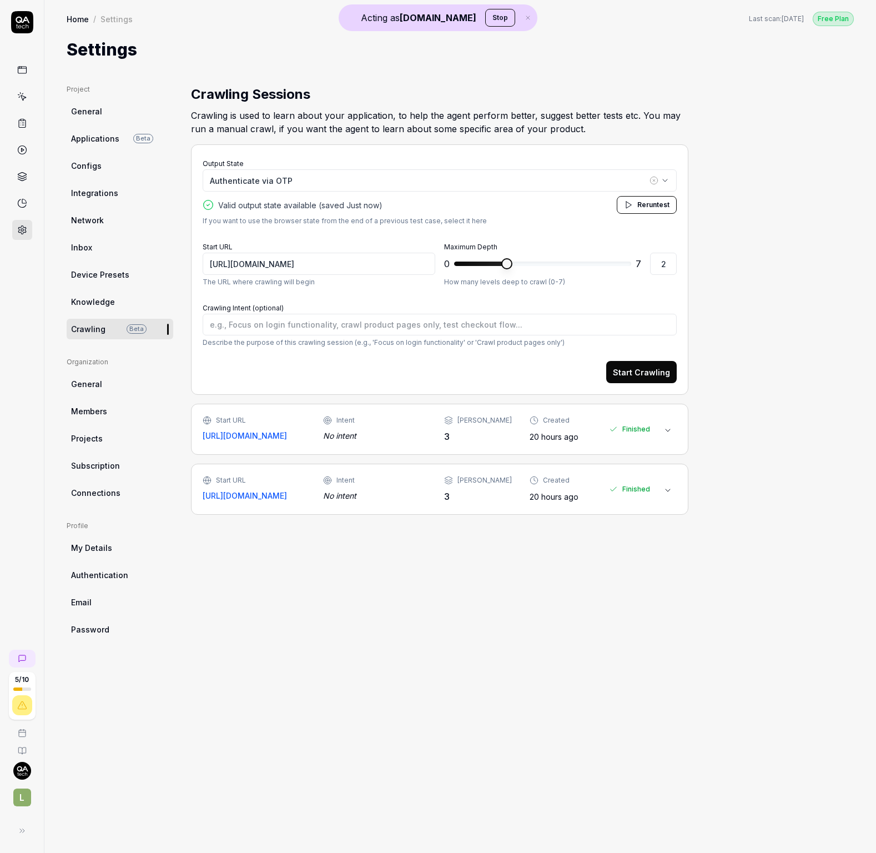
type textarea "*"
type input "3"
click at [518, 264] on span at bounding box center [492, 264] width 76 height 4
click at [650, 371] on button "Start Crawling" at bounding box center [641, 372] width 71 height 22
click at [364, 766] on div "Crawling Sessions Crawling is used to learn about your application, to help the…" at bounding box center [439, 457] width 497 height 746
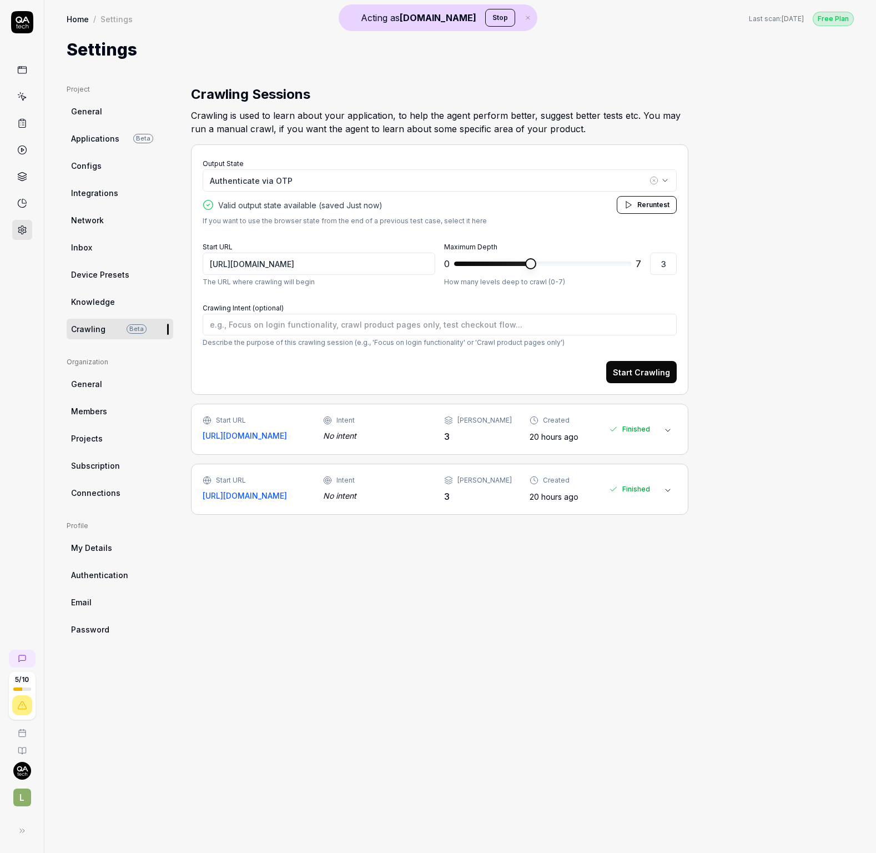
type textarea "*"
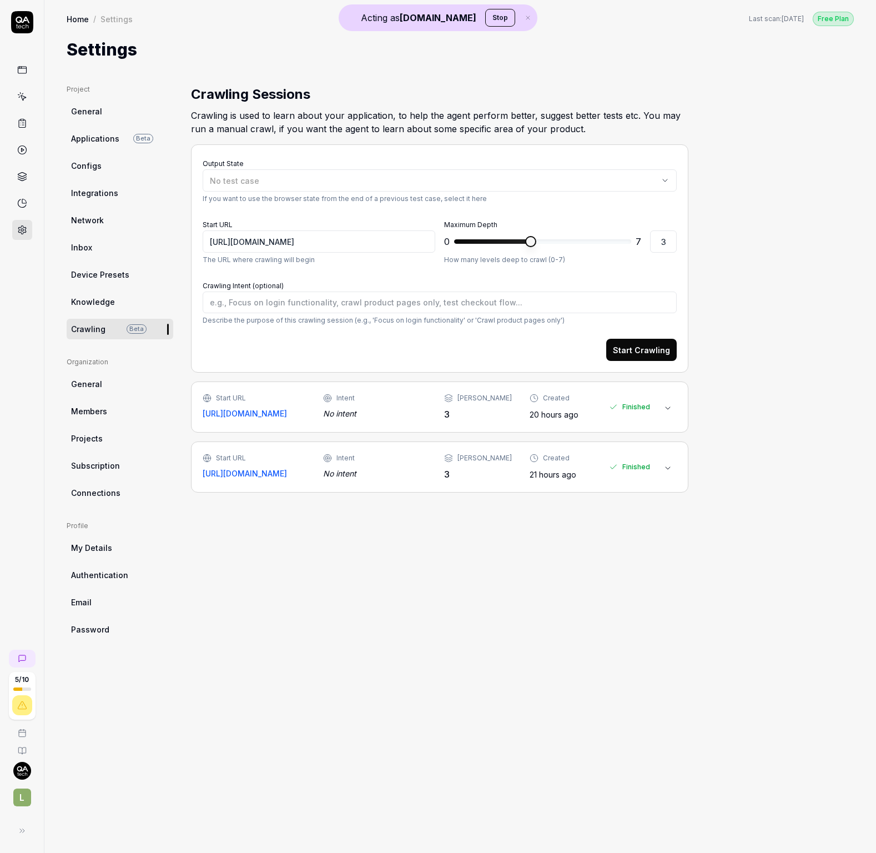
type textarea "*"
